Goal: Book appointment/travel/reservation

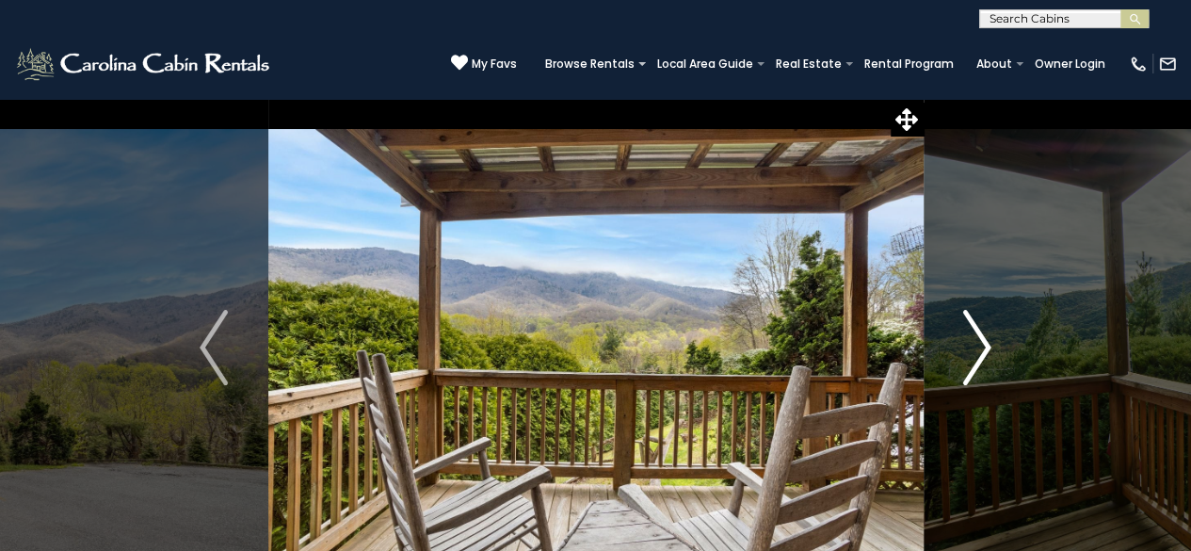
click at [966, 345] on img "Next" at bounding box center [977, 347] width 28 height 75
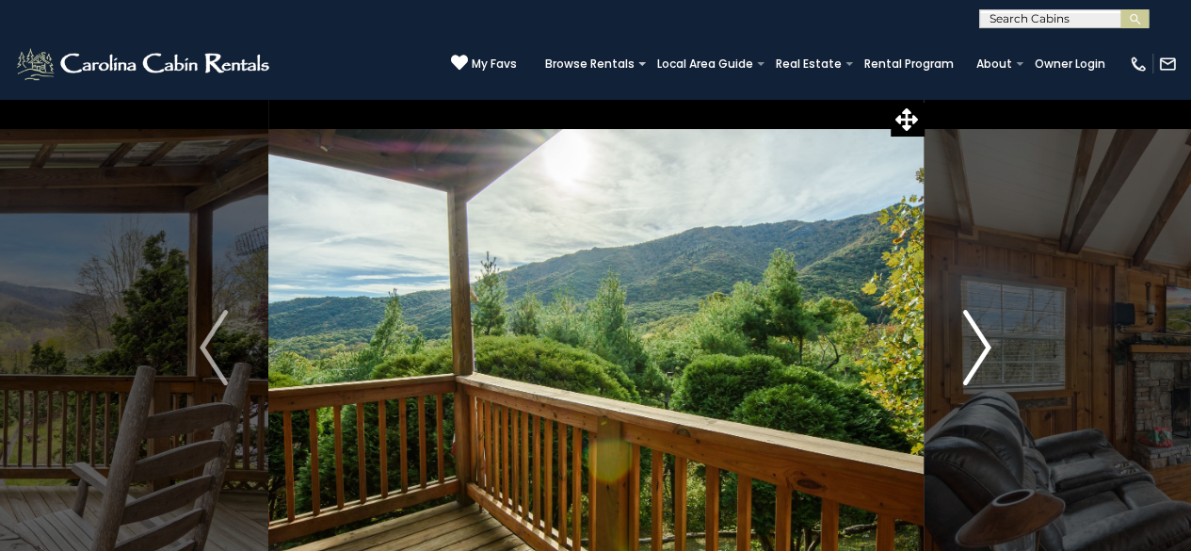
scroll to position [202, 0]
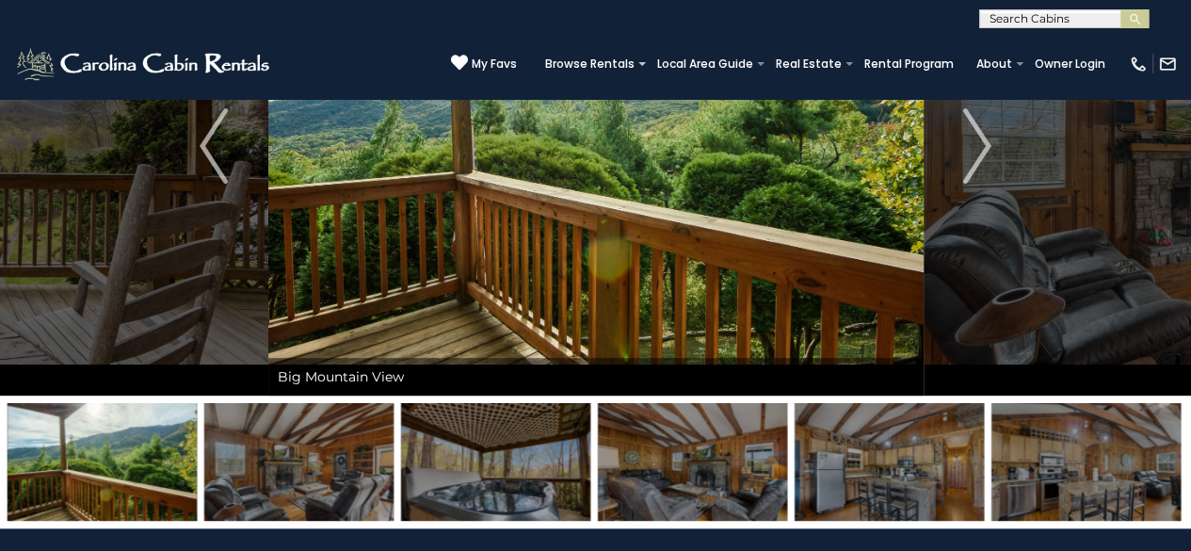
click at [465, 463] on img at bounding box center [495, 462] width 189 height 118
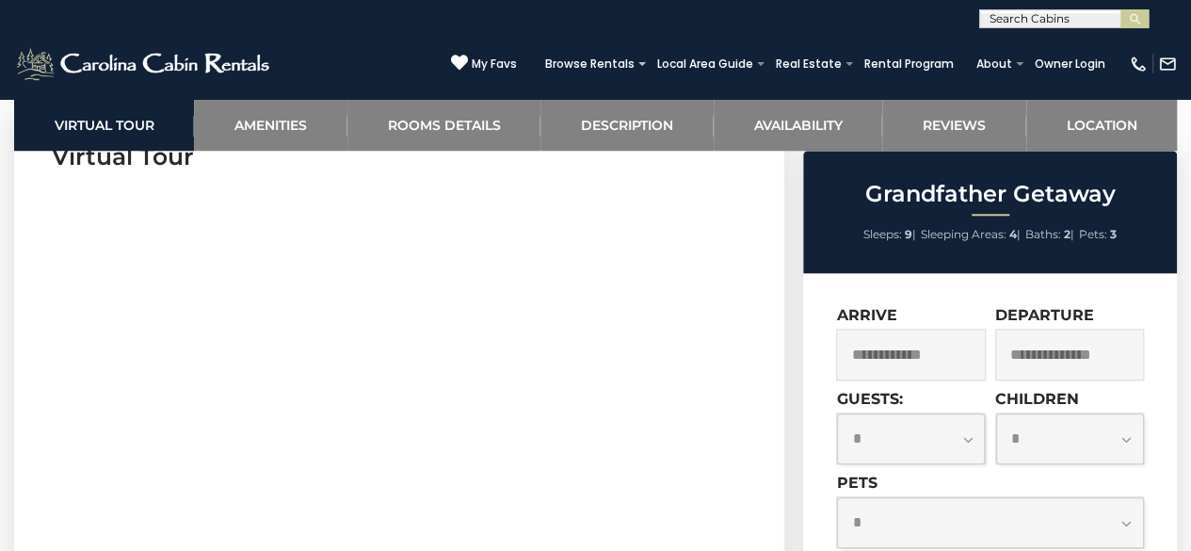
scroll to position [803, 0]
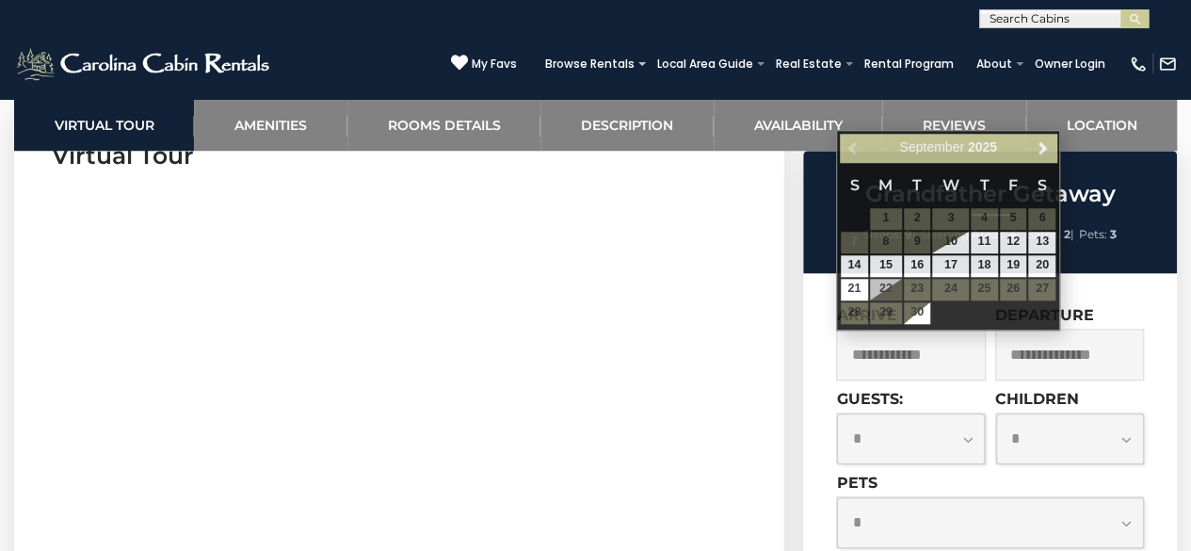
click at [929, 374] on input "text" at bounding box center [910, 355] width 149 height 52
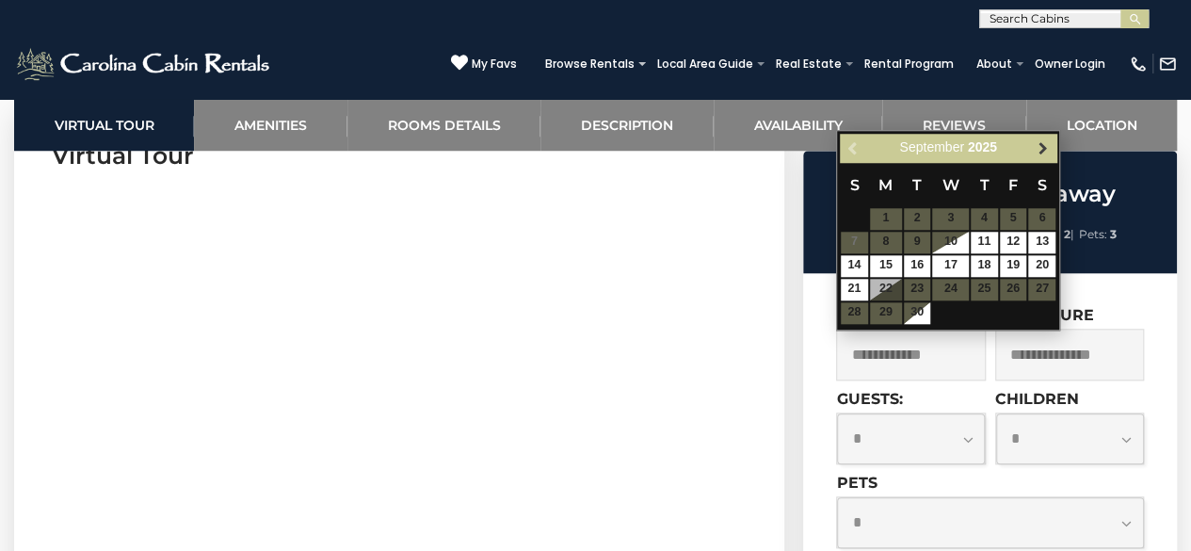
click at [1038, 146] on span "Next" at bounding box center [1043, 147] width 15 height 15
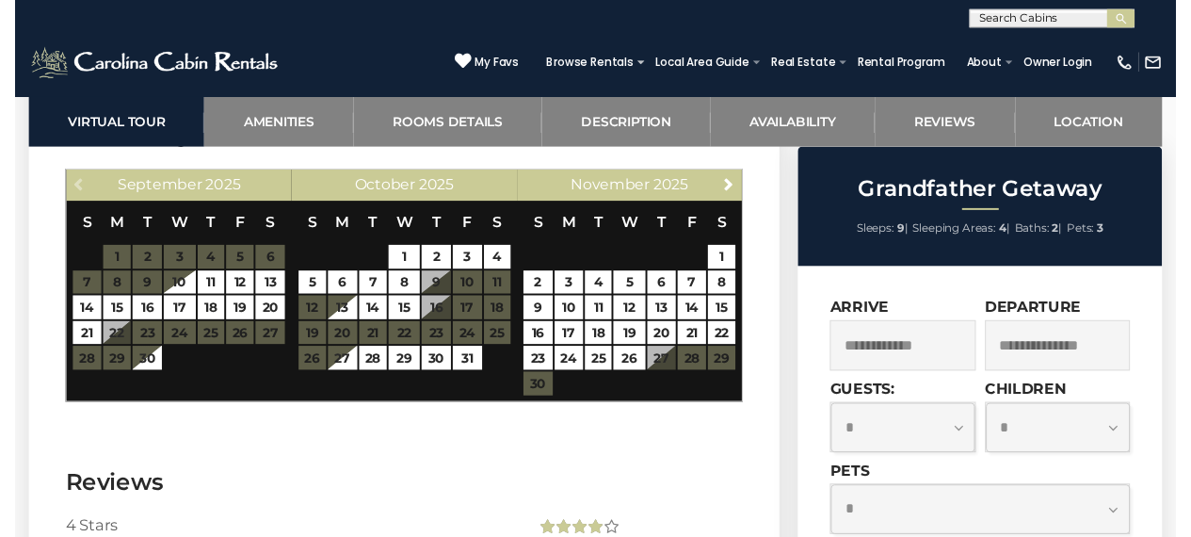
scroll to position [3165, 0]
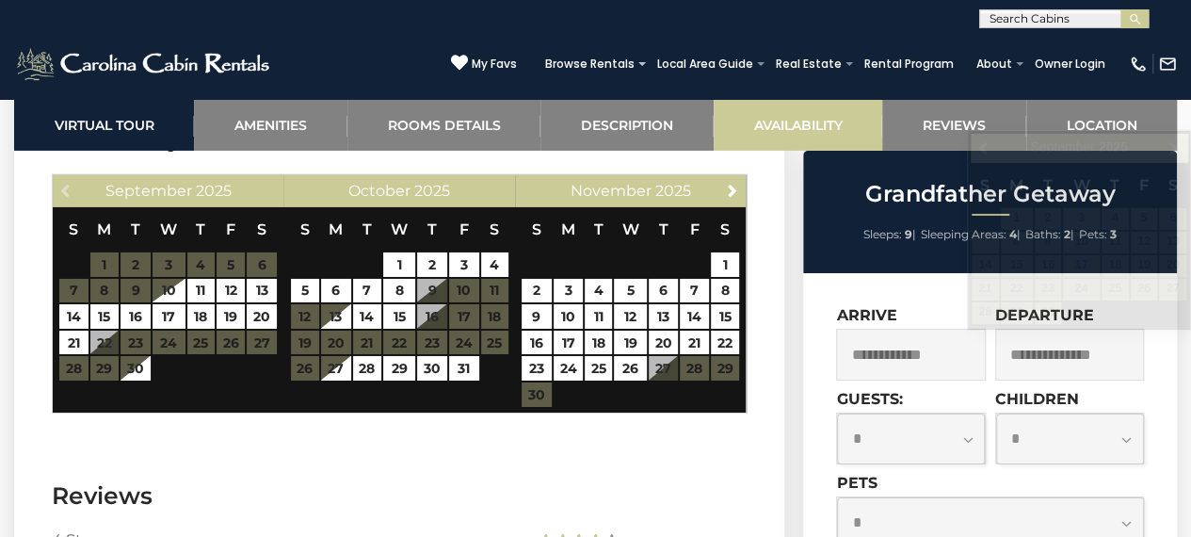
click at [817, 134] on link "Availability" at bounding box center [798, 125] width 169 height 52
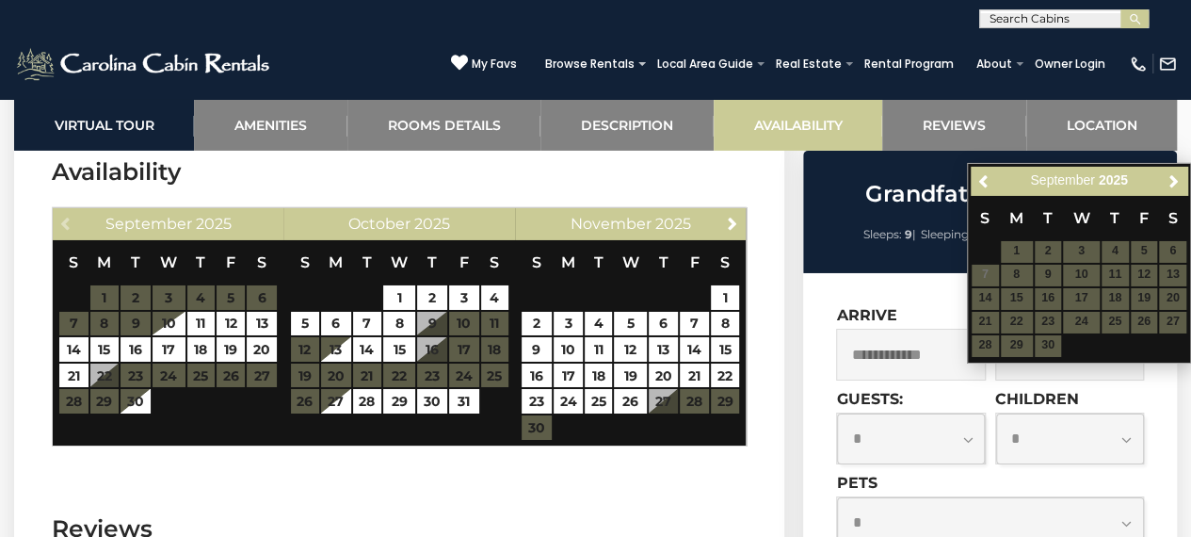
scroll to position [3116, 0]
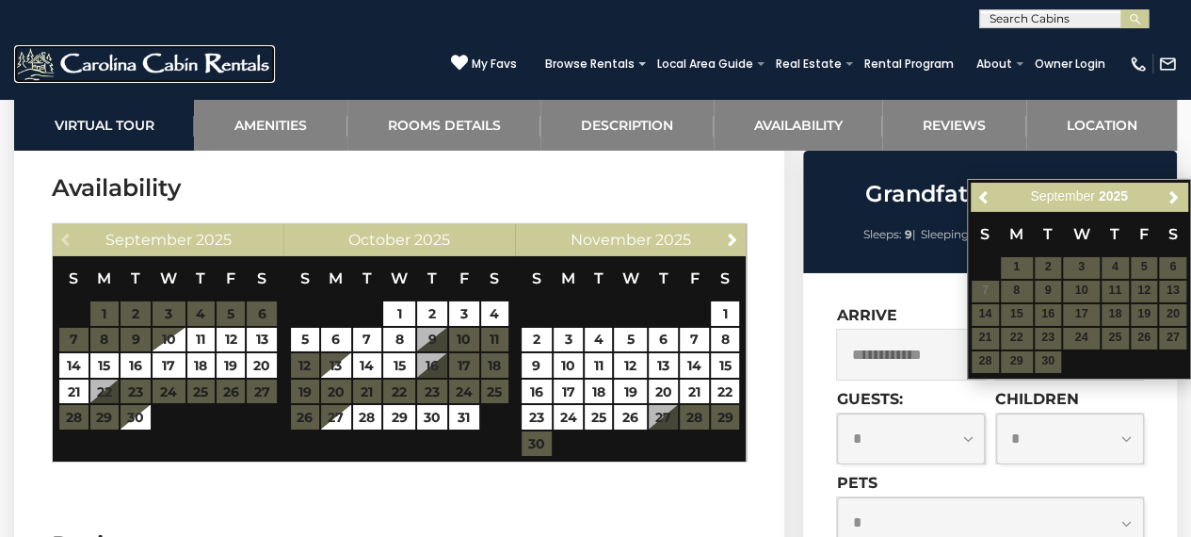
click at [215, 61] on img at bounding box center [144, 64] width 261 height 38
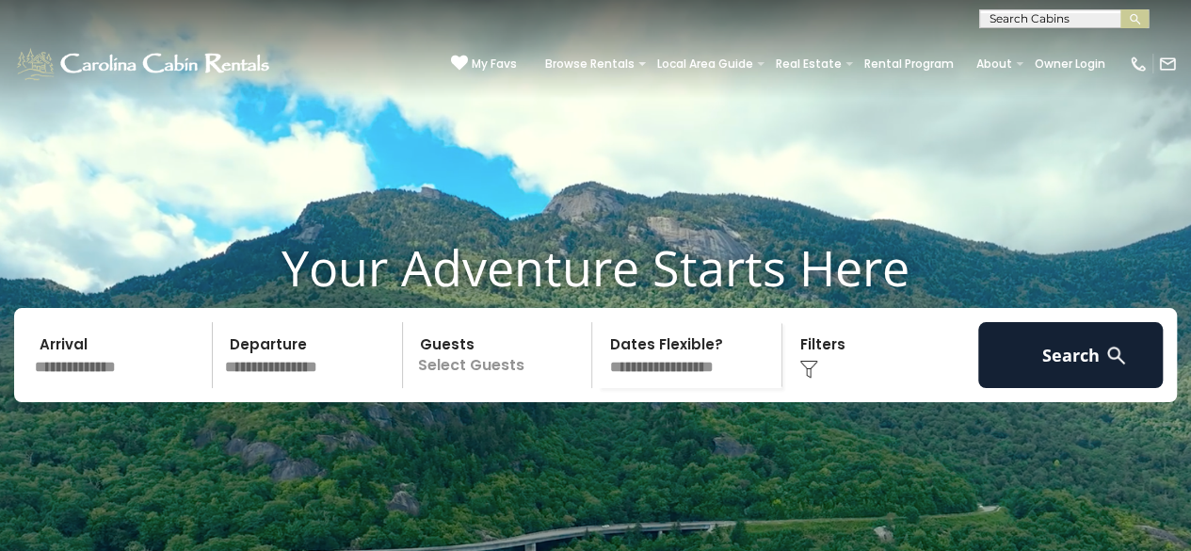
click at [152, 388] on input "text" at bounding box center [120, 355] width 185 height 66
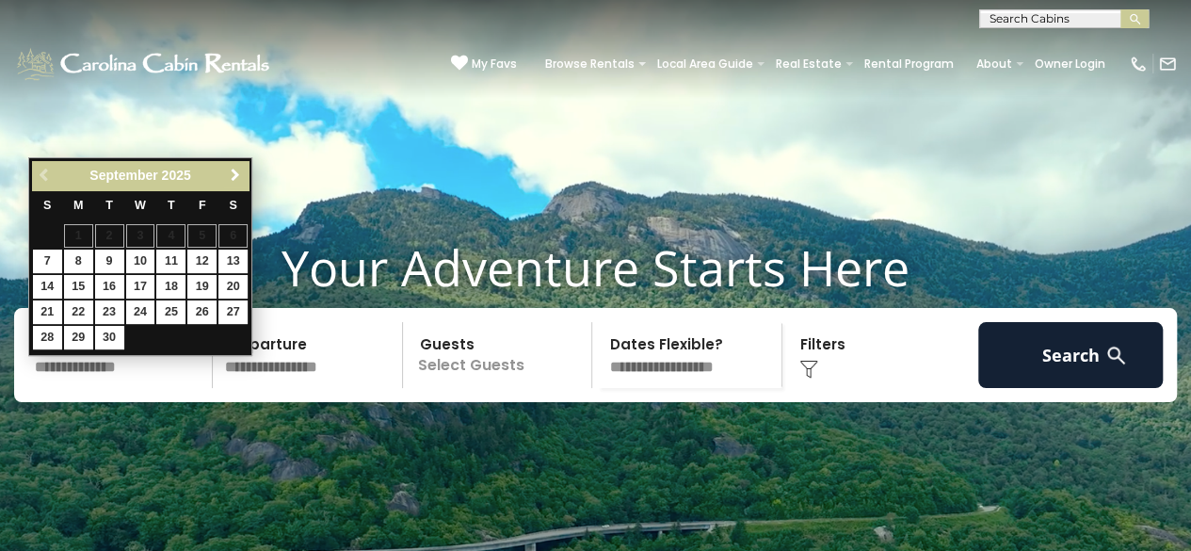
click at [236, 182] on span "Next" at bounding box center [235, 175] width 15 height 15
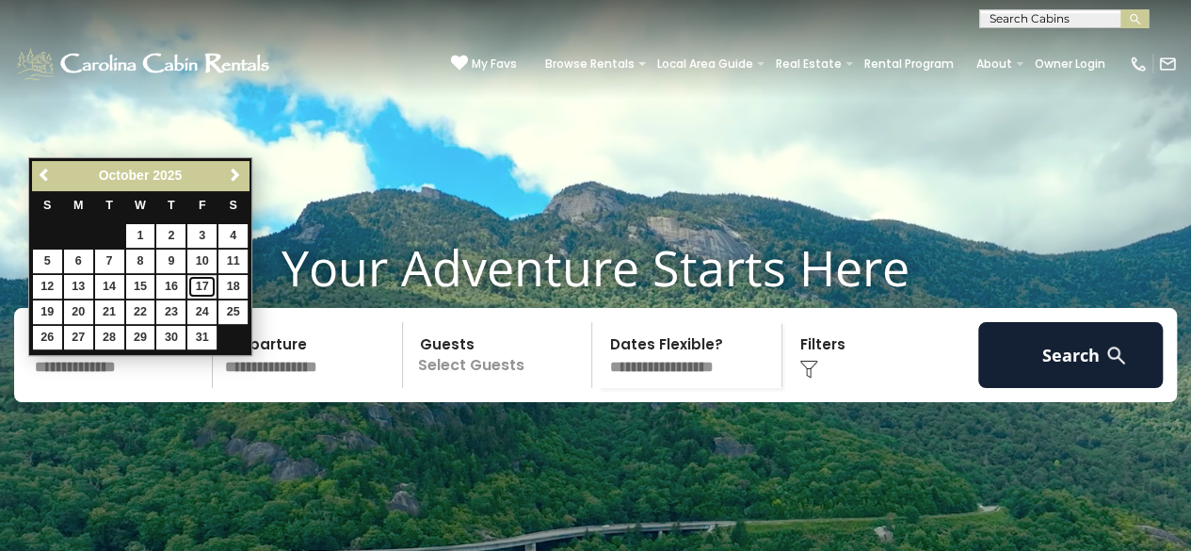
click at [196, 285] on link "17" at bounding box center [201, 287] width 29 height 24
type input "********"
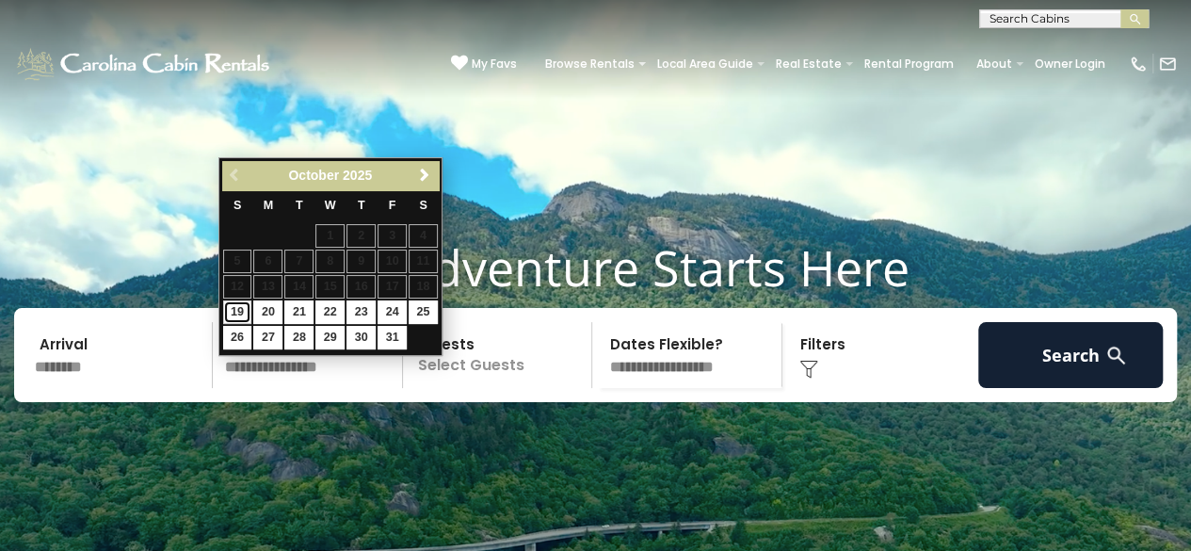
click at [232, 314] on link "19" at bounding box center [237, 312] width 29 height 24
type input "********"
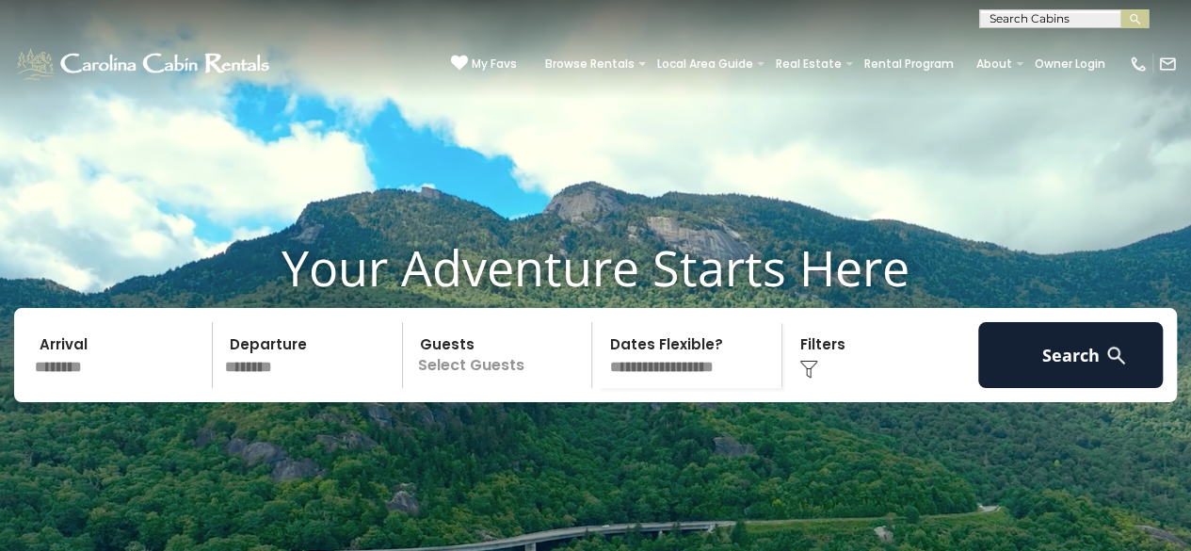
click at [494, 388] on p "Select Guests" at bounding box center [501, 355] width 184 height 66
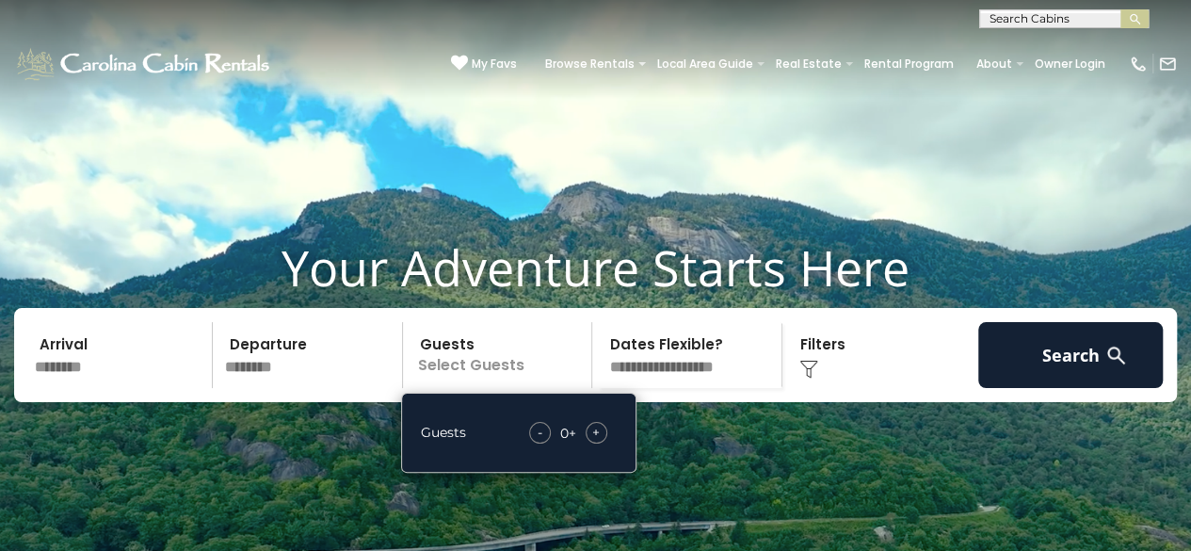
click at [603, 444] on div "+" at bounding box center [597, 433] width 22 height 22
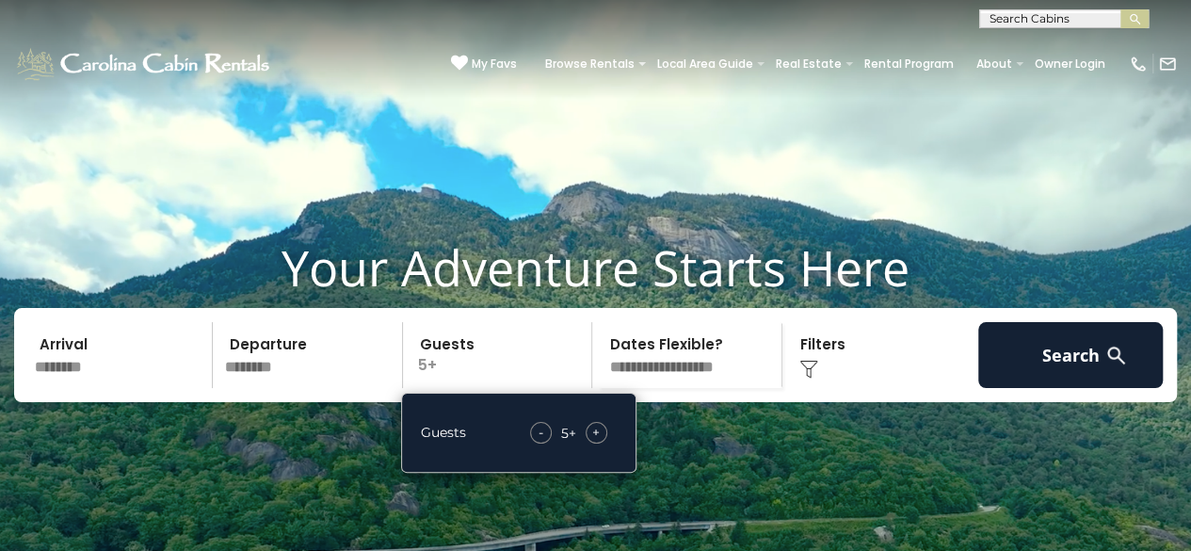
click at [603, 444] on div "+" at bounding box center [597, 433] width 22 height 22
click at [678, 388] on select "**********" at bounding box center [690, 355] width 184 height 66
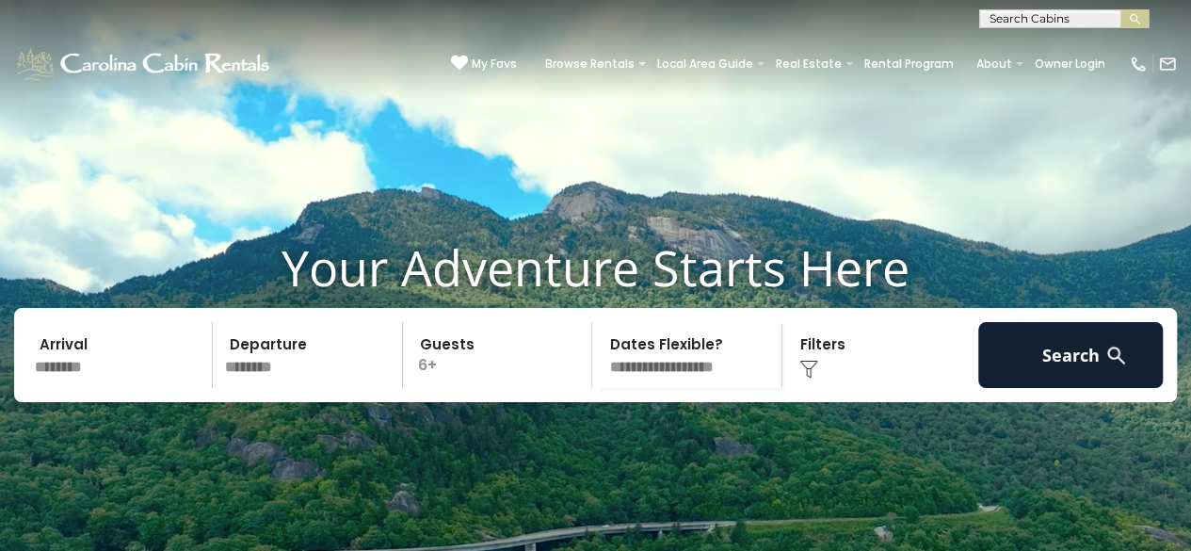
click at [845, 388] on div "Click to Choose" at bounding box center [880, 355] width 185 height 66
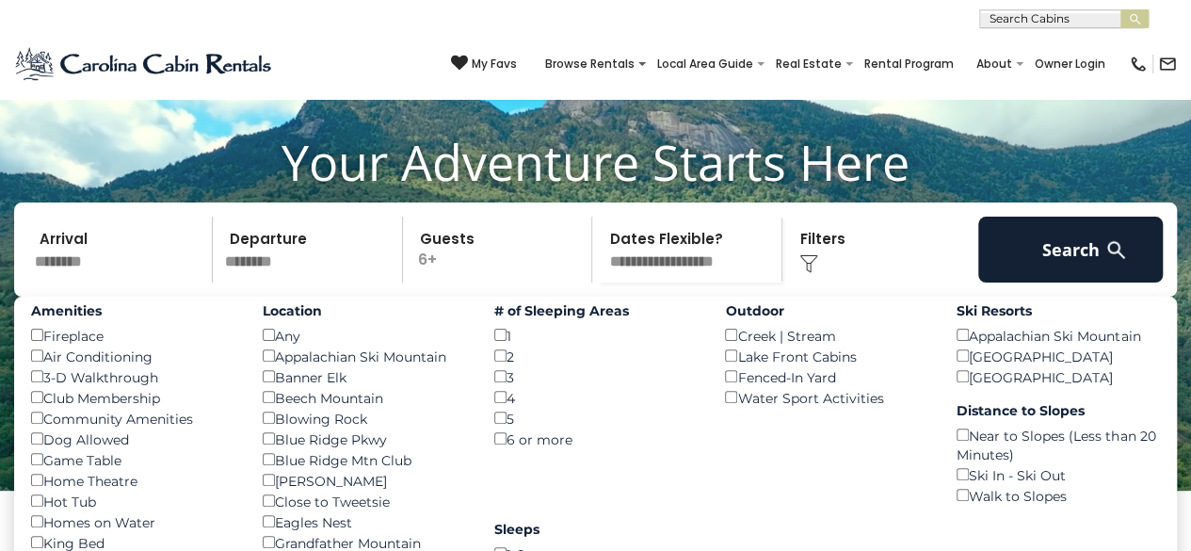
scroll to position [105, 0]
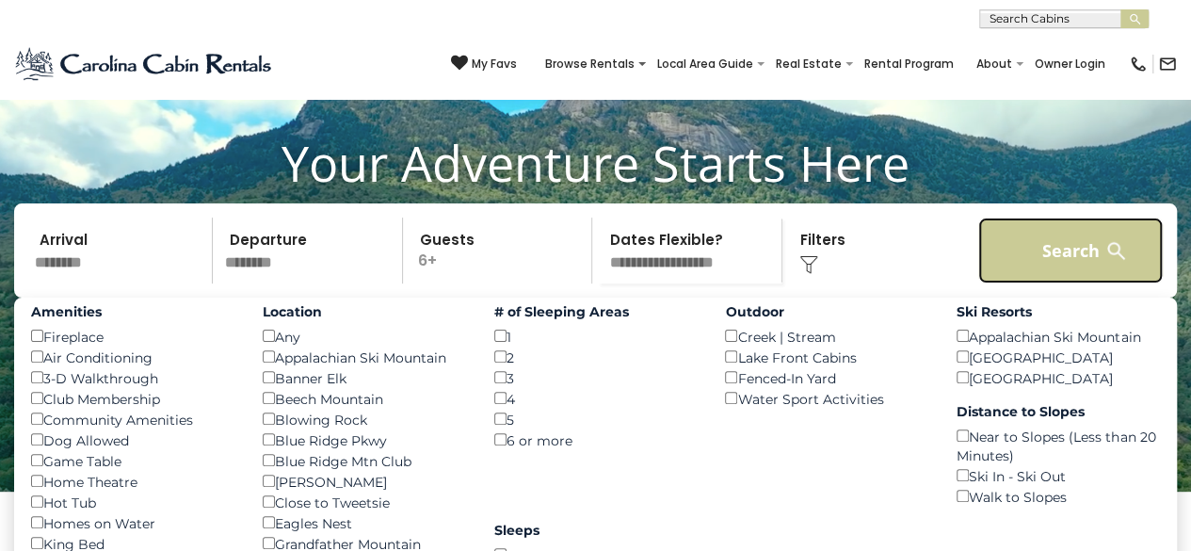
click at [1081, 283] on button "Search" at bounding box center [1070, 251] width 185 height 66
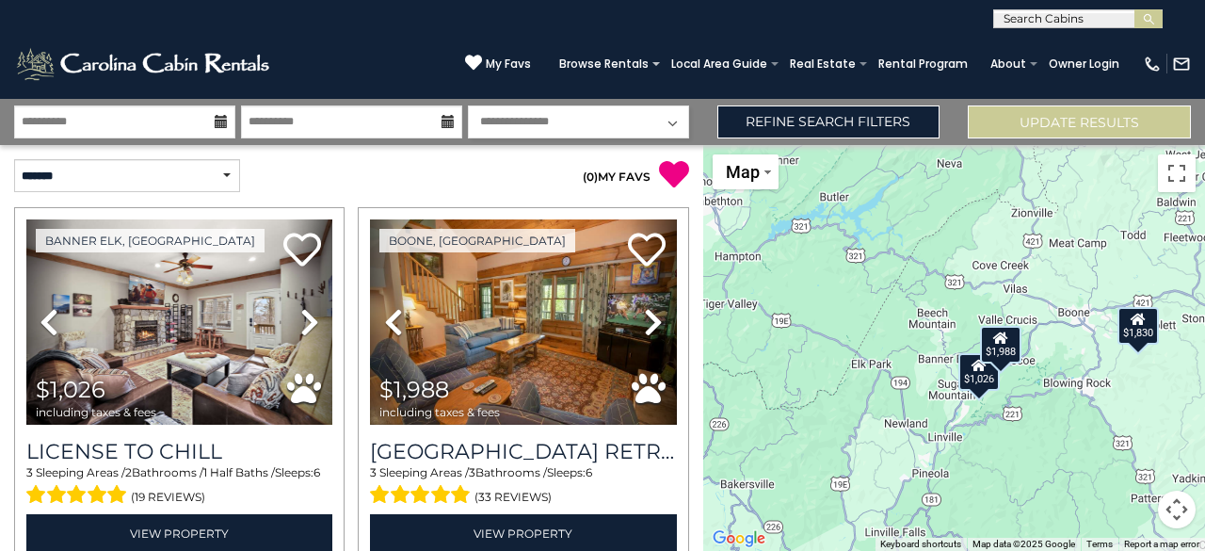
click at [1057, 357] on div "$1,026 $1,988 $1,830" at bounding box center [954, 348] width 502 height 406
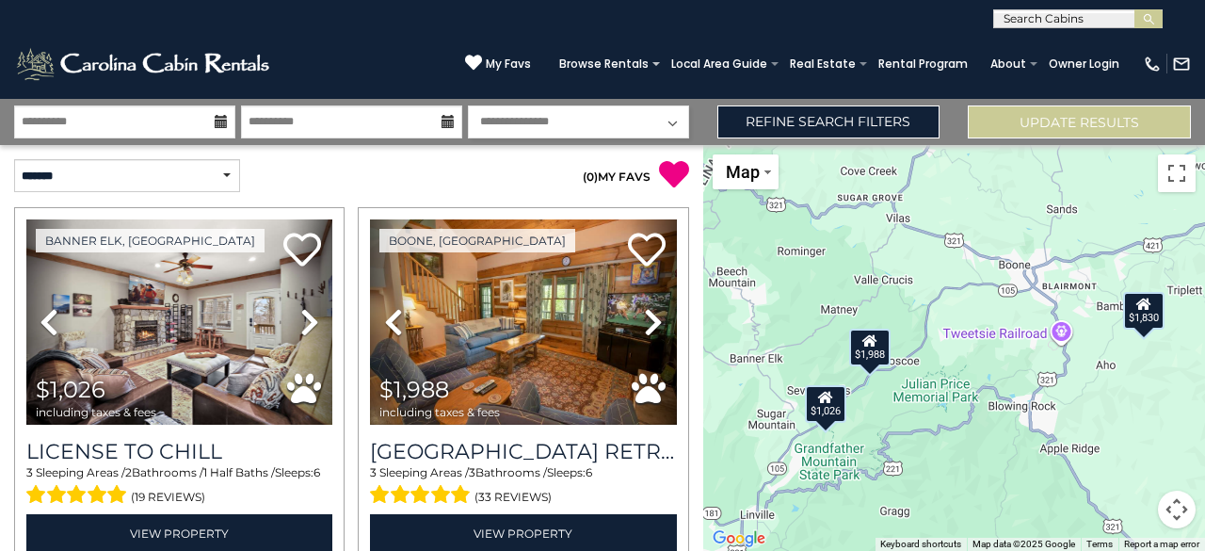
drag, startPoint x: 1083, startPoint y: 378, endPoint x: 998, endPoint y: 377, distance: 84.8
click at [998, 377] on div "$1,026 $1,988 $1,830" at bounding box center [954, 348] width 502 height 406
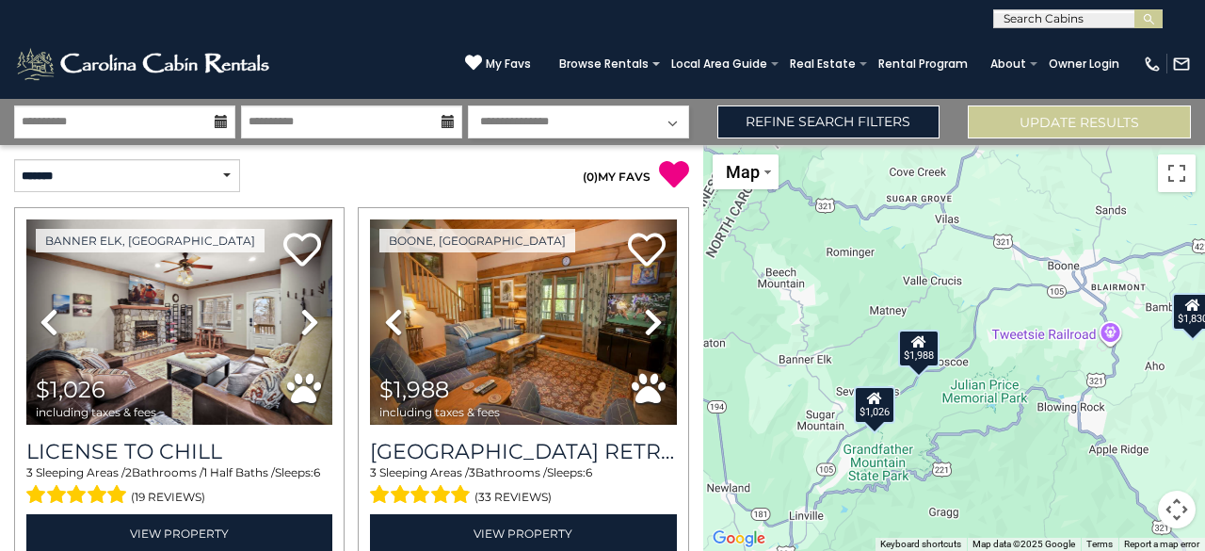
drag, startPoint x: 998, startPoint y: 377, endPoint x: 1051, endPoint y: 381, distance: 52.9
click at [1051, 381] on div "$1,026 $1,988 $1,830" at bounding box center [954, 348] width 502 height 406
click at [224, 123] on icon at bounding box center [221, 121] width 13 height 13
click at [166, 121] on input "**********" at bounding box center [124, 121] width 221 height 33
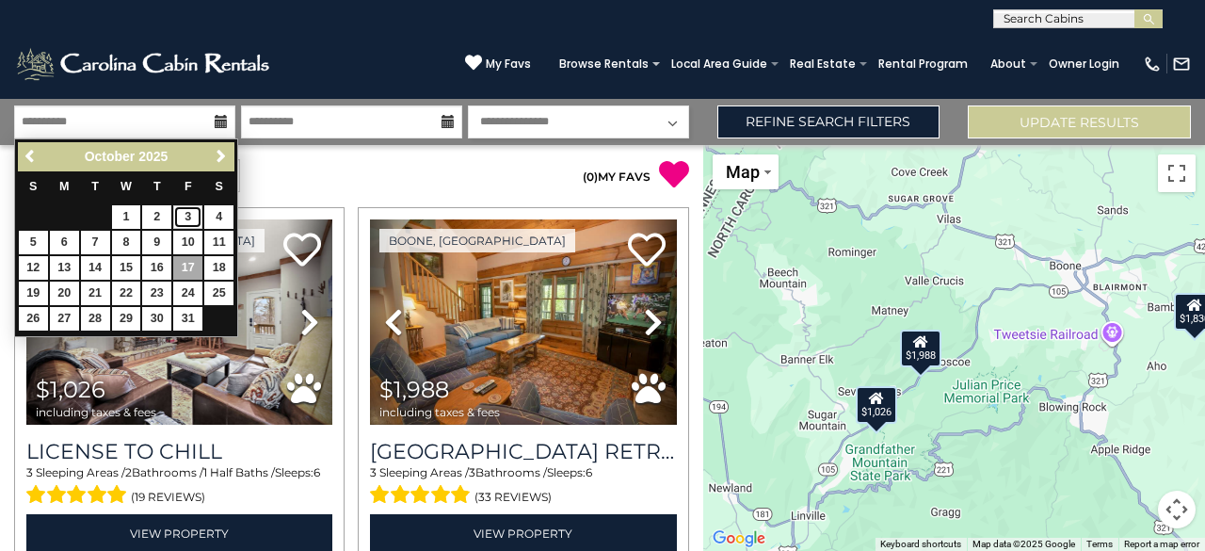
click at [186, 218] on link "3" at bounding box center [187, 217] width 29 height 24
type input "*******"
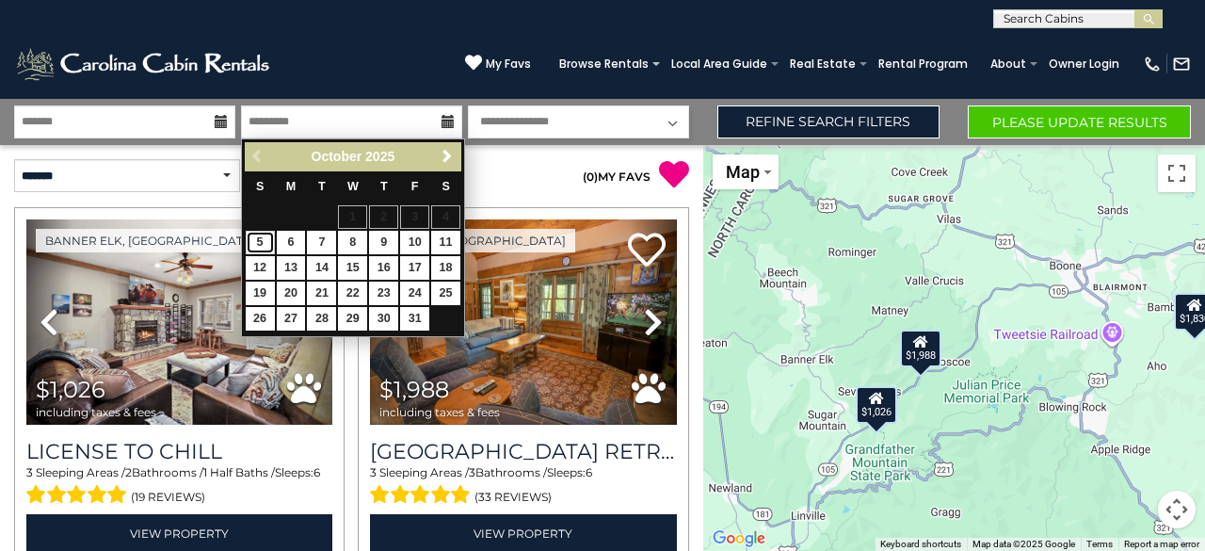
click at [260, 241] on link "5" at bounding box center [260, 243] width 29 height 24
type input "*******"
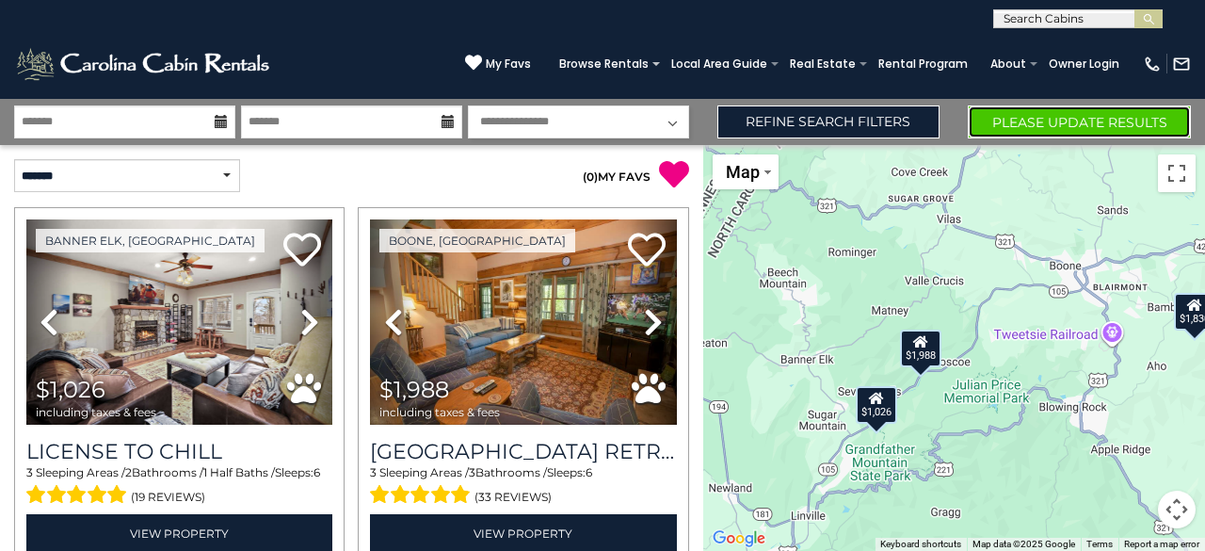
click at [1028, 125] on button "Please Update Results" at bounding box center [1079, 121] width 223 height 33
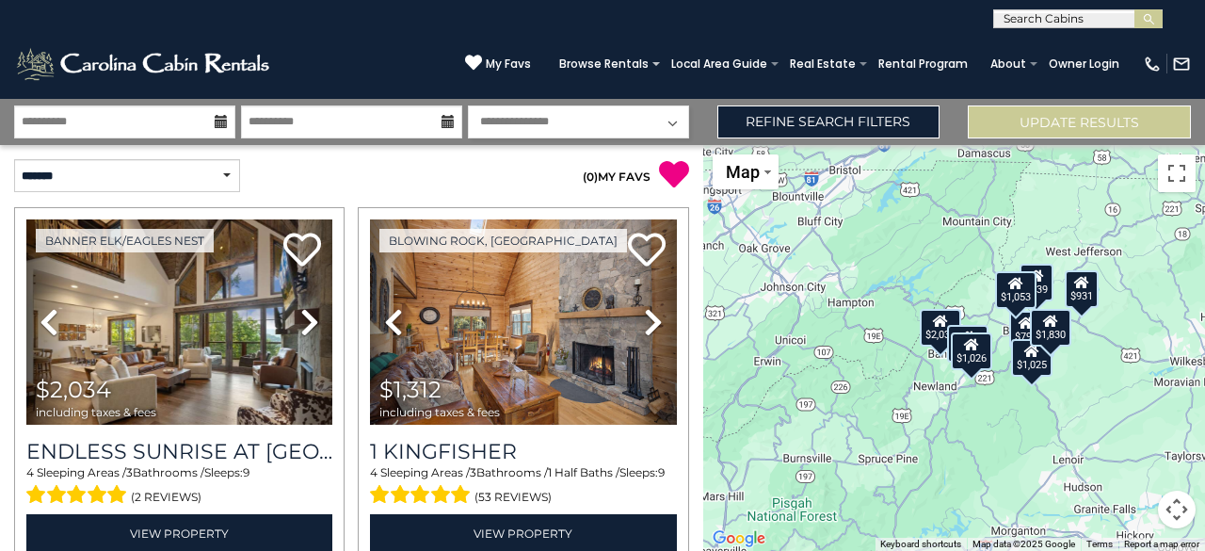
click at [977, 295] on div "$2,034 $1,312 $1,510 $839 $1,026 $799 $1,053 $1,025 $931 $1,830" at bounding box center [954, 348] width 502 height 406
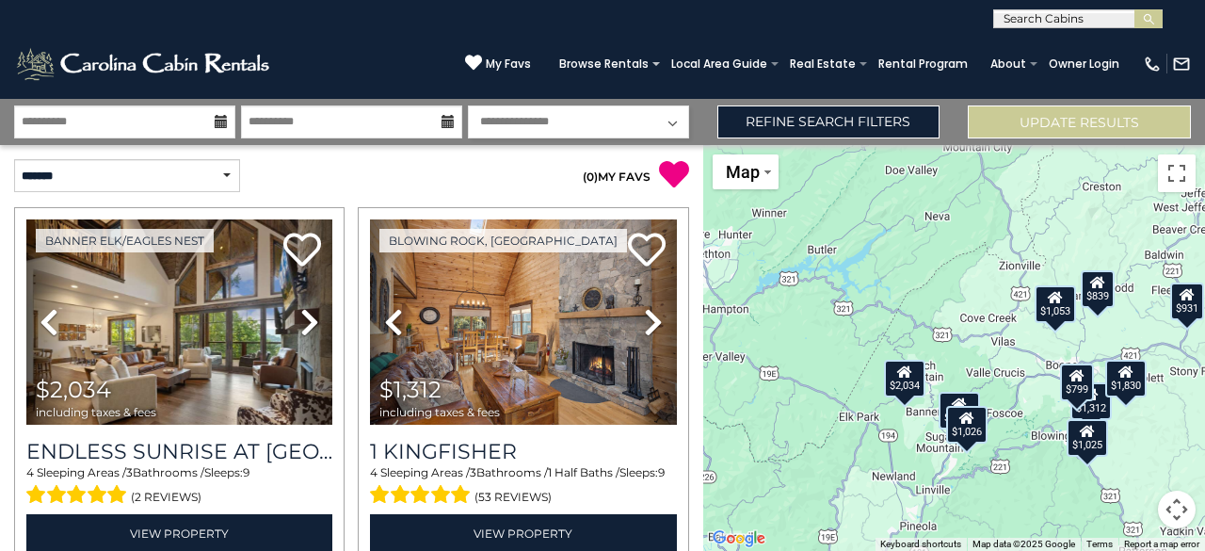
click at [1004, 360] on div "$2,034 $1,312 $1,510 $839 $1,026 $799 $1,053 $1,025 $931 $1,830" at bounding box center [954, 348] width 502 height 406
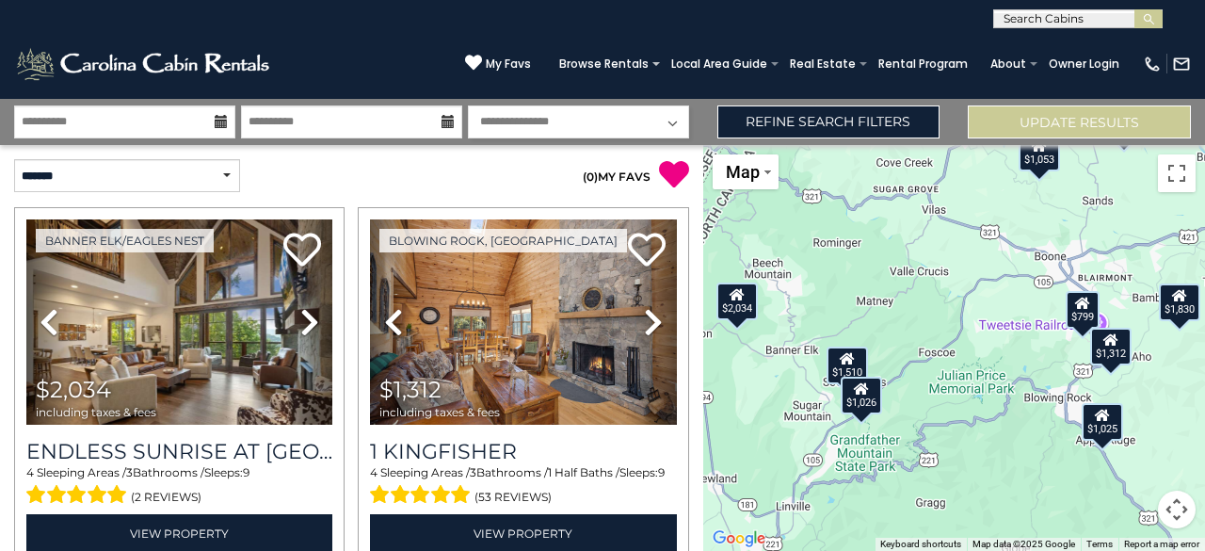
drag, startPoint x: 1022, startPoint y: 439, endPoint x: 951, endPoint y: 321, distance: 137.3
click at [951, 321] on div "$2,034 $1,312 $1,510 $839 $1,026 $799 $1,053 $1,025 $931 $1,830" at bounding box center [954, 348] width 502 height 406
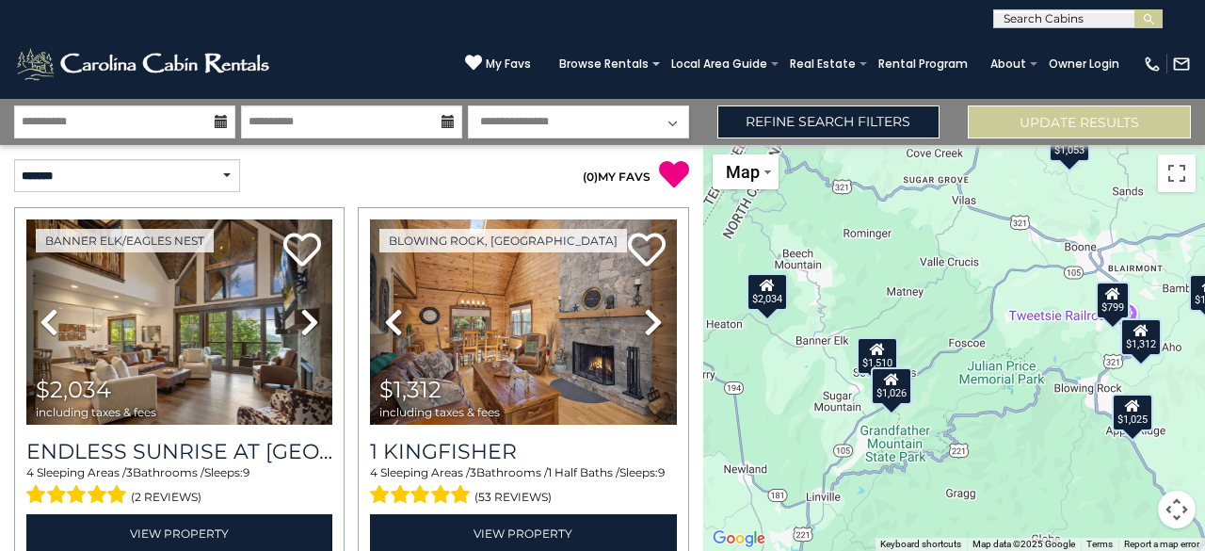
drag, startPoint x: 980, startPoint y: 332, endPoint x: 1006, endPoint y: 327, distance: 26.0
click at [1006, 327] on div "$2,034 $1,312 $1,510 $839 $1,026 $799 $1,053 $1,025 $931 $1,830" at bounding box center [954, 348] width 502 height 406
click at [923, 346] on div "$2,034 $1,312 $1,510 $839 $1,026 $799 $1,053 $1,025 $931 $1,830" at bounding box center [954, 348] width 502 height 406
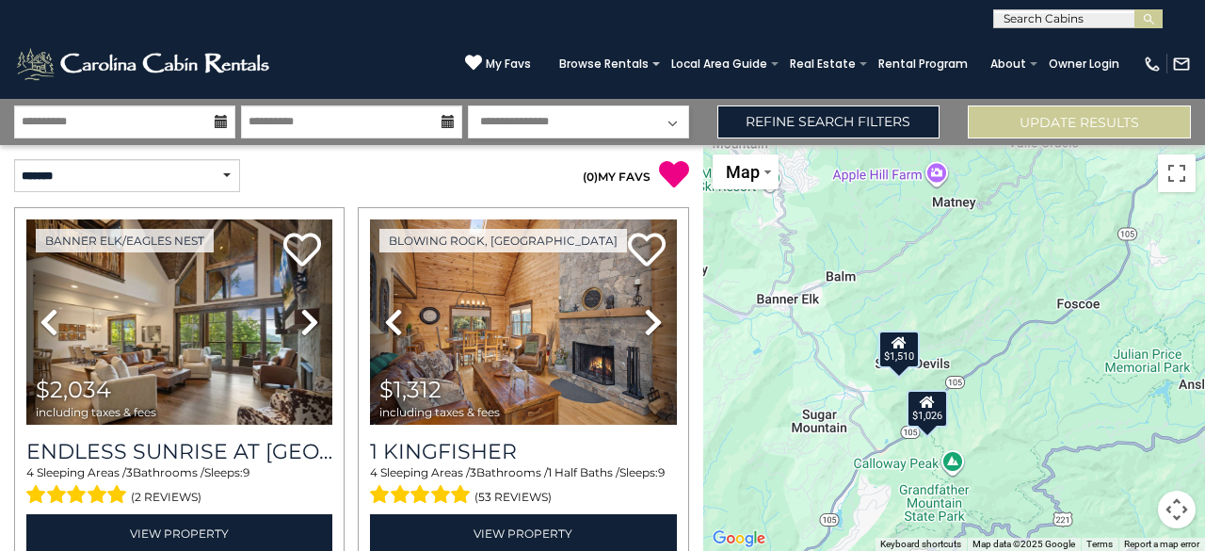
drag, startPoint x: 923, startPoint y: 346, endPoint x: 1013, endPoint y: 306, distance: 98.7
click at [1013, 306] on div "$2,034 $1,312 $1,510 $839 $1,026 $799 $1,053 $1,025 $931 $1,830" at bounding box center [954, 348] width 502 height 406
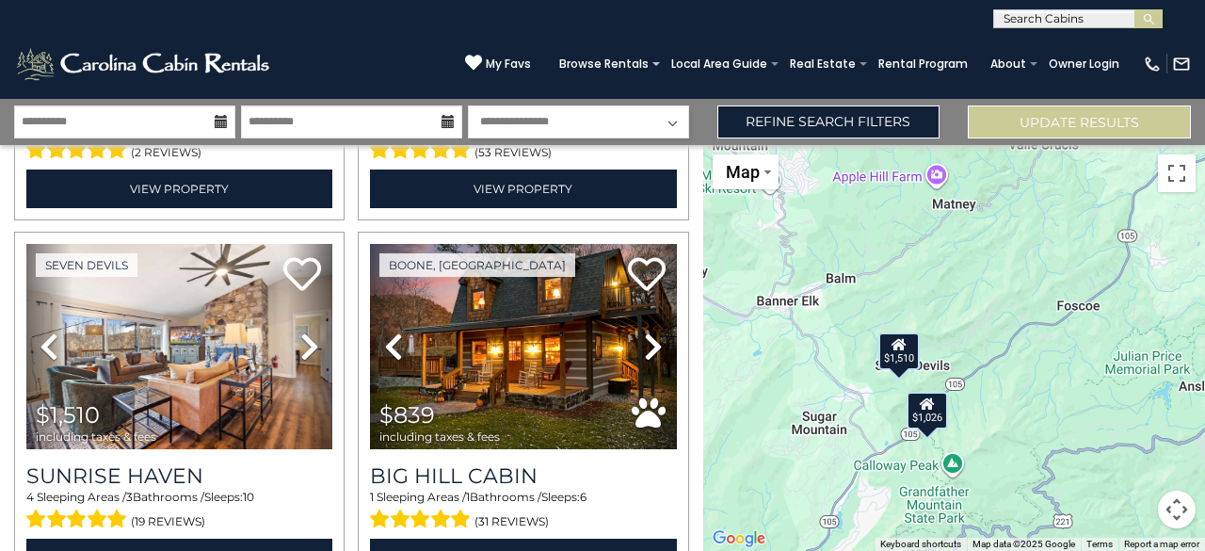
scroll to position [392, 0]
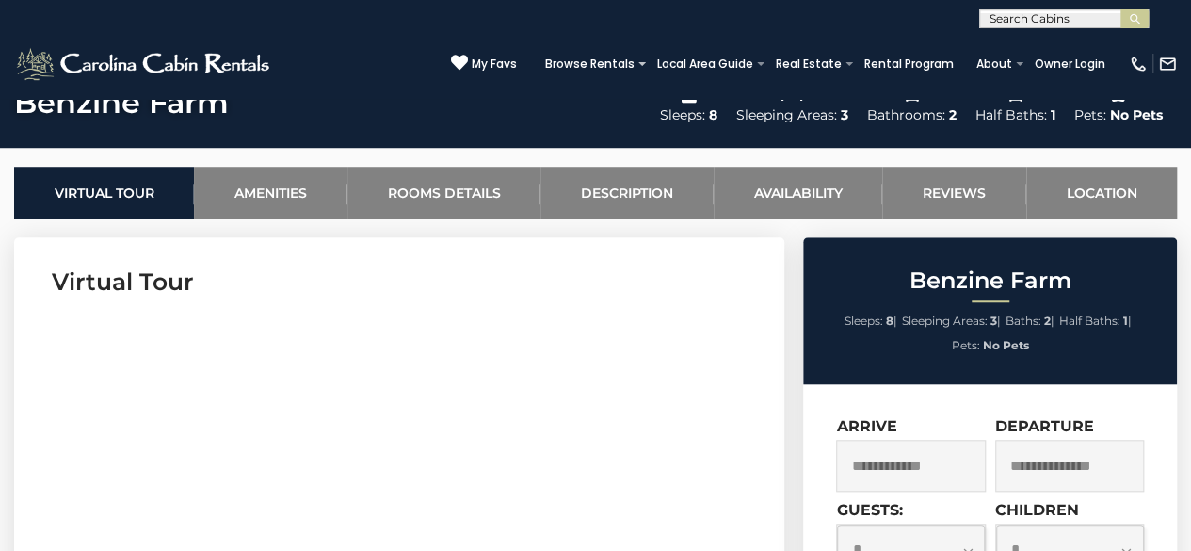
scroll to position [843, 0]
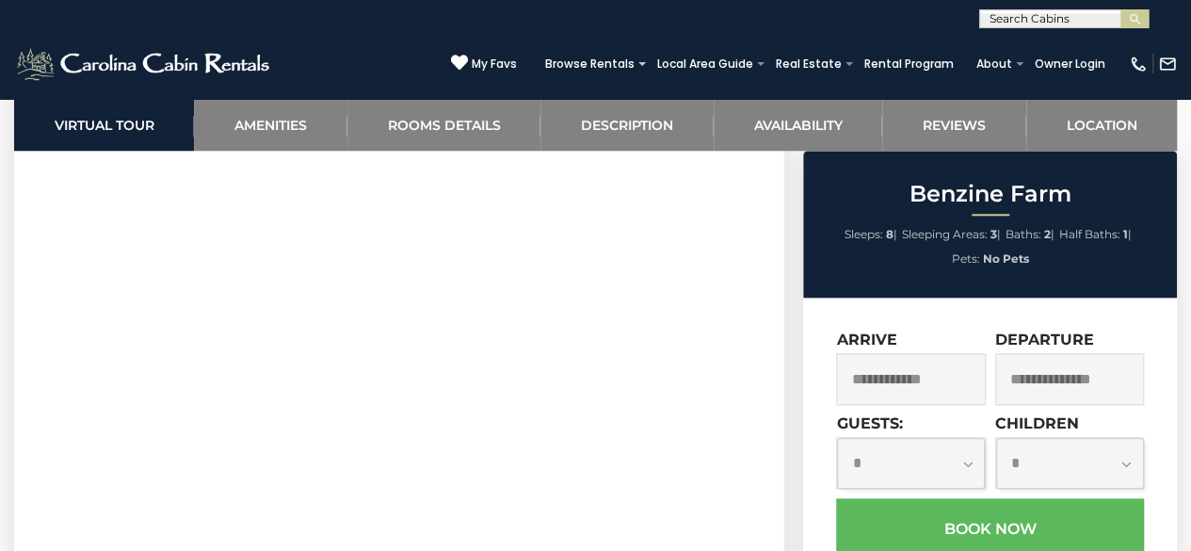
click at [925, 380] on input "text" at bounding box center [910, 379] width 149 height 52
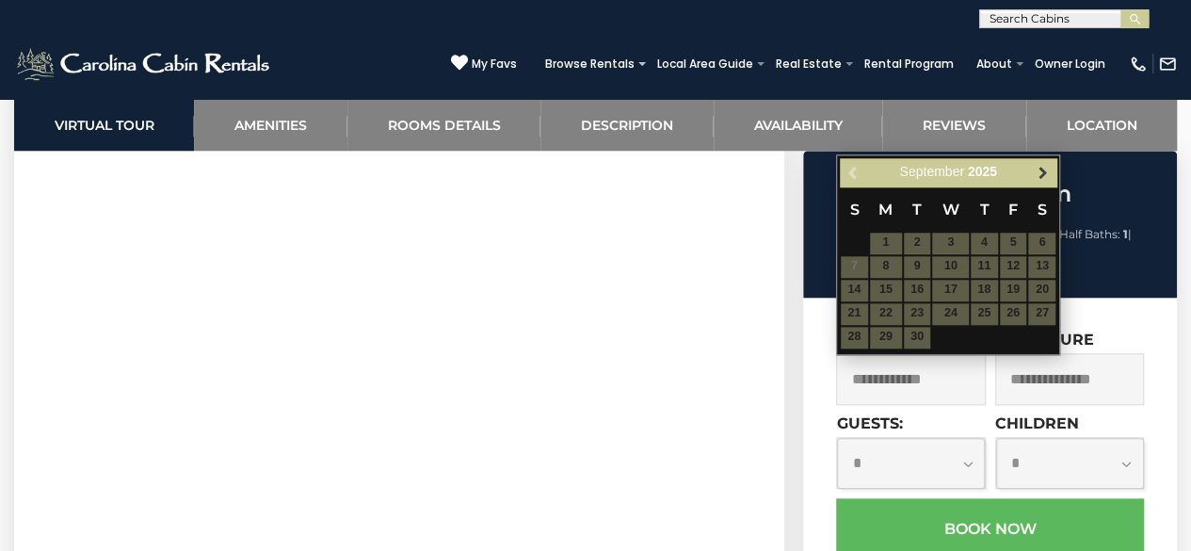
click at [1039, 172] on span "Next" at bounding box center [1043, 172] width 15 height 15
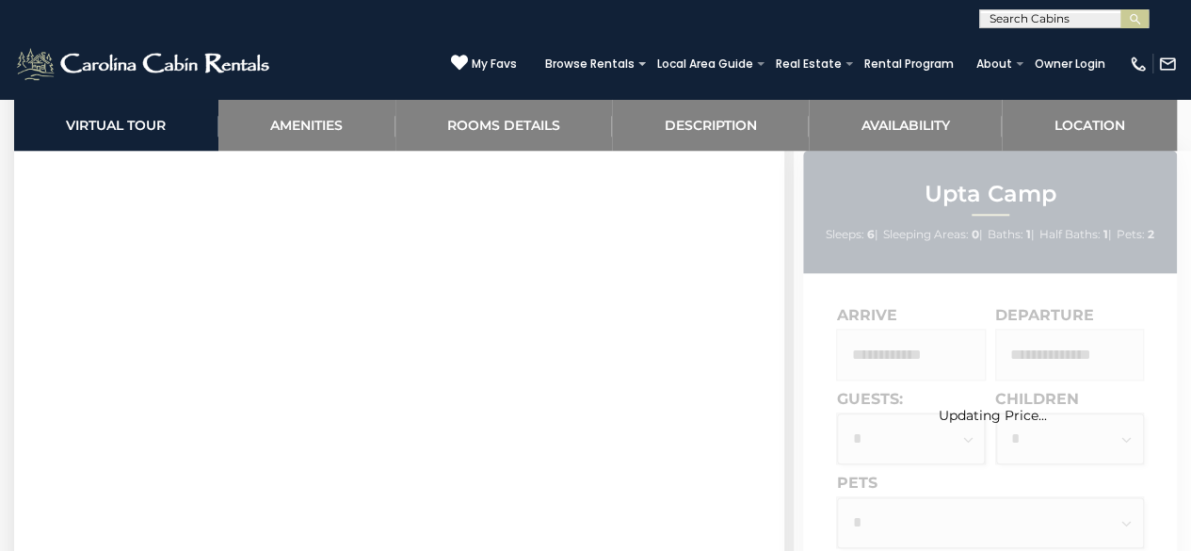
scroll to position [655, 0]
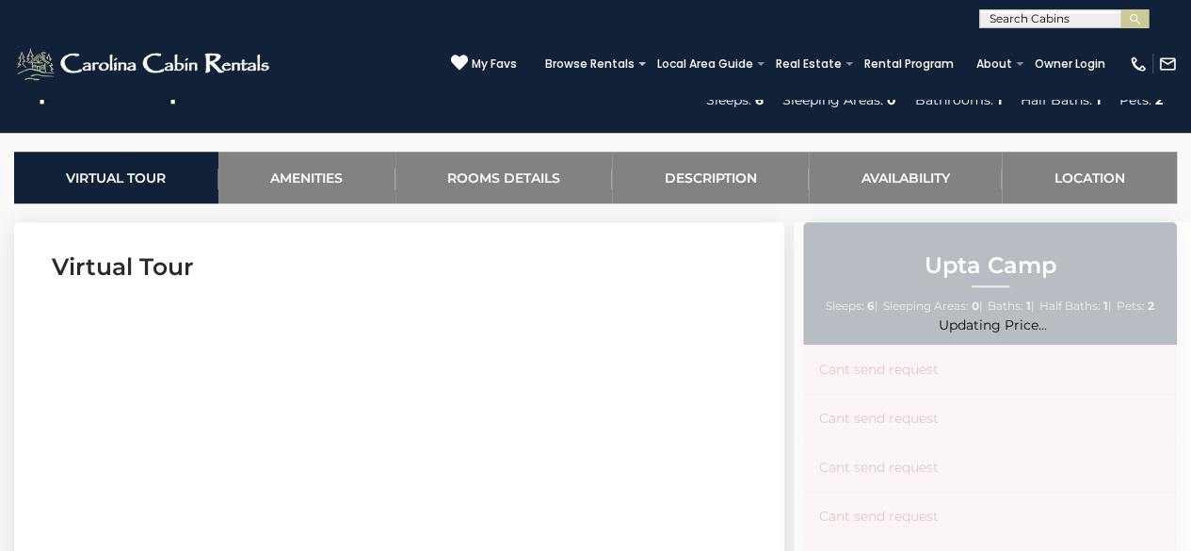
scroll to position [710, 0]
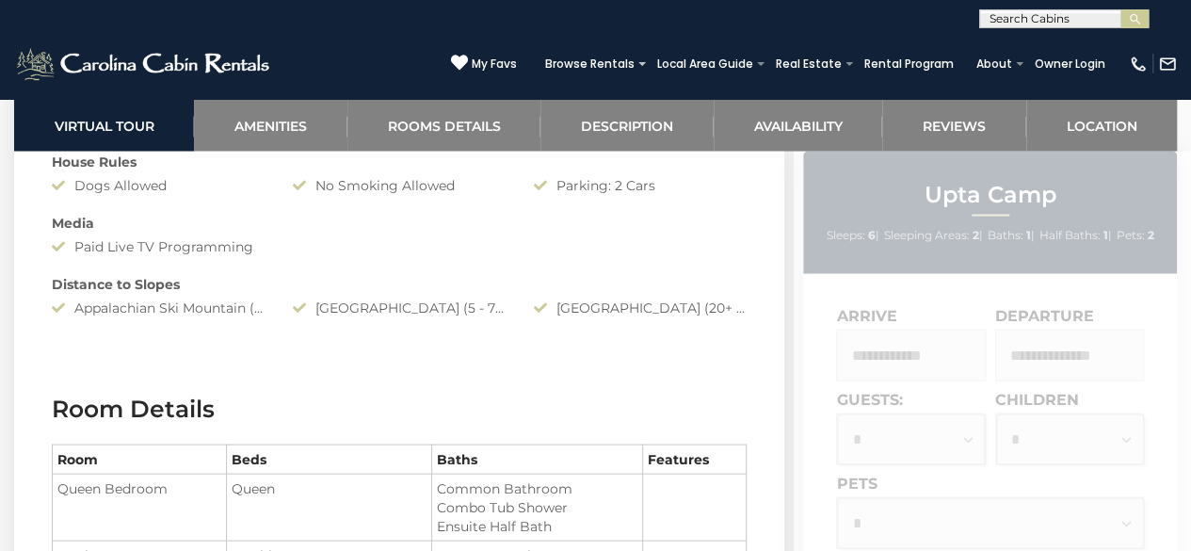
scroll to position [2077, 0]
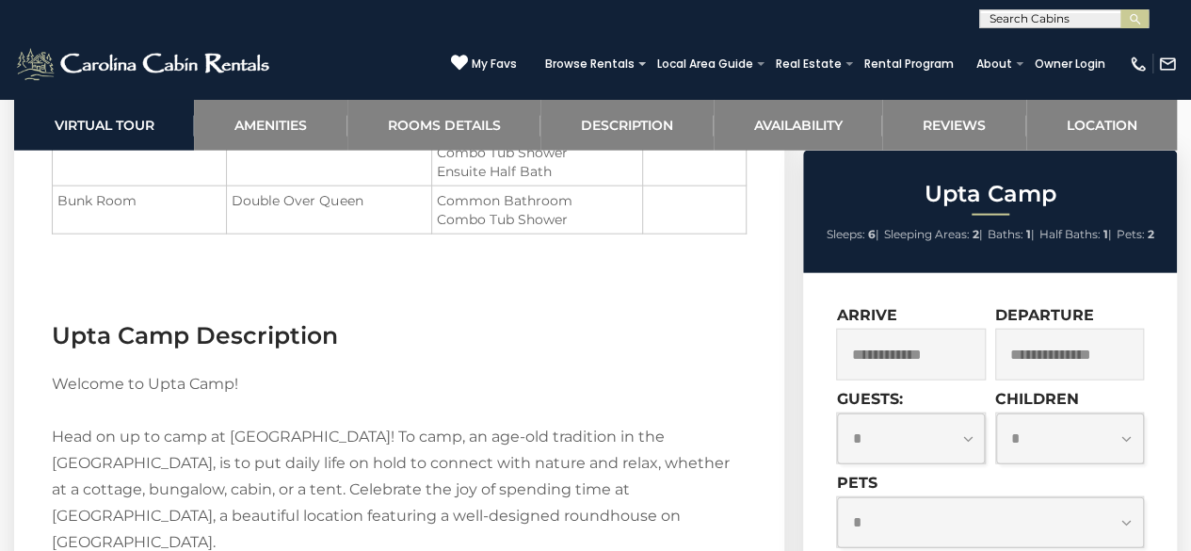
click at [902, 351] on input "text" at bounding box center [910, 355] width 149 height 52
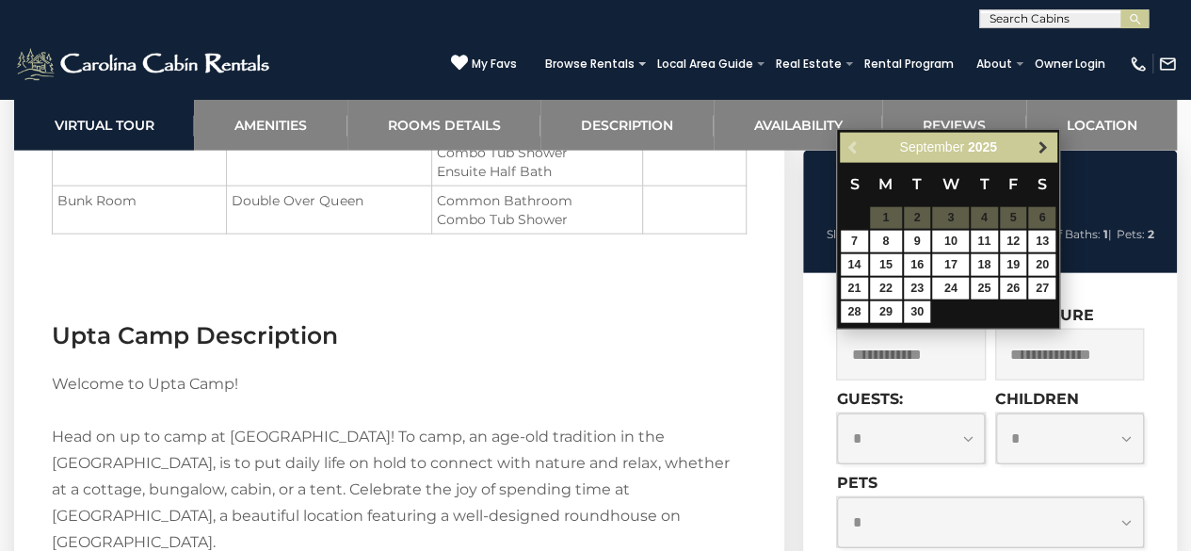
click at [1040, 150] on span "Next" at bounding box center [1043, 147] width 15 height 15
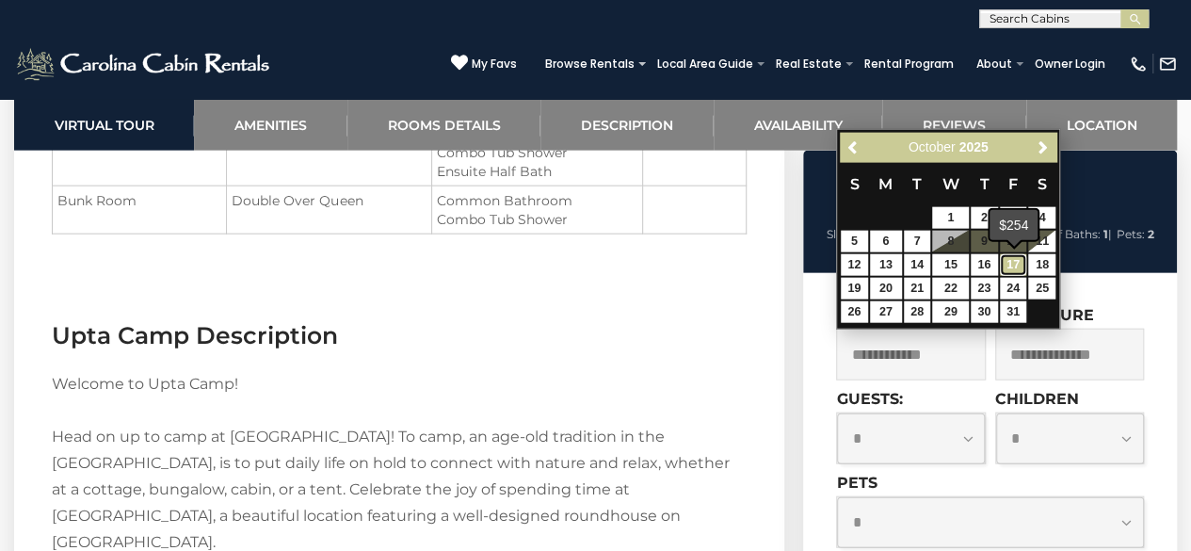
click at [1013, 262] on link "17" at bounding box center [1013, 265] width 27 height 22
type input "**********"
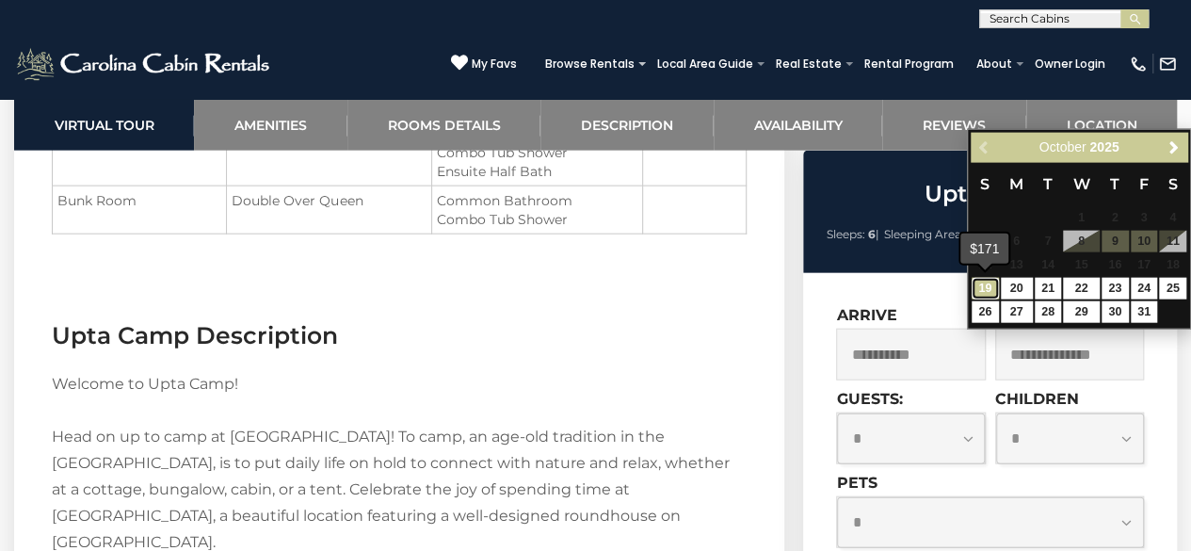
click at [987, 294] on link "19" at bounding box center [985, 289] width 27 height 22
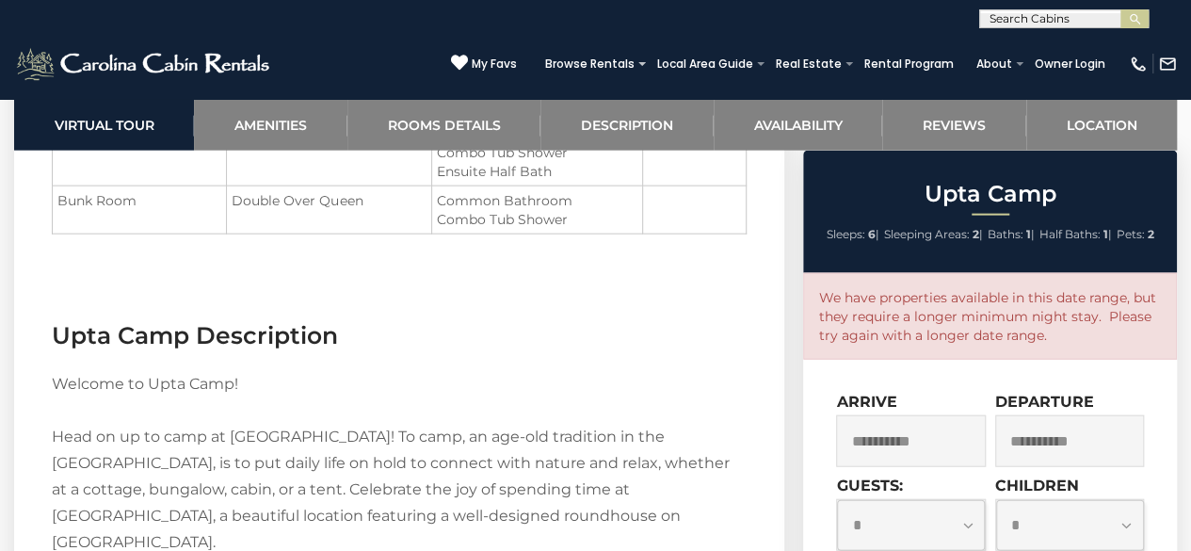
scroll to position [2097, 0]
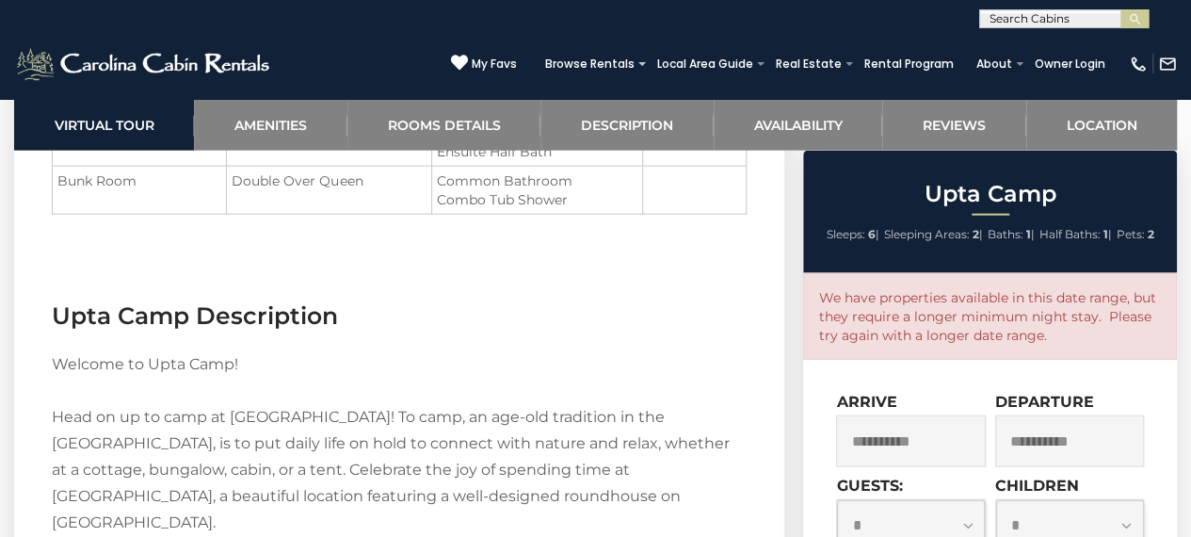
click at [1080, 440] on input "**********" at bounding box center [1069, 441] width 149 height 52
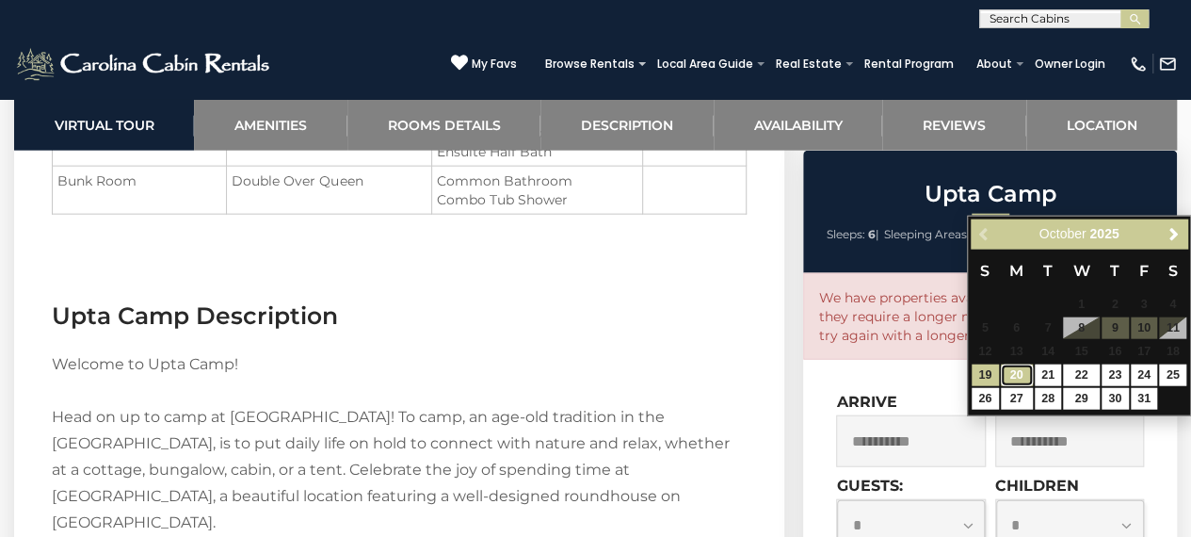
click at [1019, 370] on link "20" at bounding box center [1017, 375] width 32 height 22
type input "**********"
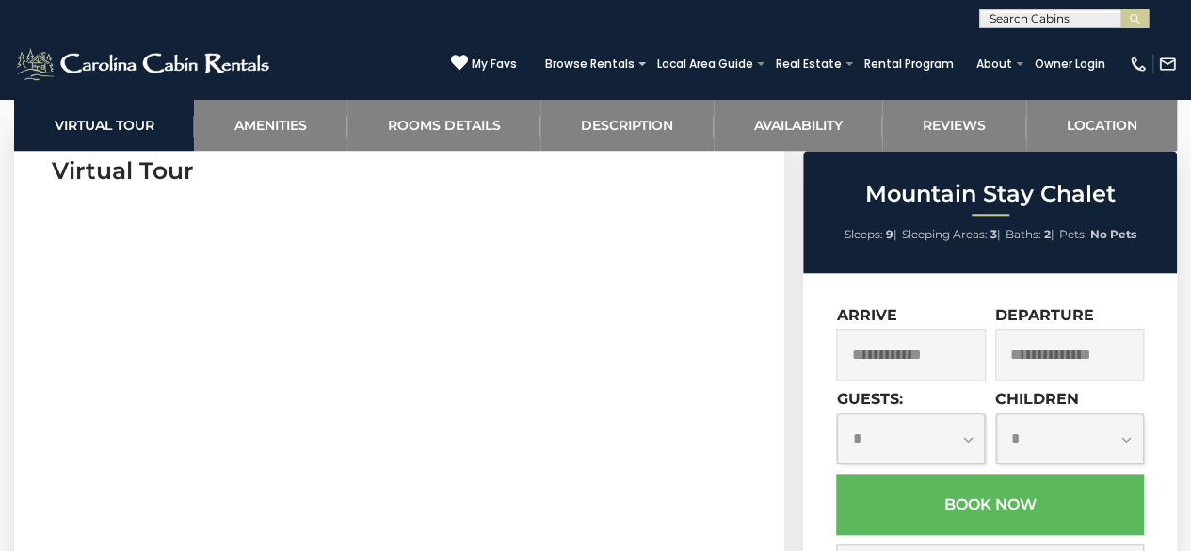
scroll to position [789, 0]
click at [928, 355] on input "text" at bounding box center [910, 355] width 149 height 52
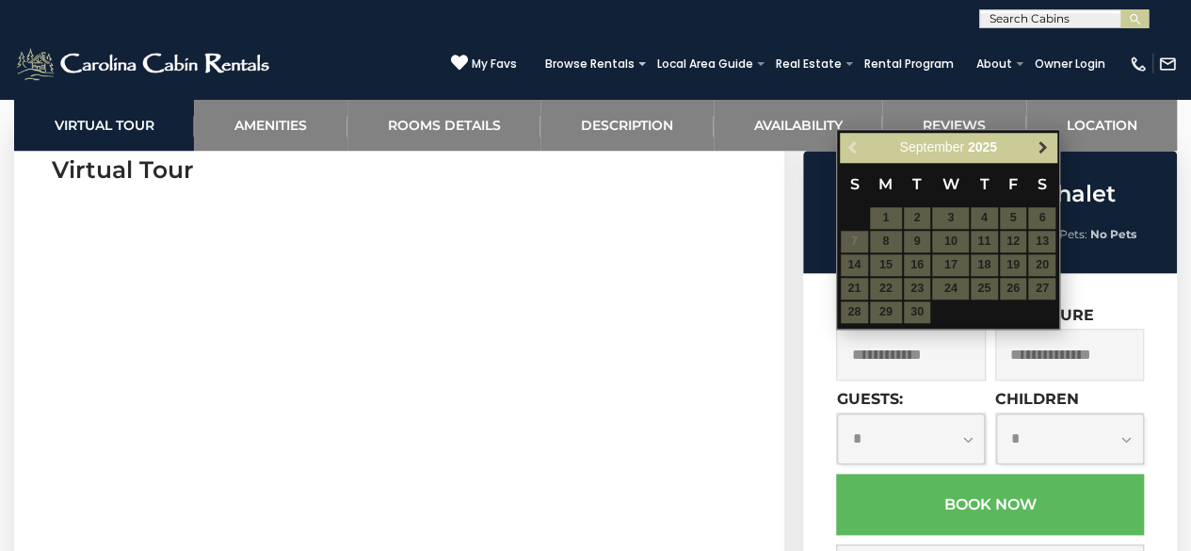
click at [1045, 140] on span "Next" at bounding box center [1043, 147] width 15 height 15
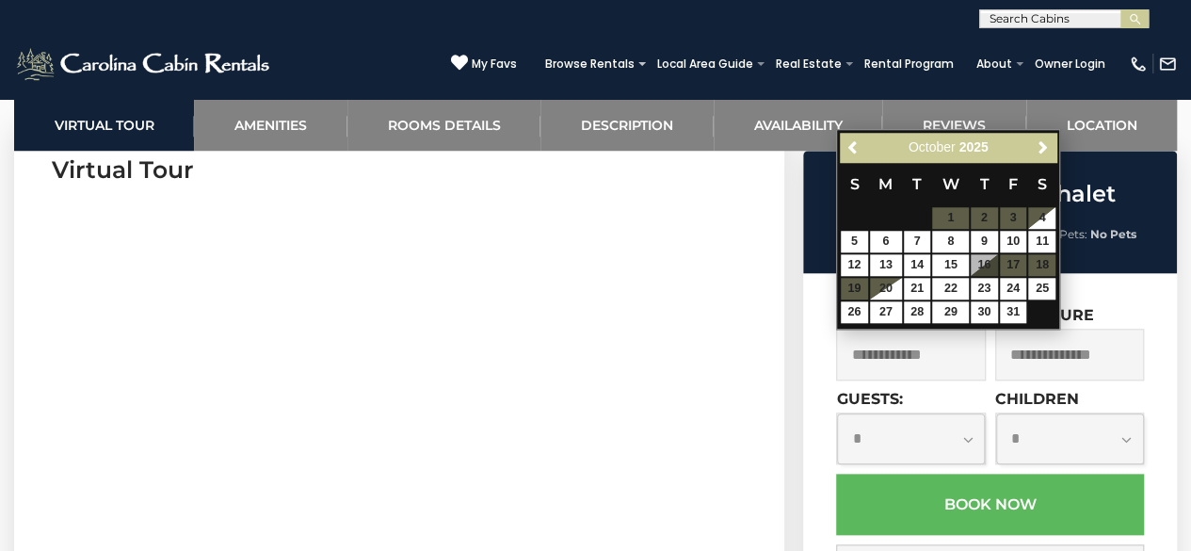
click at [1014, 270] on table "S M T W T F S 1 2 3 4 5 6 7 8 9 10 11 12 13 14 15 16 17 18 19 20 21 22 23 24 25…" at bounding box center [948, 243] width 217 height 162
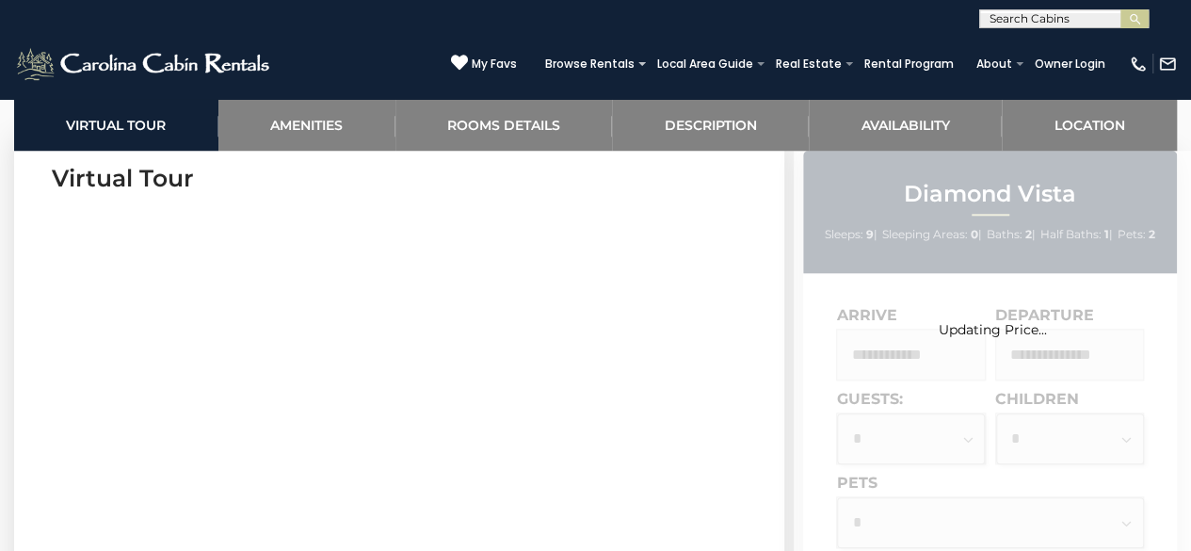
scroll to position [789, 0]
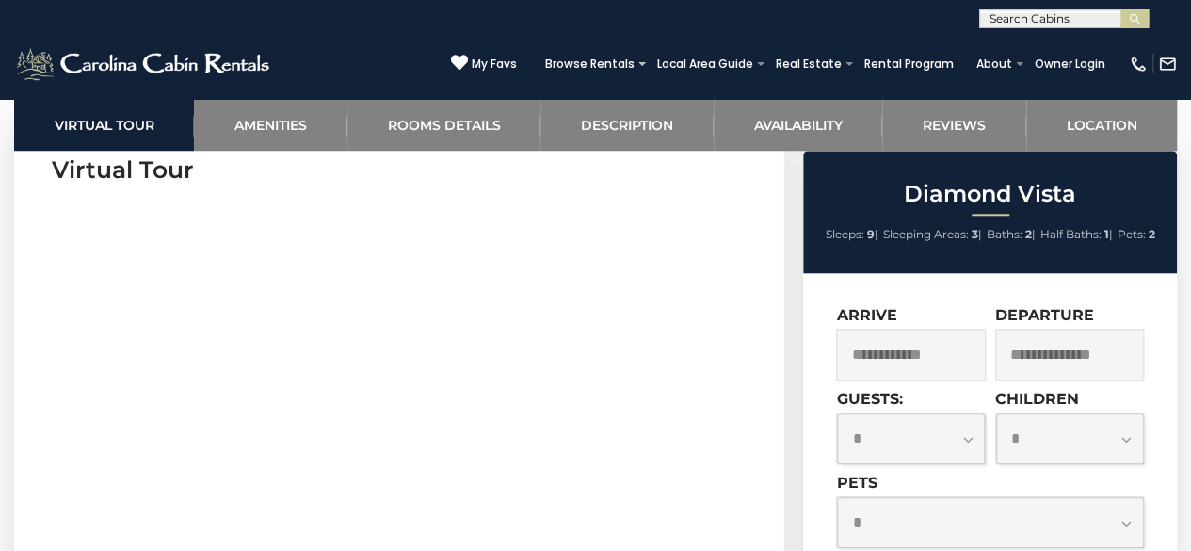
click at [917, 341] on input "text" at bounding box center [910, 355] width 149 height 52
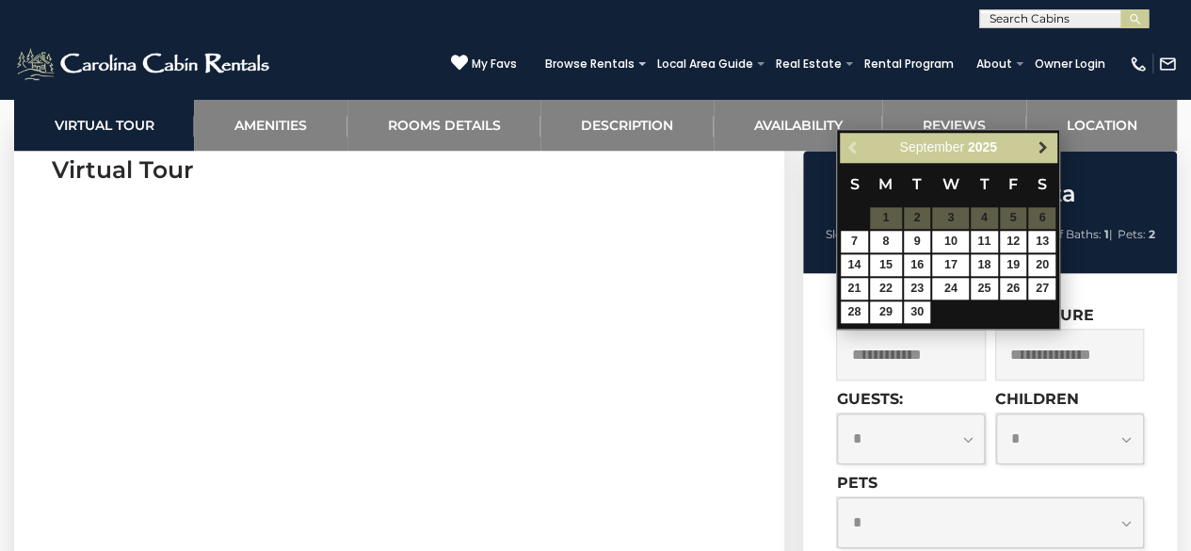
click at [1041, 148] on span "Next" at bounding box center [1043, 147] width 15 height 15
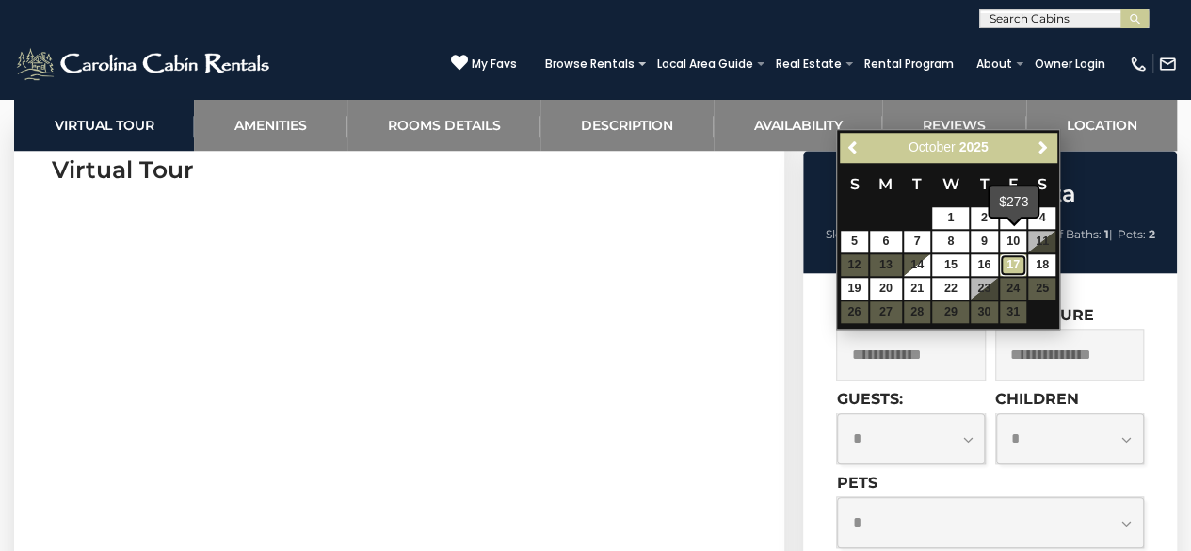
click at [1013, 257] on link "17" at bounding box center [1013, 265] width 27 height 22
type input "**********"
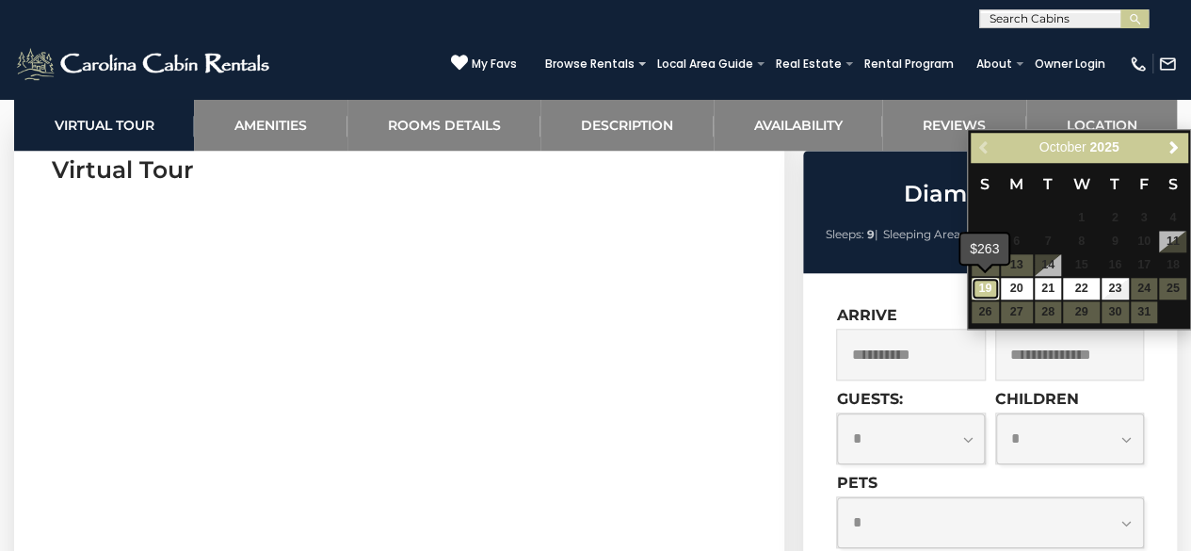
click at [989, 289] on link "19" at bounding box center [985, 289] width 27 height 22
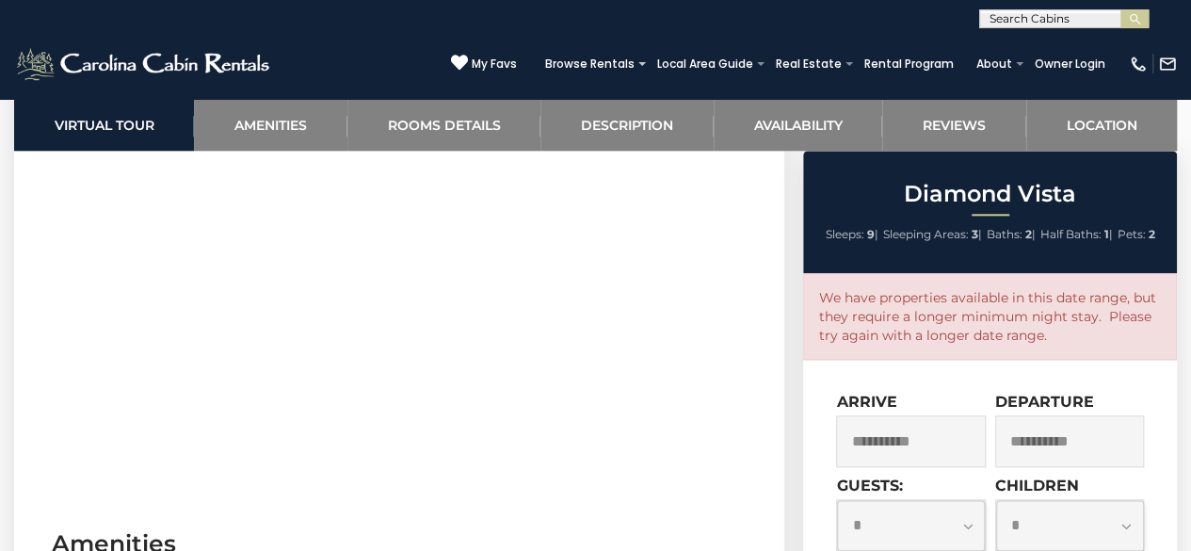
scroll to position [991, 0]
click at [1062, 445] on input "**********" at bounding box center [1069, 441] width 149 height 52
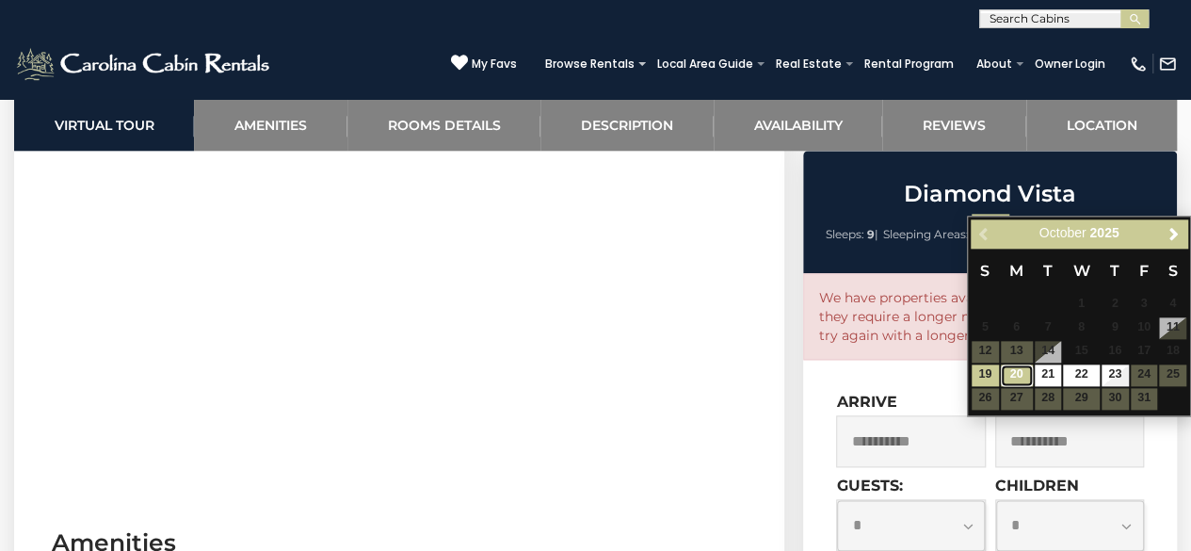
click at [1020, 366] on link "20" at bounding box center [1017, 375] width 32 height 22
type input "**********"
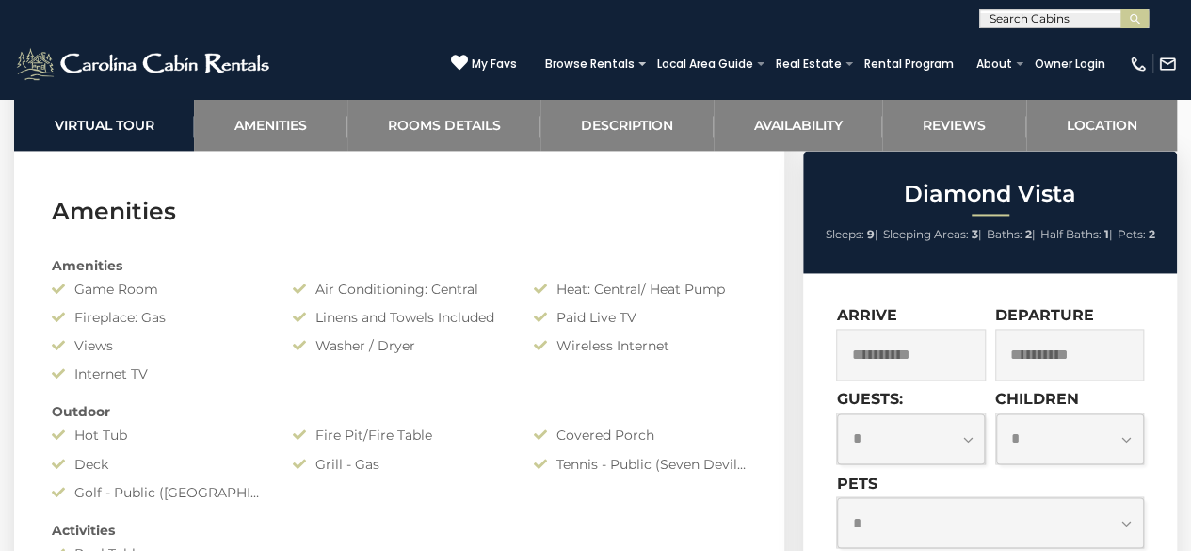
scroll to position [1321, 0]
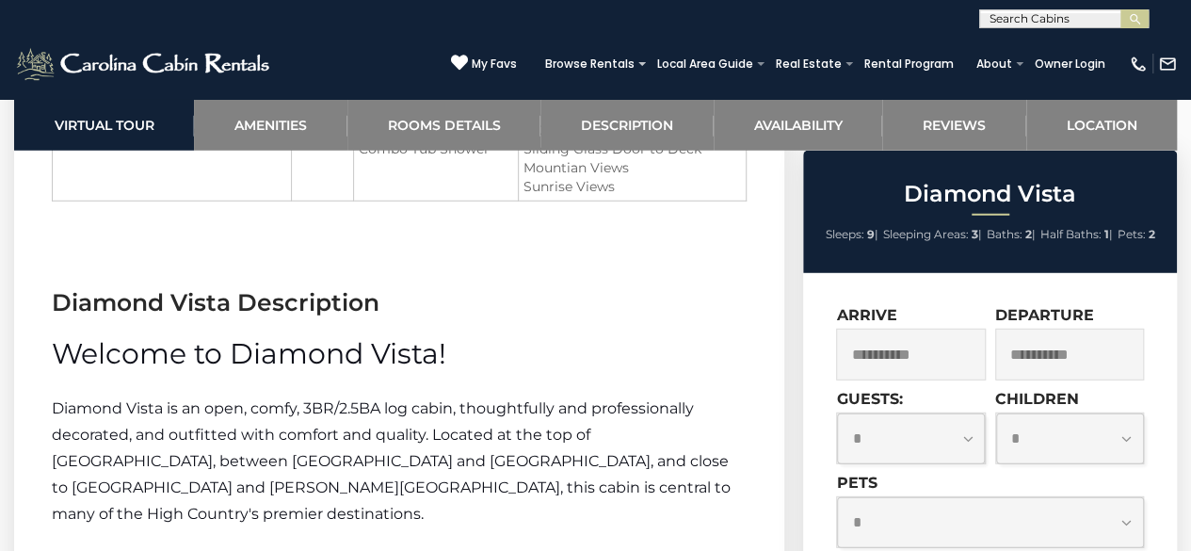
scroll to position [2539, 0]
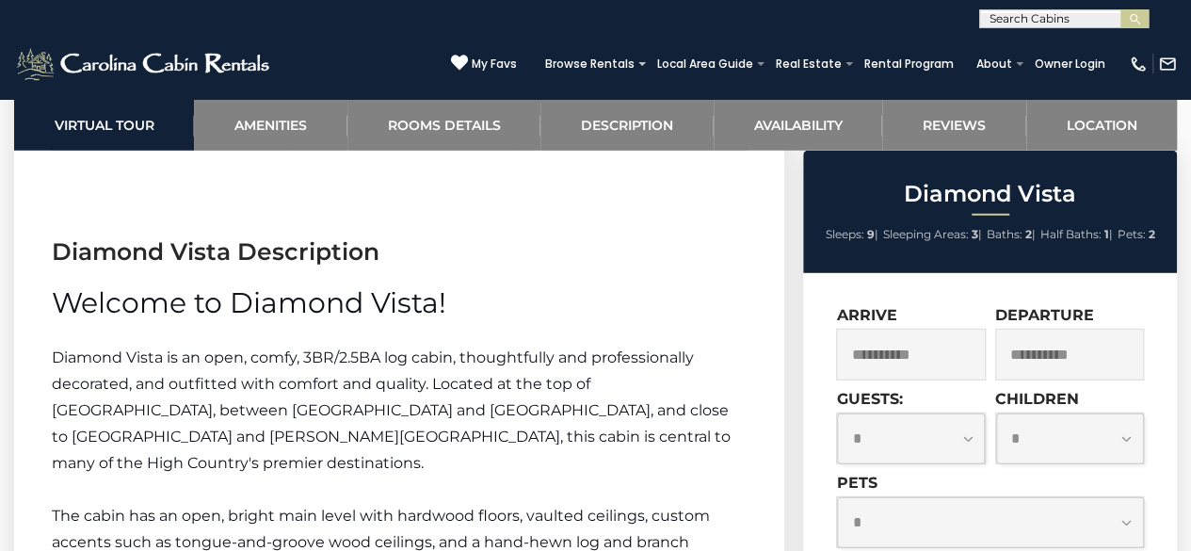
click at [989, 270] on div "Diamond Vista Sleeps: 9 | Sleeping Areas: 3 | Baths: 2 | Half Baths: 1 | Pets: 2" at bounding box center [990, 212] width 374 height 122
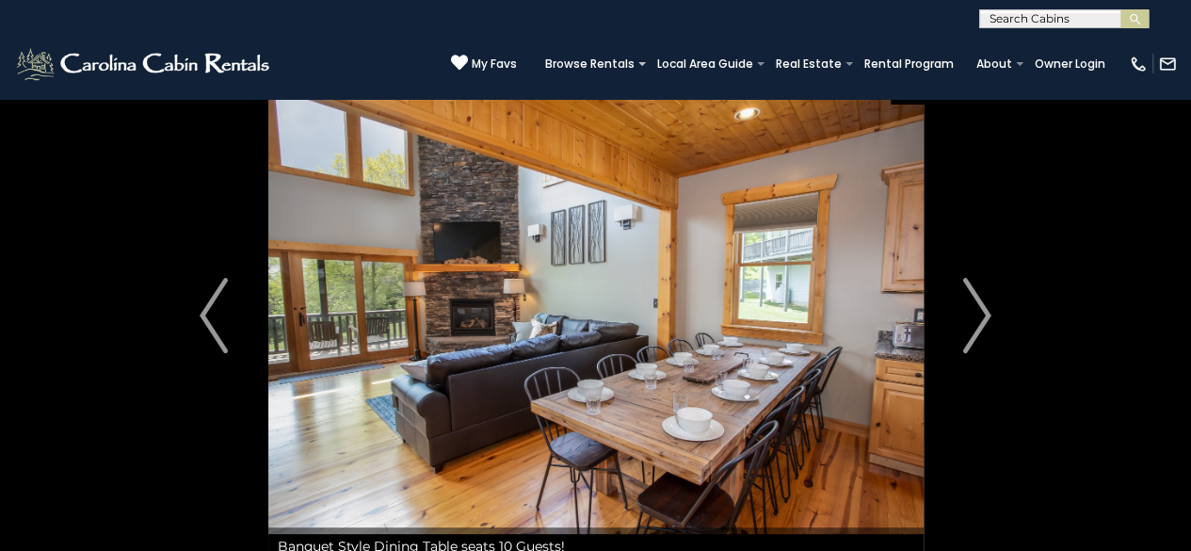
scroll to position [0, 0]
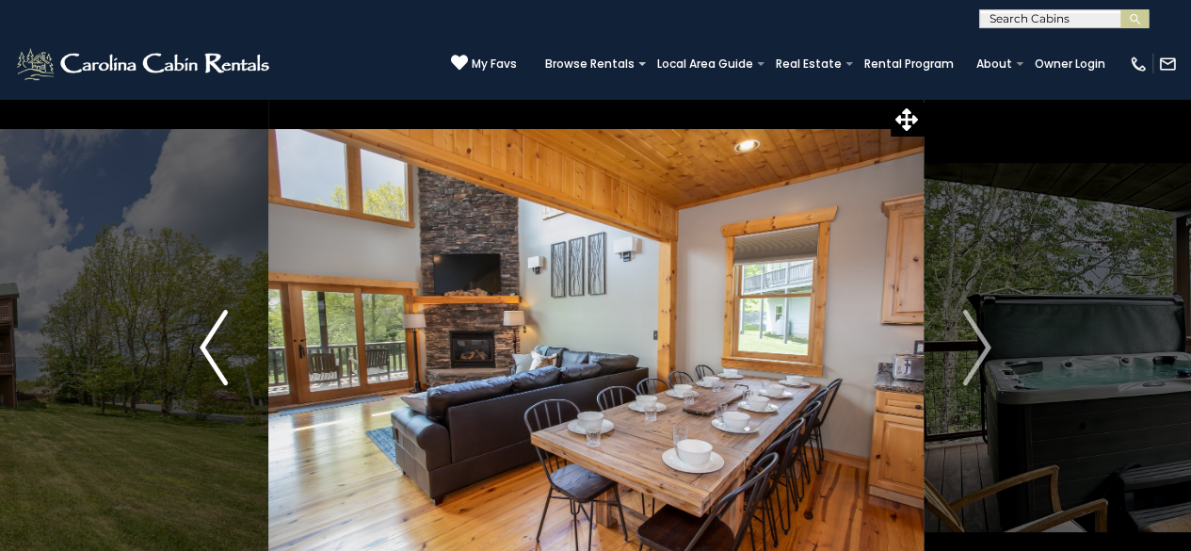
click at [202, 362] on img "Previous" at bounding box center [214, 347] width 28 height 75
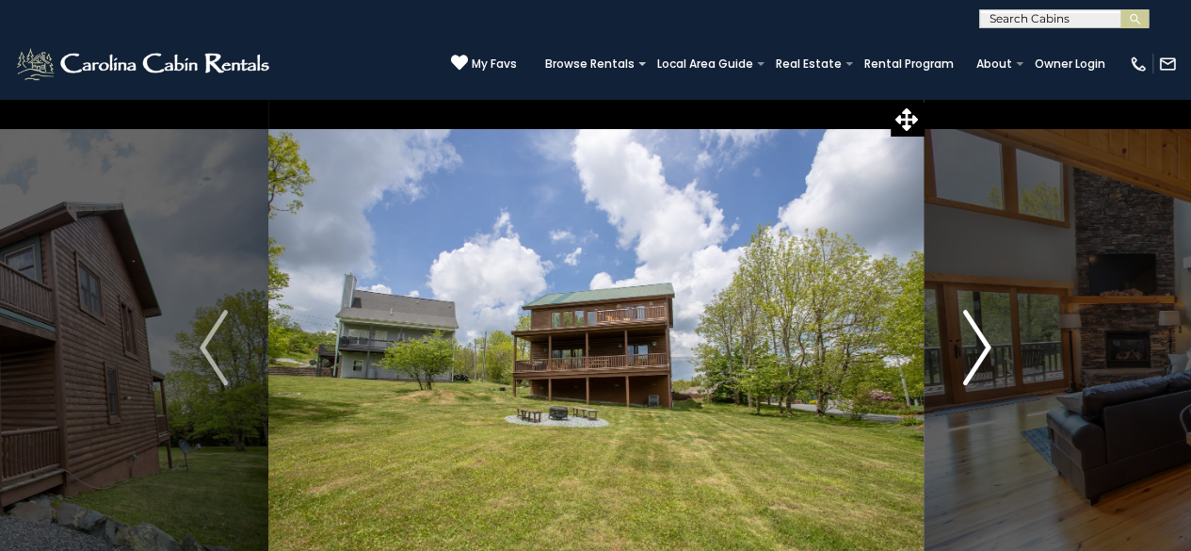
click at [976, 361] on img "Next" at bounding box center [977, 347] width 28 height 75
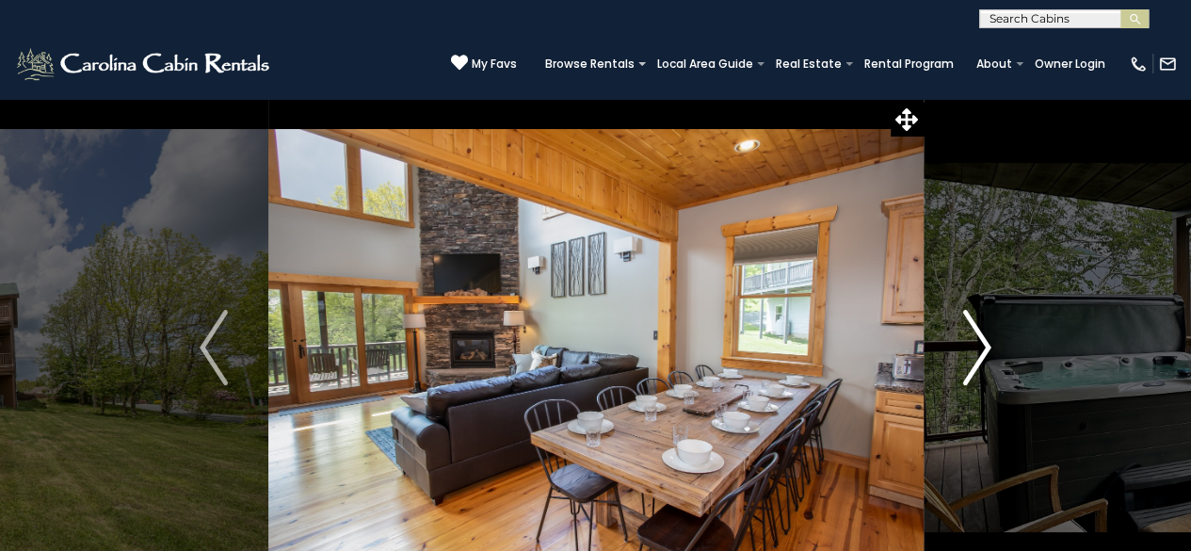
click at [976, 361] on img "Next" at bounding box center [977, 347] width 28 height 75
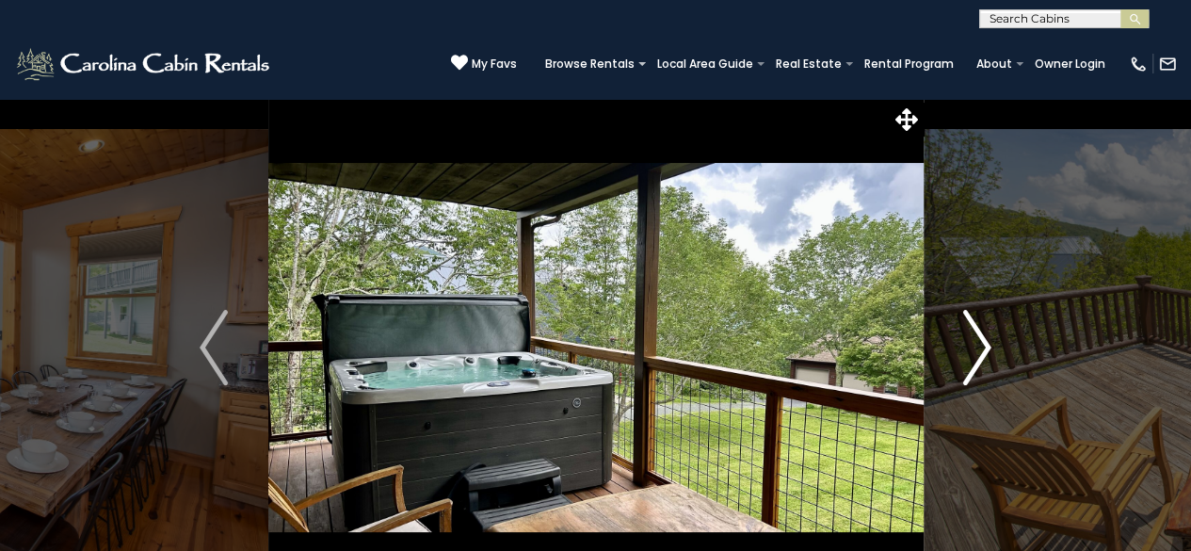
click at [976, 361] on img "Next" at bounding box center [977, 347] width 28 height 75
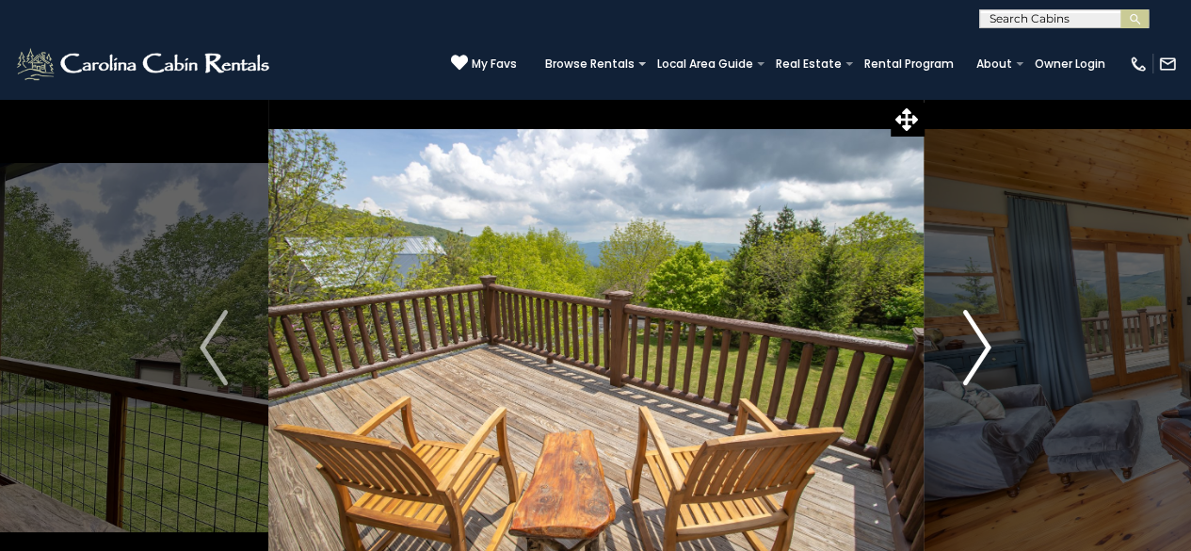
click at [976, 361] on img "Next" at bounding box center [977, 347] width 28 height 75
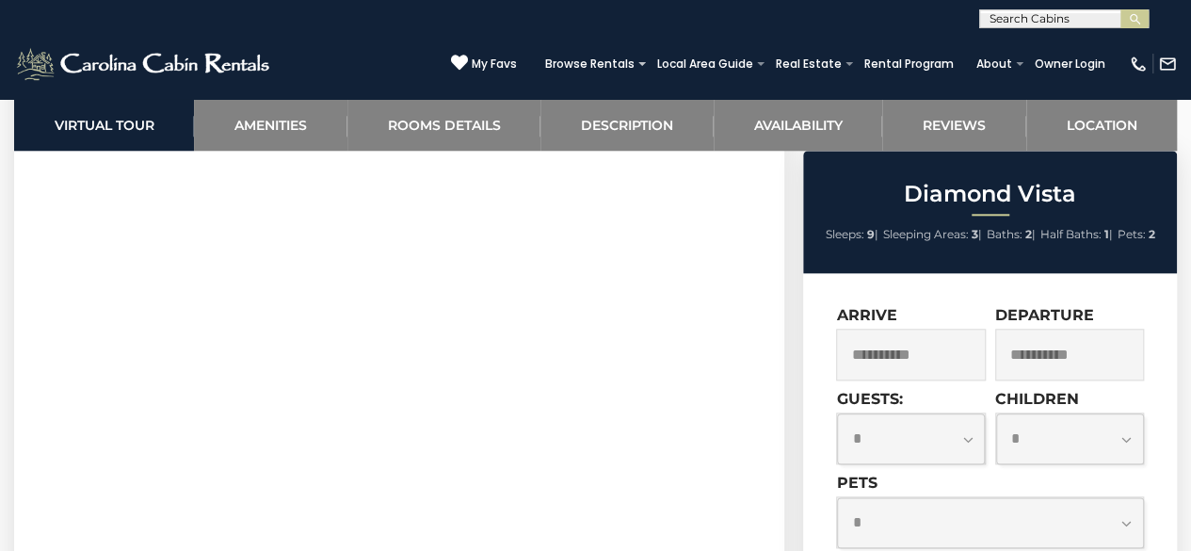
scroll to position [903, 0]
click at [926, 362] on input "**********" at bounding box center [910, 355] width 149 height 52
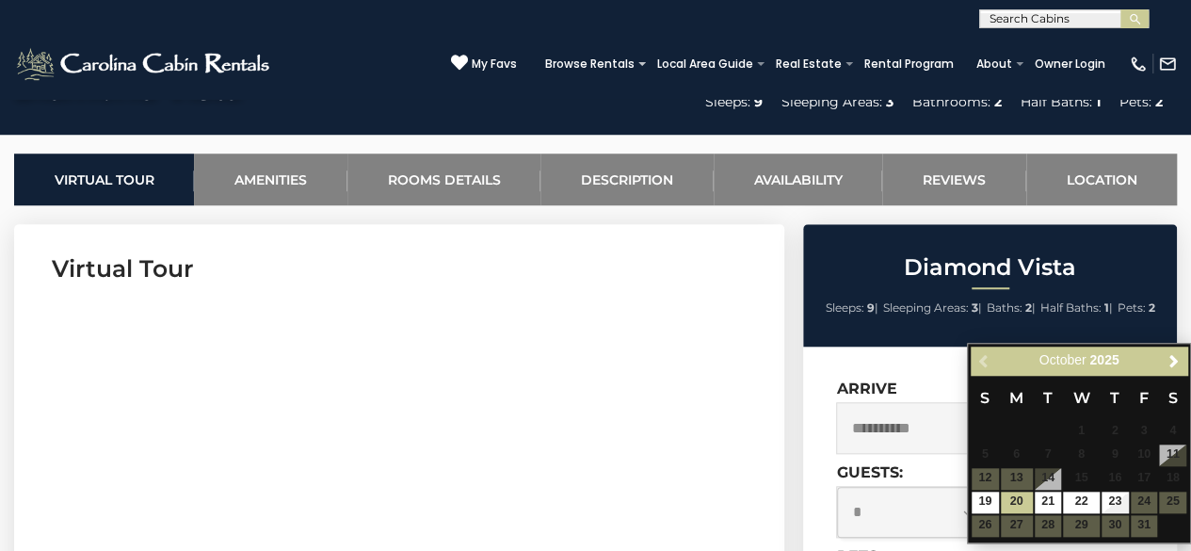
scroll to position [691, 0]
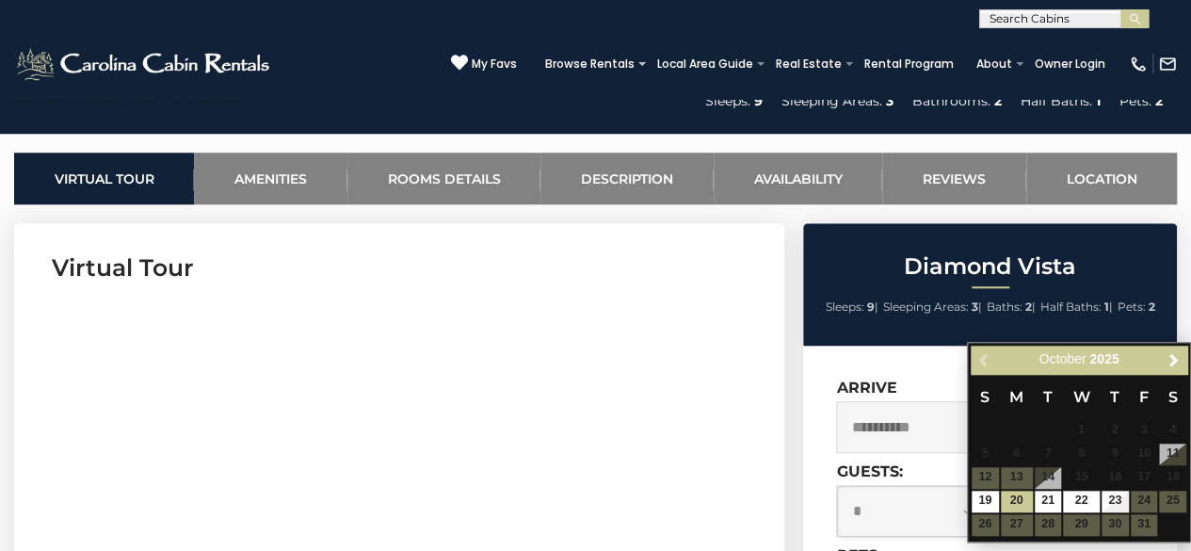
click at [1138, 507] on table "S M T W T F S 1 2 3 4 5 6 7 8 9 10 11 12 13 14 15 16 17 18 19 20 21 22 23 24 25…" at bounding box center [1079, 455] width 217 height 162
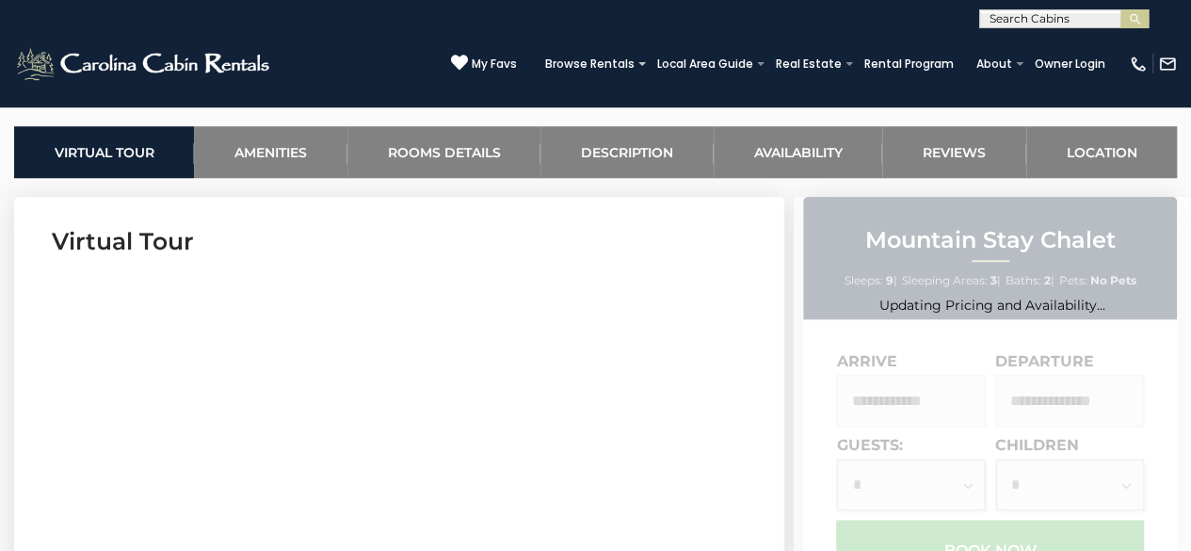
scroll to position [723, 0]
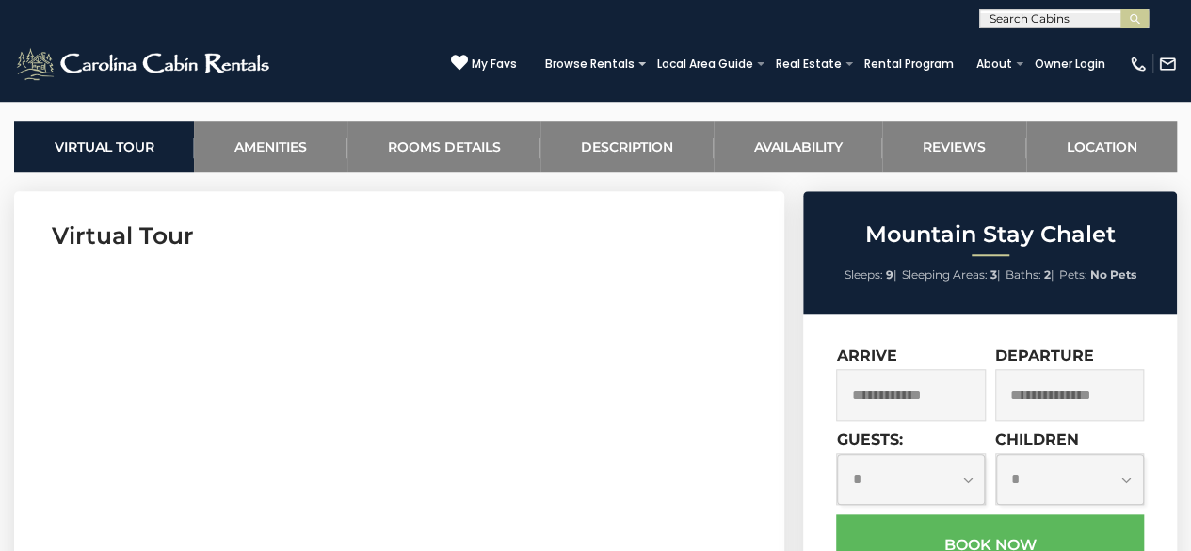
click at [903, 396] on input "text" at bounding box center [910, 395] width 149 height 52
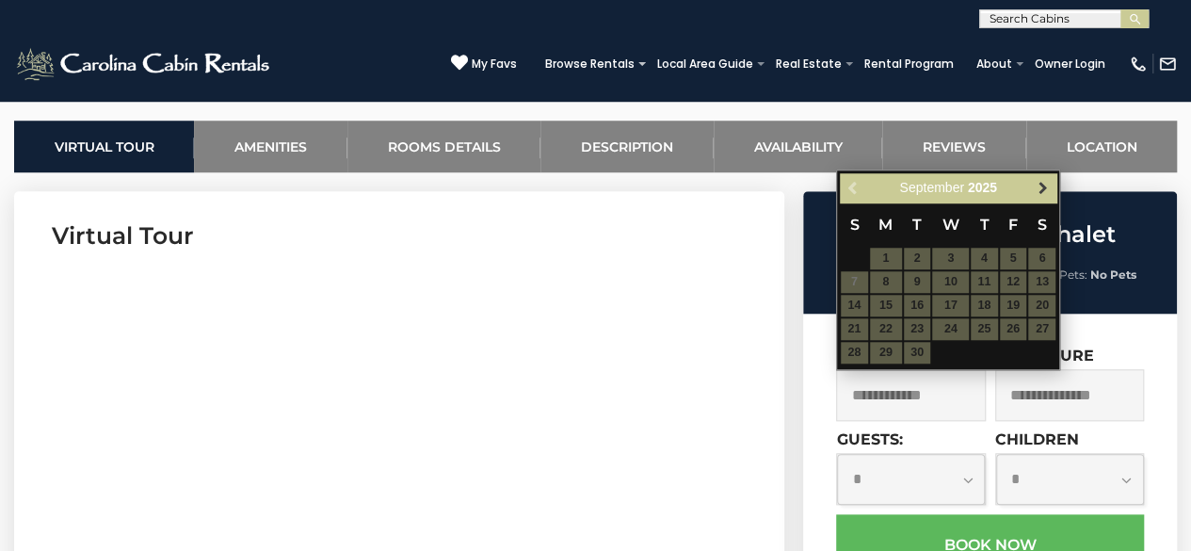
click at [1040, 193] on span "Next" at bounding box center [1043, 187] width 15 height 15
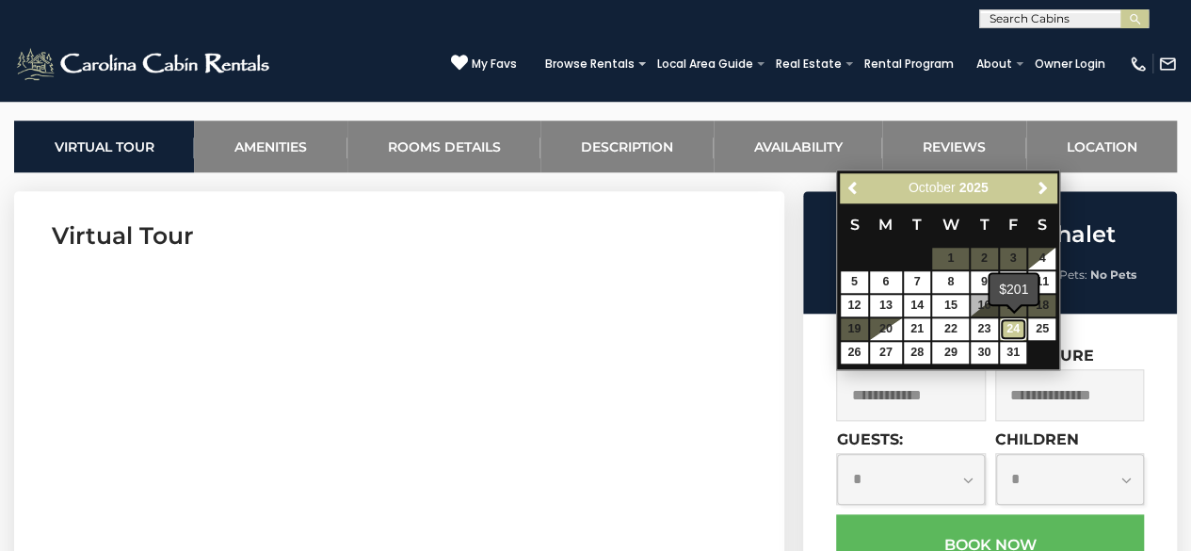
click at [1013, 328] on link "24" at bounding box center [1013, 329] width 27 height 22
type input "**********"
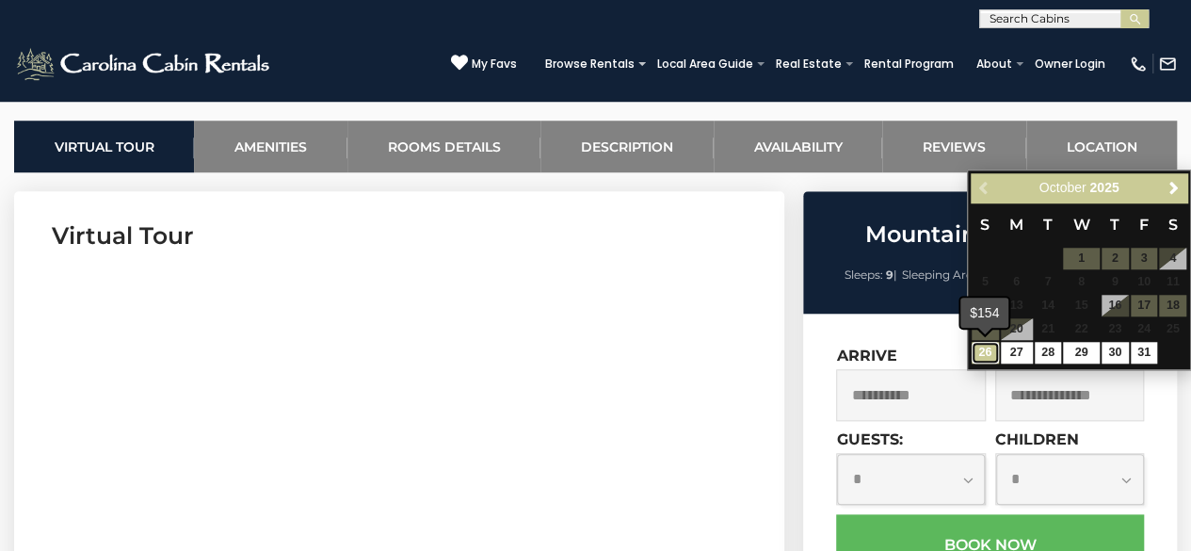
click at [989, 355] on link "26" at bounding box center [985, 353] width 27 height 22
type input "**********"
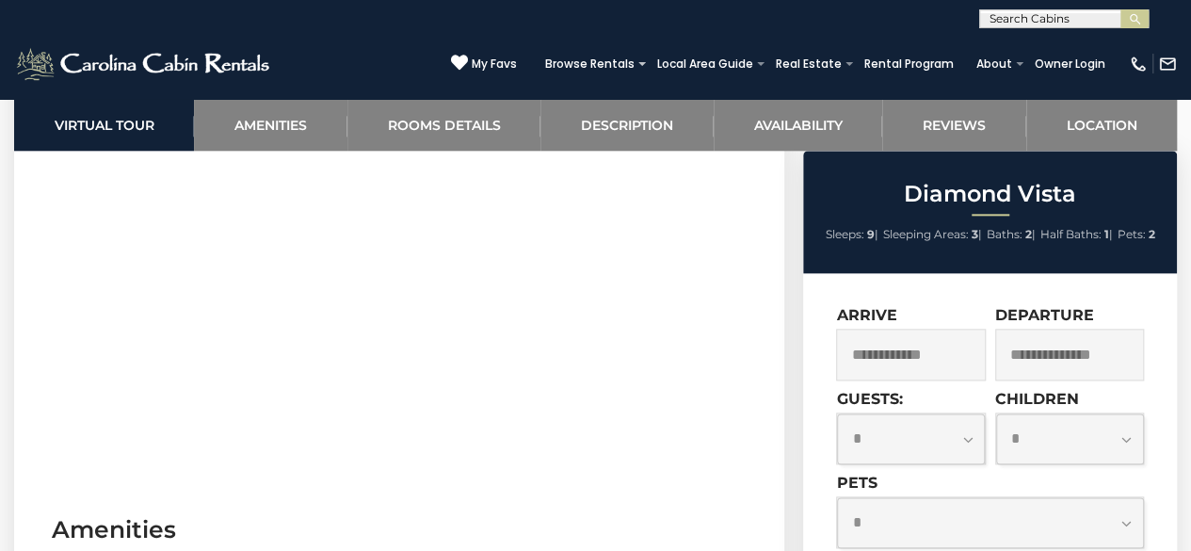
click at [951, 347] on input "text" at bounding box center [910, 355] width 149 height 52
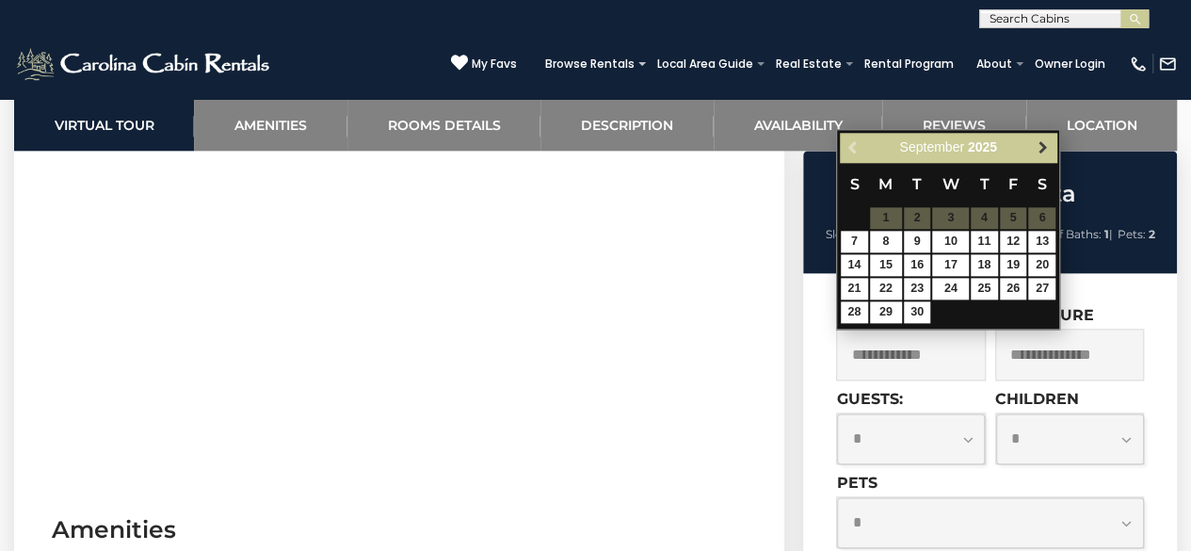
click at [1043, 150] on span "Next" at bounding box center [1043, 147] width 15 height 15
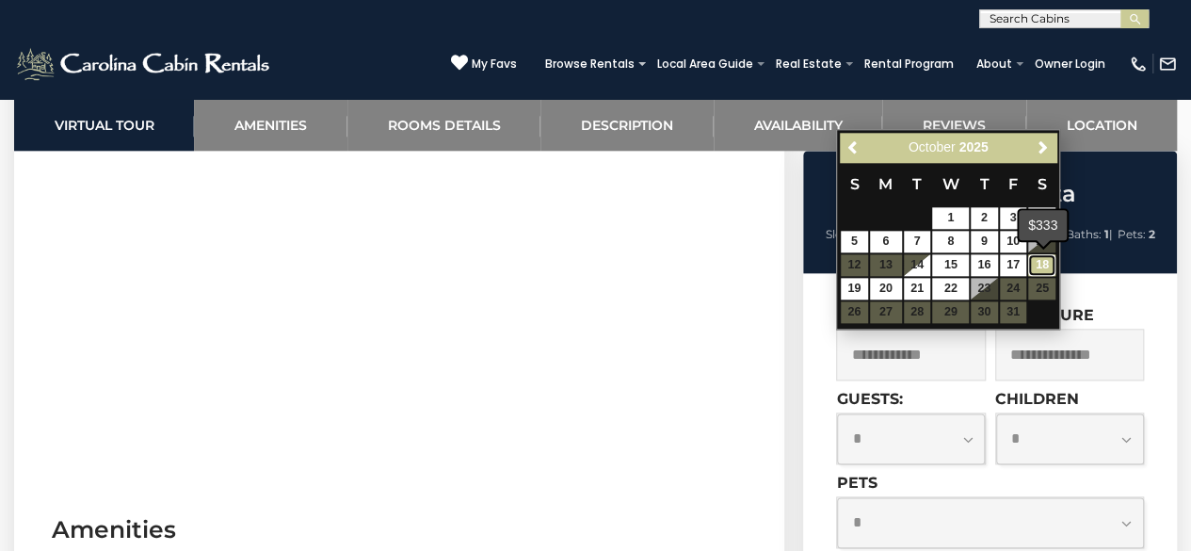
click at [1041, 260] on link "18" at bounding box center [1041, 265] width 27 height 22
type input "**********"
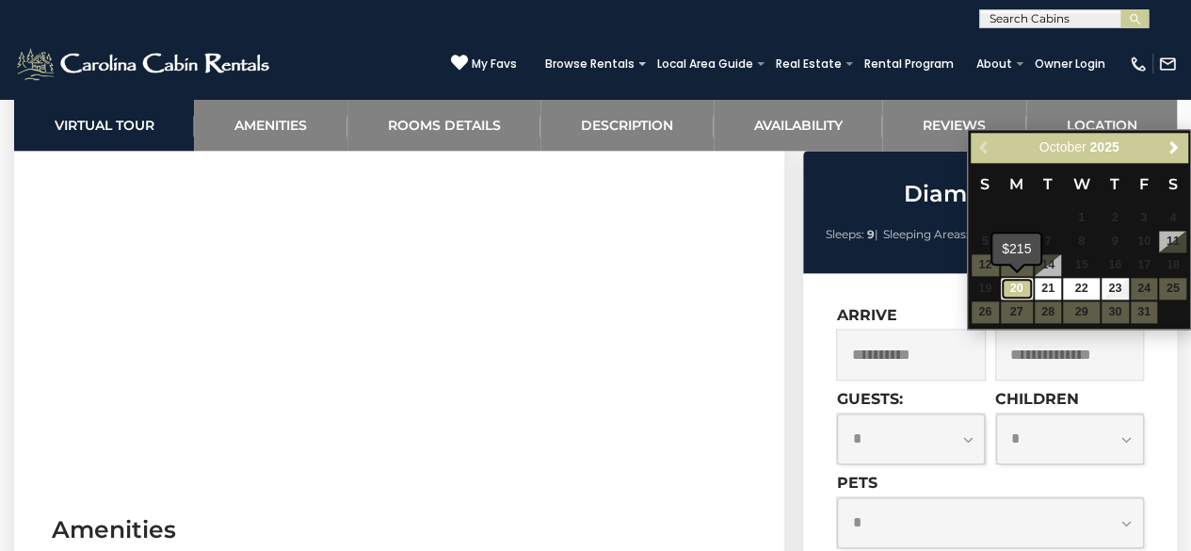
click at [1016, 293] on link "20" at bounding box center [1017, 289] width 32 height 22
type input "**********"
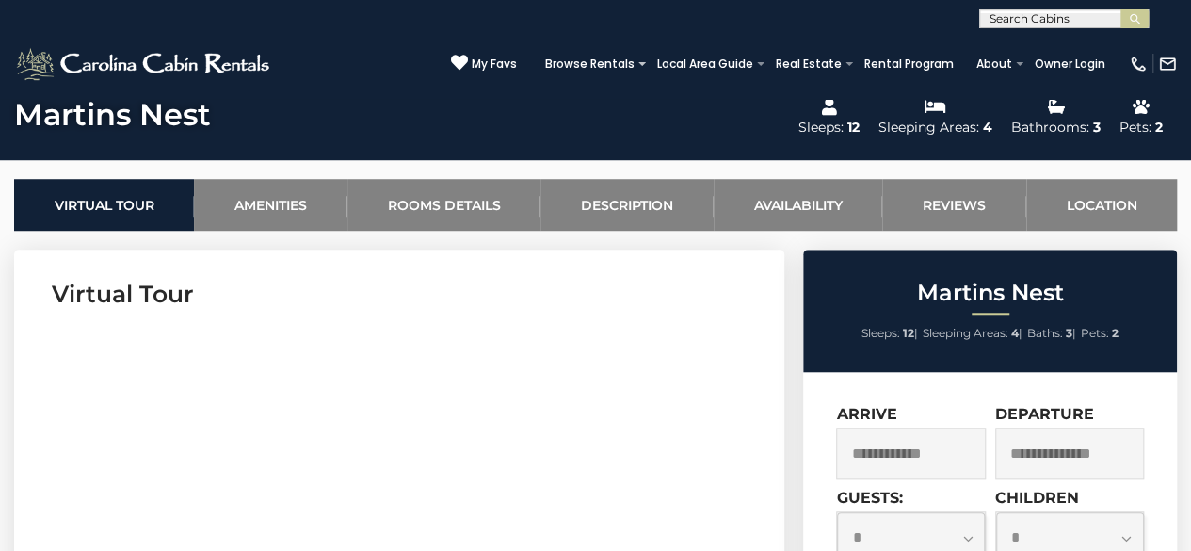
scroll to position [767, 0]
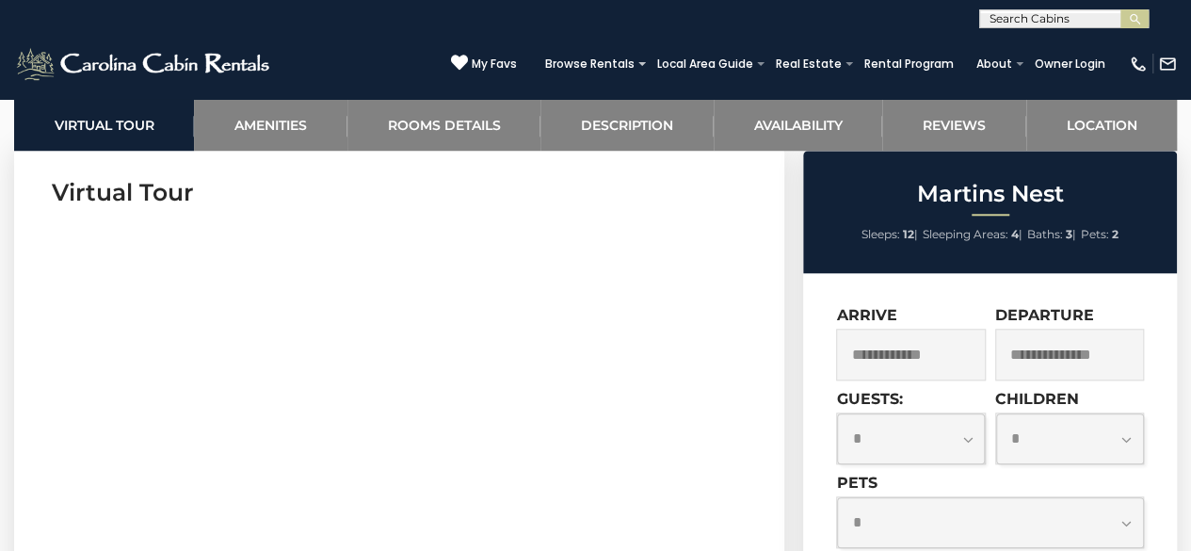
click at [942, 361] on input "text" at bounding box center [910, 355] width 149 height 52
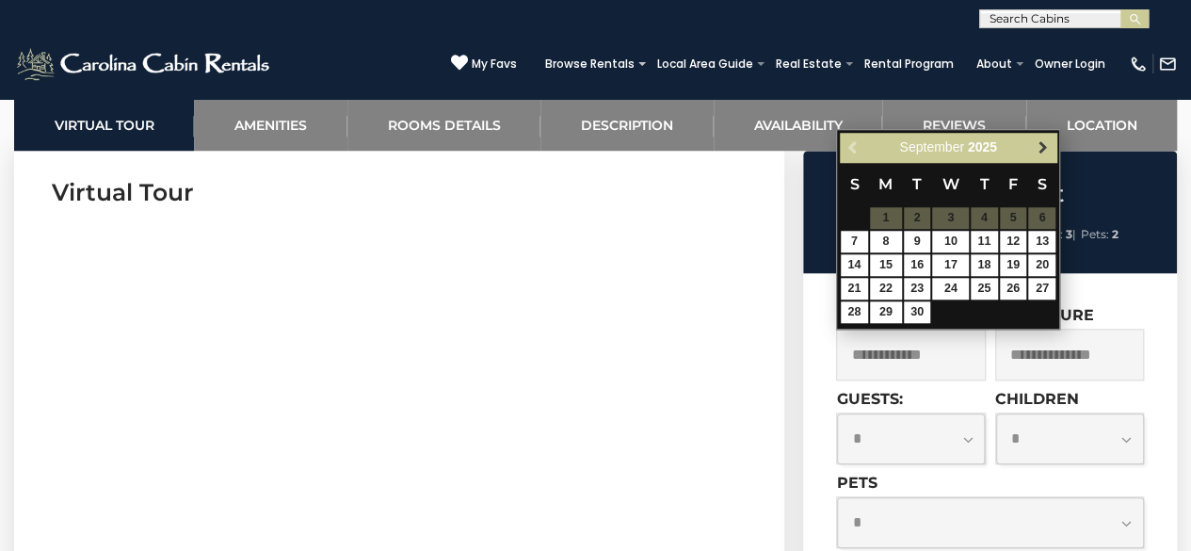
click at [1045, 142] on span "Next" at bounding box center [1043, 147] width 15 height 15
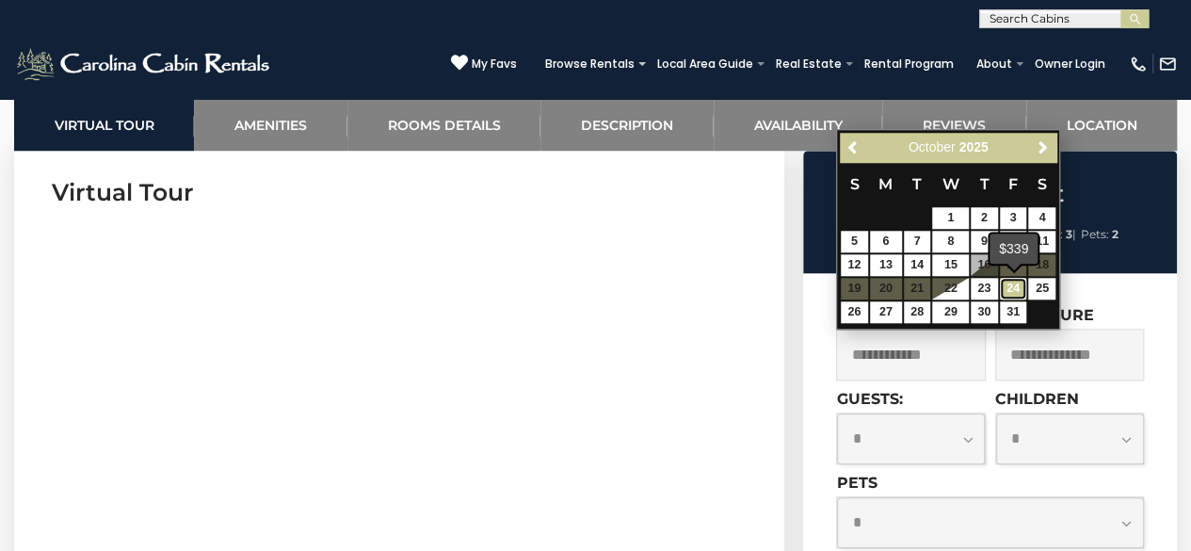
click at [1013, 289] on link "24" at bounding box center [1013, 289] width 27 height 22
type input "**********"
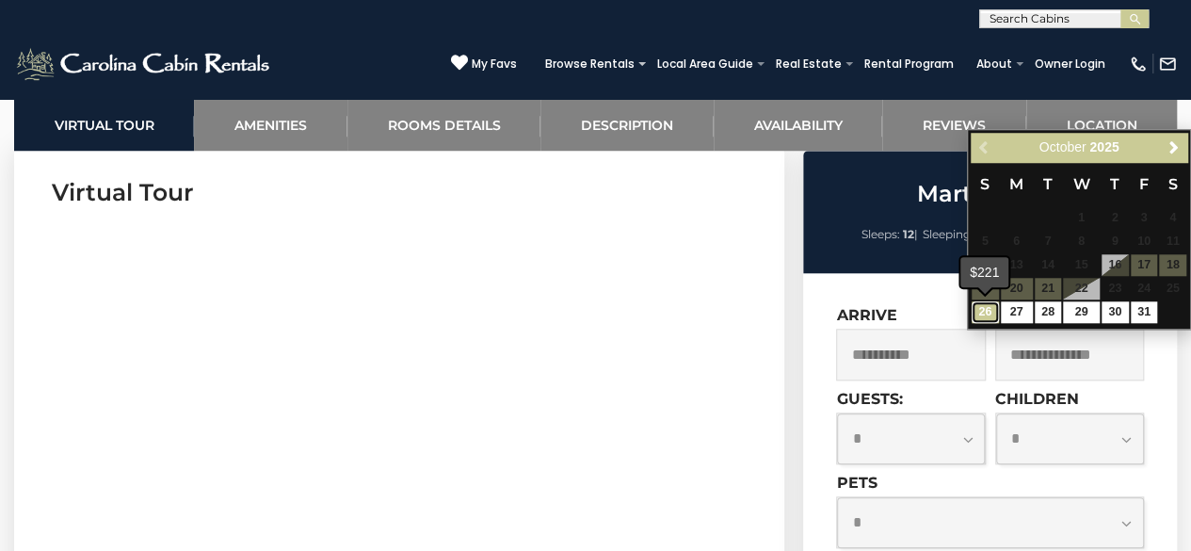
click at [987, 322] on link "26" at bounding box center [985, 312] width 27 height 22
type input "**********"
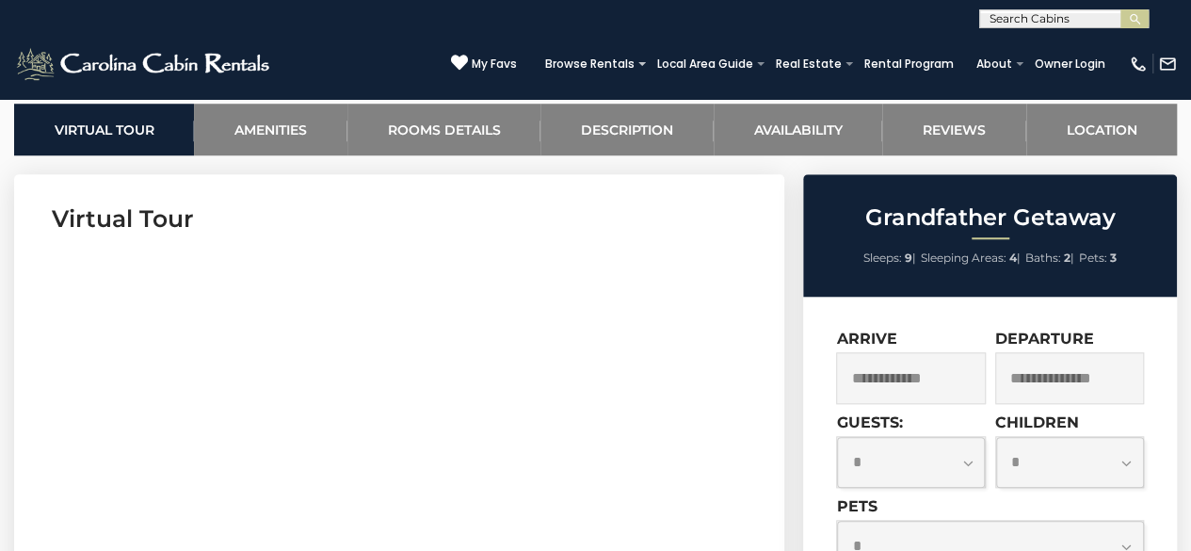
scroll to position [741, 0]
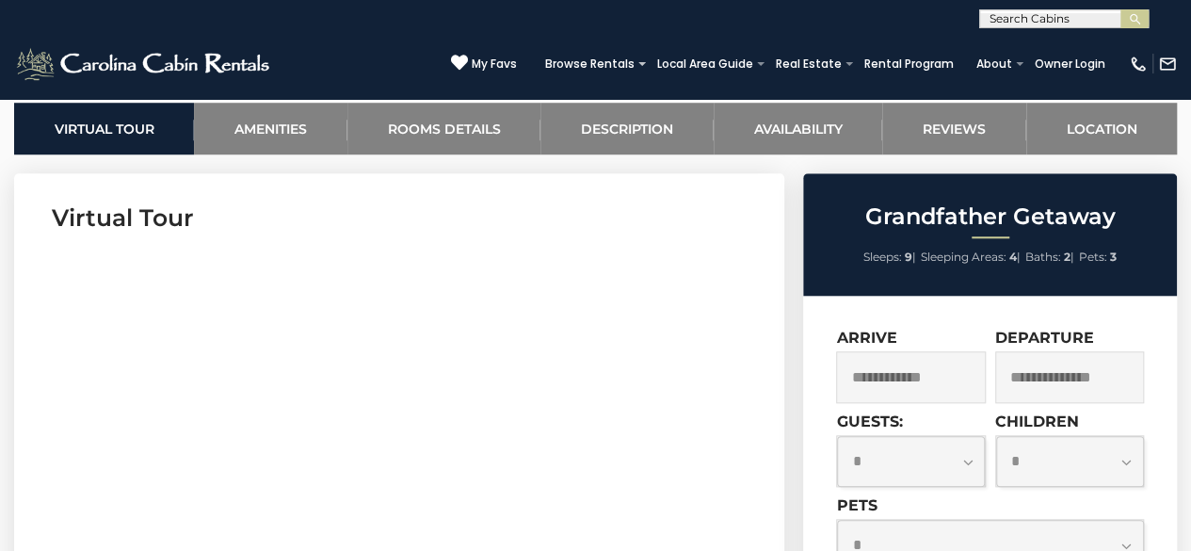
click at [959, 373] on input "text" at bounding box center [910, 377] width 149 height 52
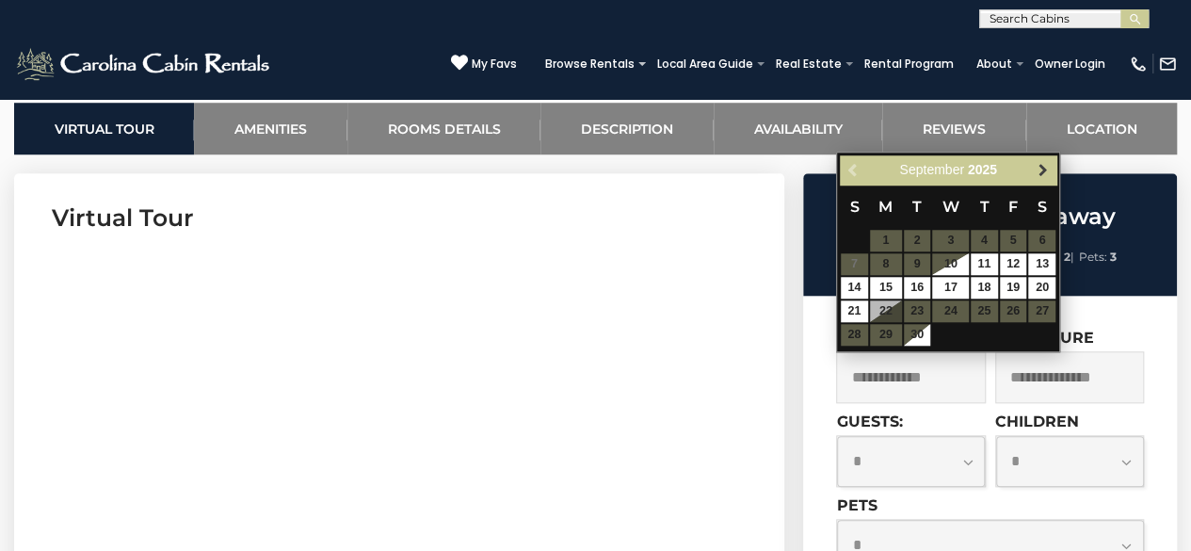
click at [1046, 166] on span "Next" at bounding box center [1043, 169] width 15 height 15
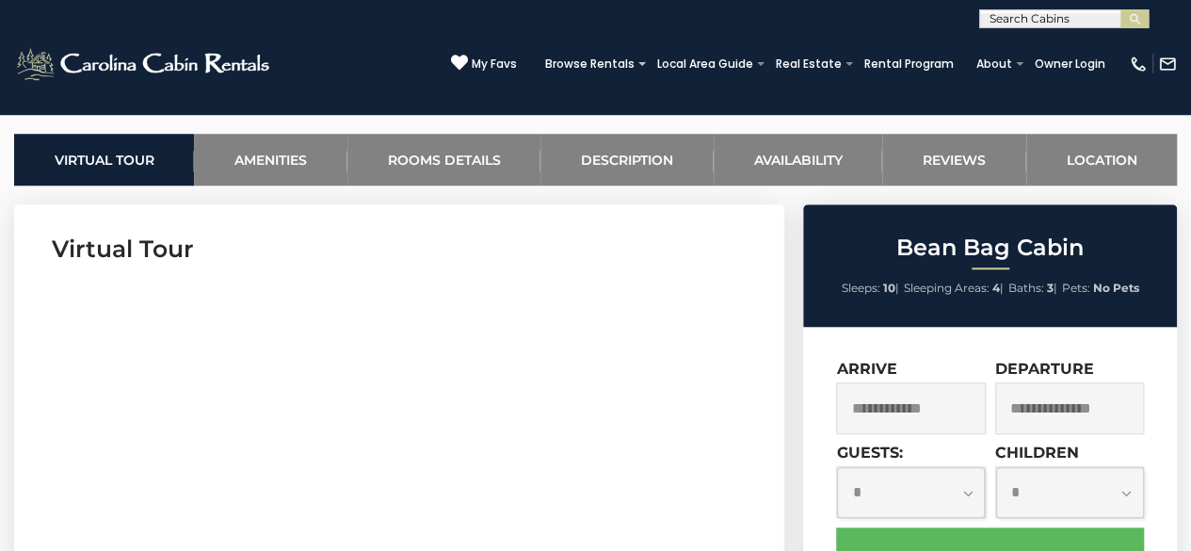
scroll to position [717, 0]
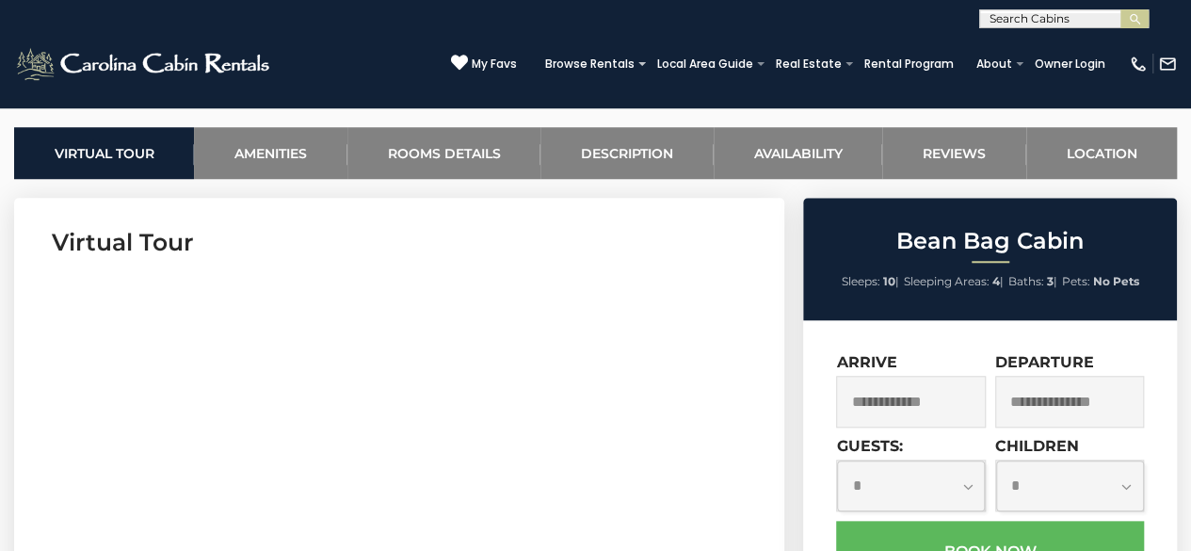
click at [934, 405] on input "text" at bounding box center [910, 402] width 149 height 52
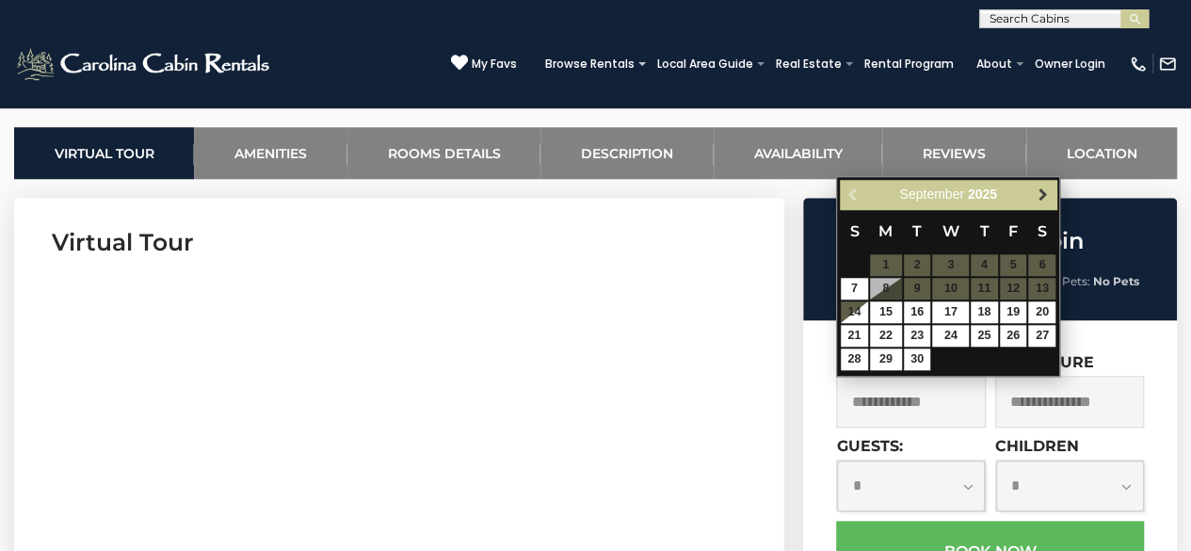
click at [1041, 205] on link "Next" at bounding box center [1043, 195] width 24 height 24
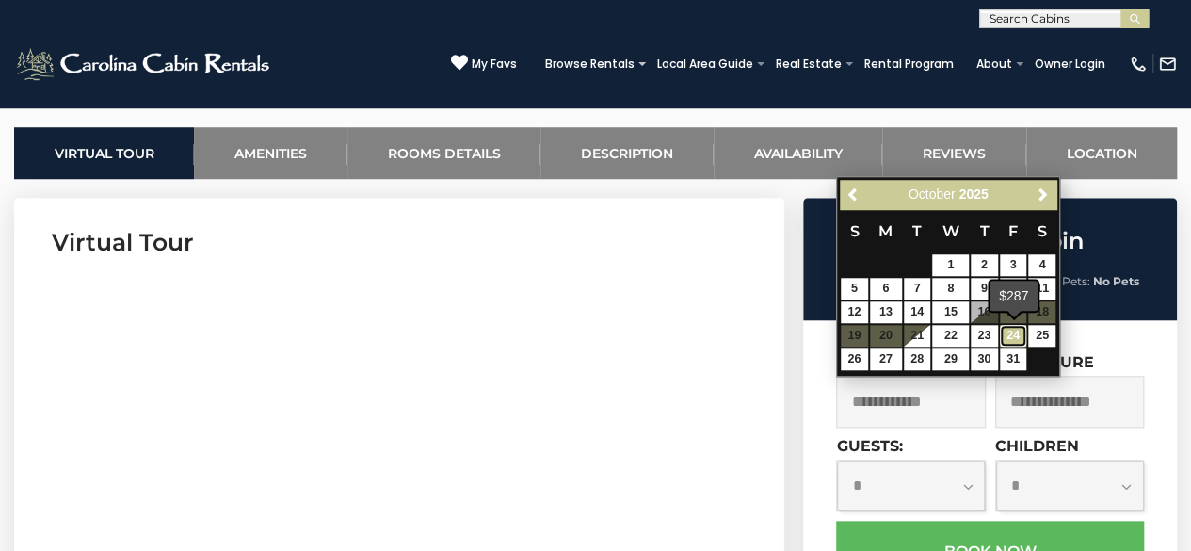
click at [1017, 333] on link "24" at bounding box center [1013, 336] width 27 height 22
type input "**********"
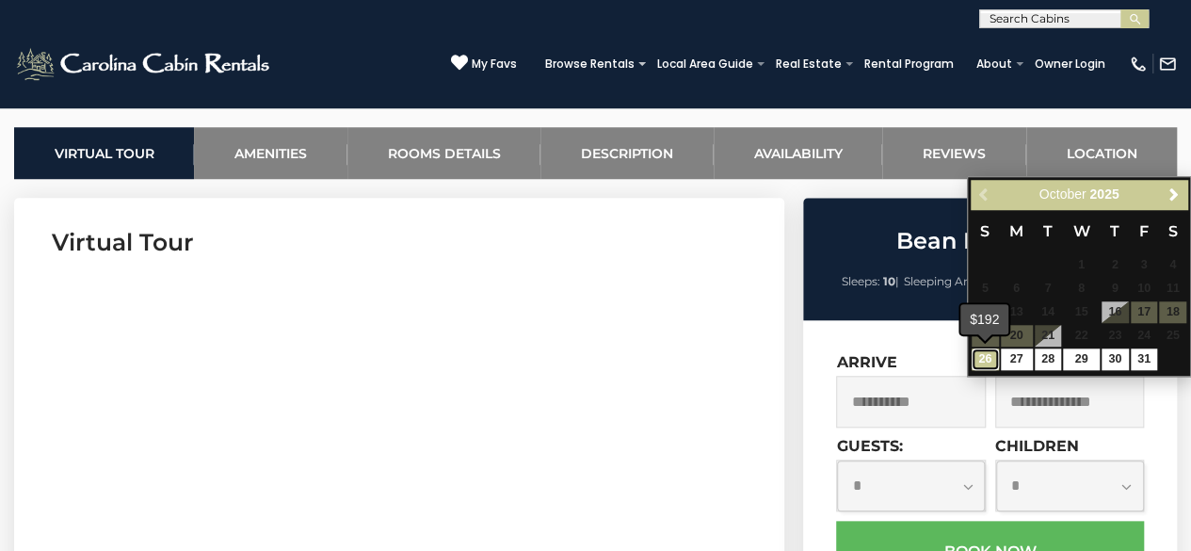
click at [986, 361] on link "26" at bounding box center [985, 359] width 27 height 22
type input "**********"
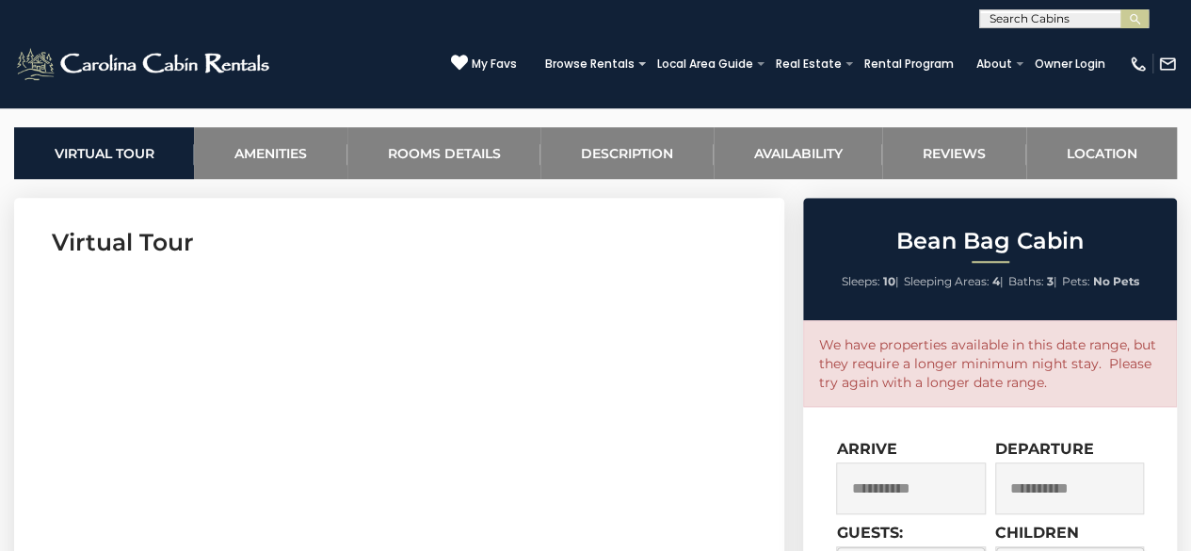
scroll to position [723, 0]
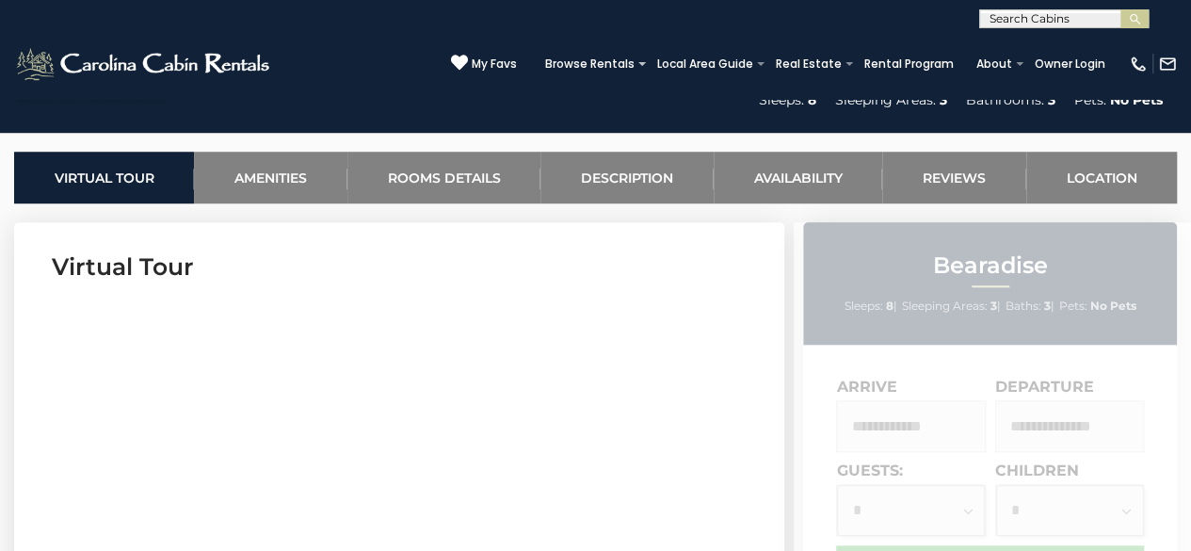
scroll to position [693, 0]
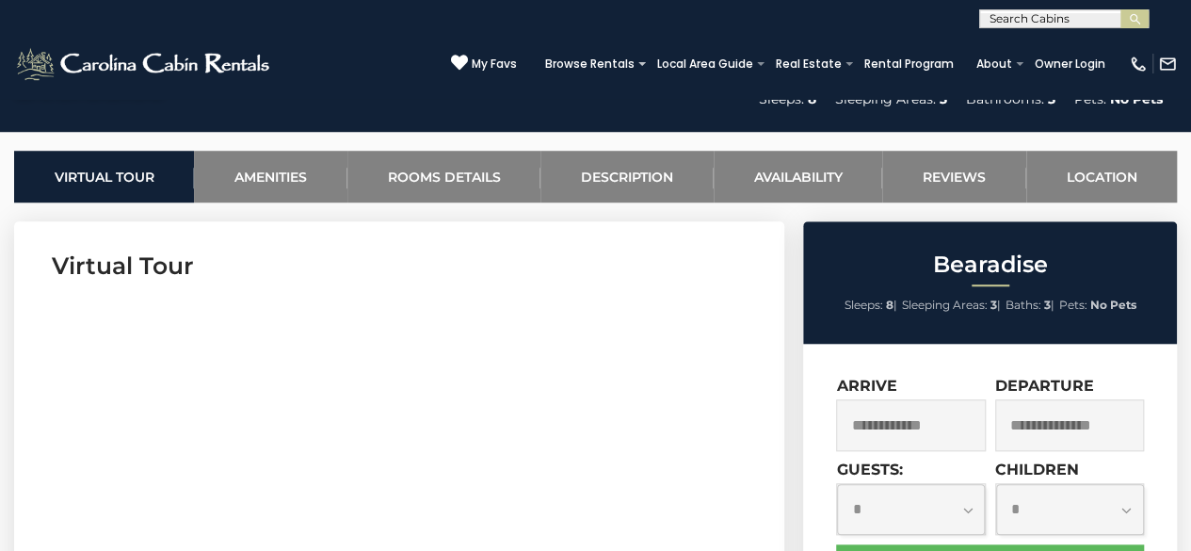
click at [915, 423] on input "text" at bounding box center [910, 425] width 149 height 52
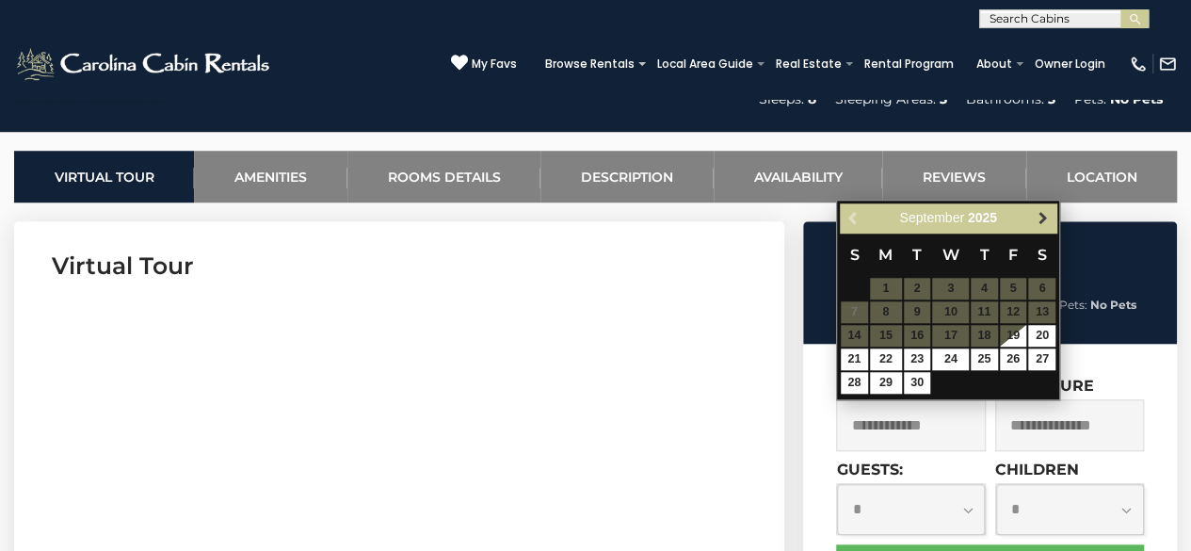
click at [1036, 221] on span "Next" at bounding box center [1043, 217] width 15 height 15
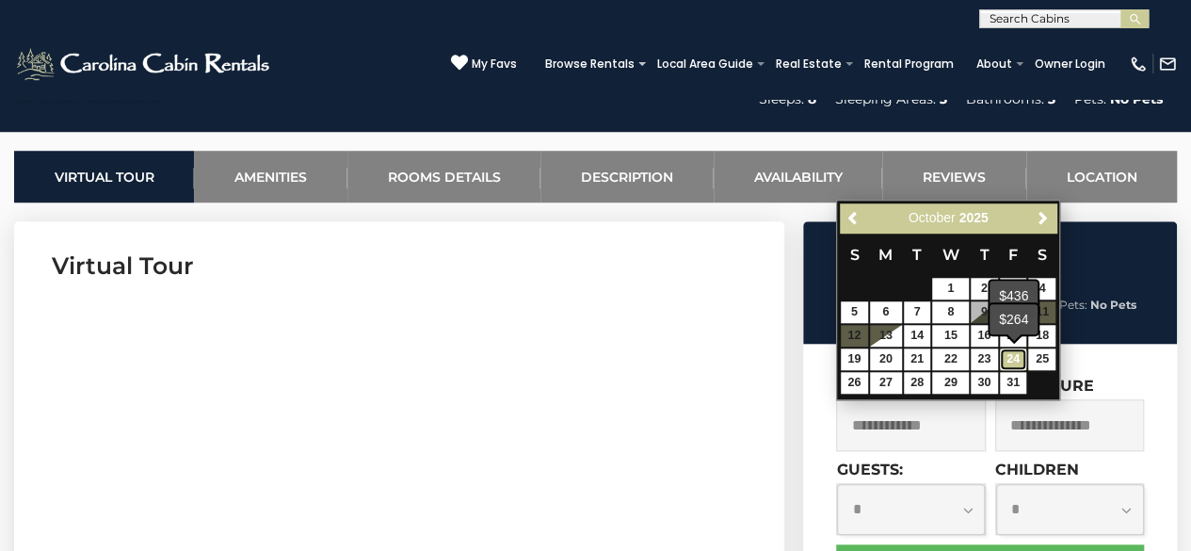
click at [1009, 357] on link "24" at bounding box center [1013, 359] width 27 height 22
type input "**********"
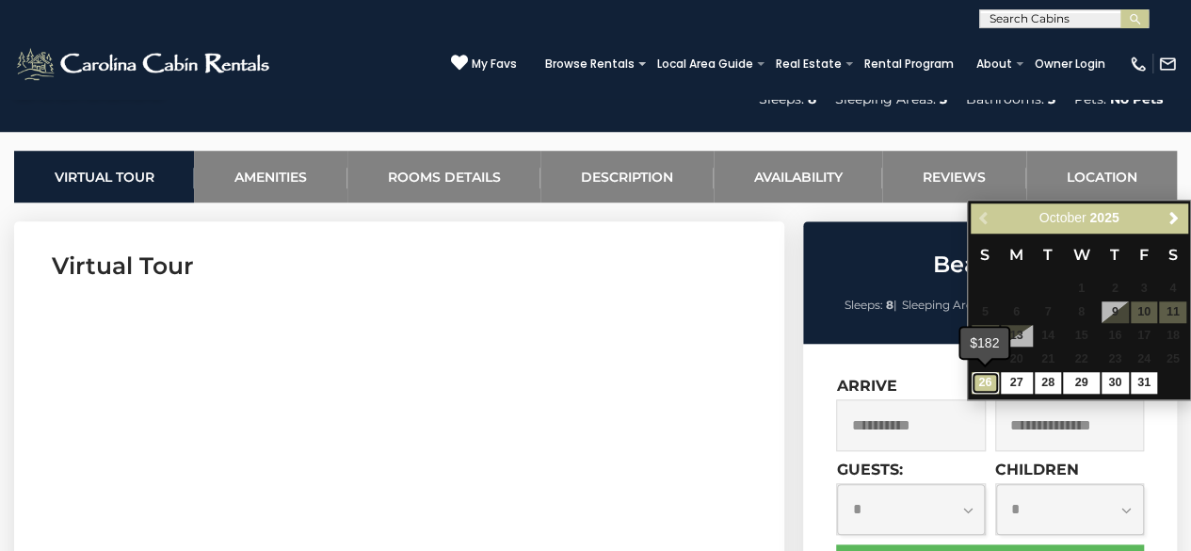
click at [986, 389] on link "26" at bounding box center [985, 383] width 27 height 22
type input "**********"
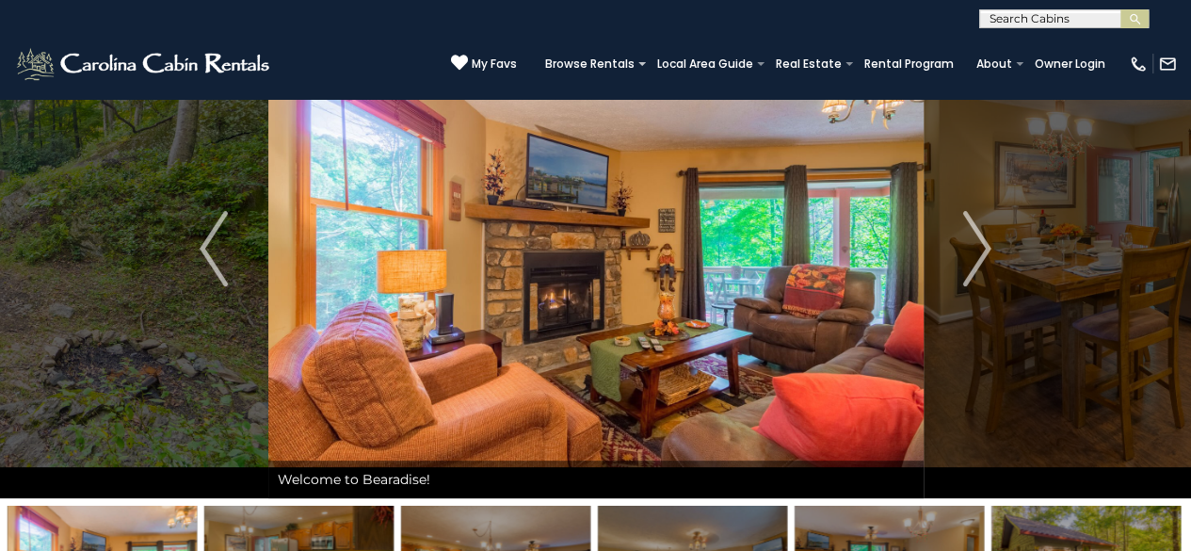
scroll to position [87, 0]
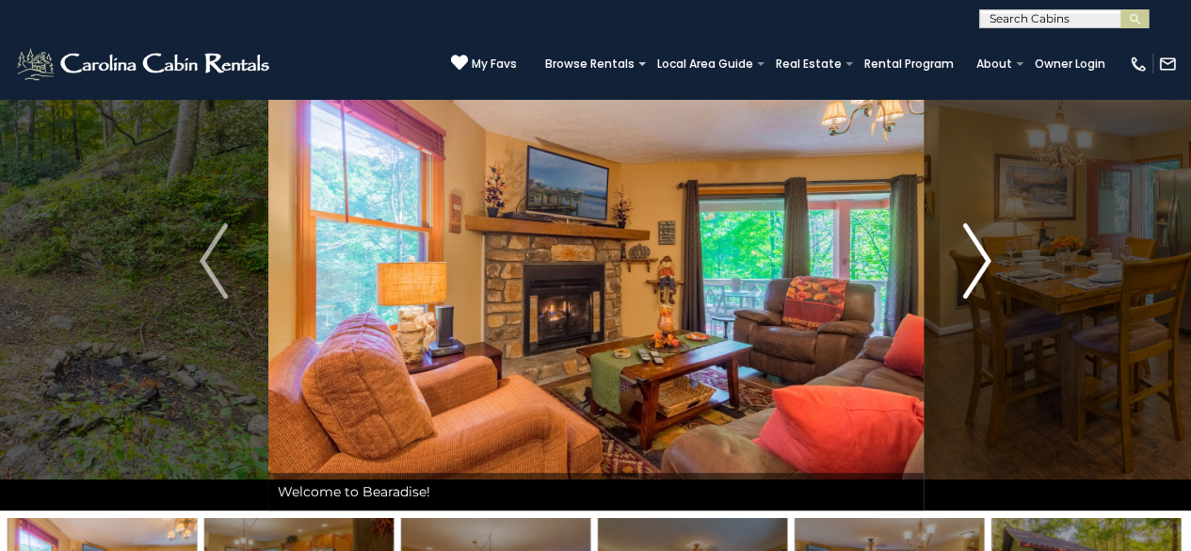
click at [986, 277] on img "Next" at bounding box center [977, 260] width 28 height 75
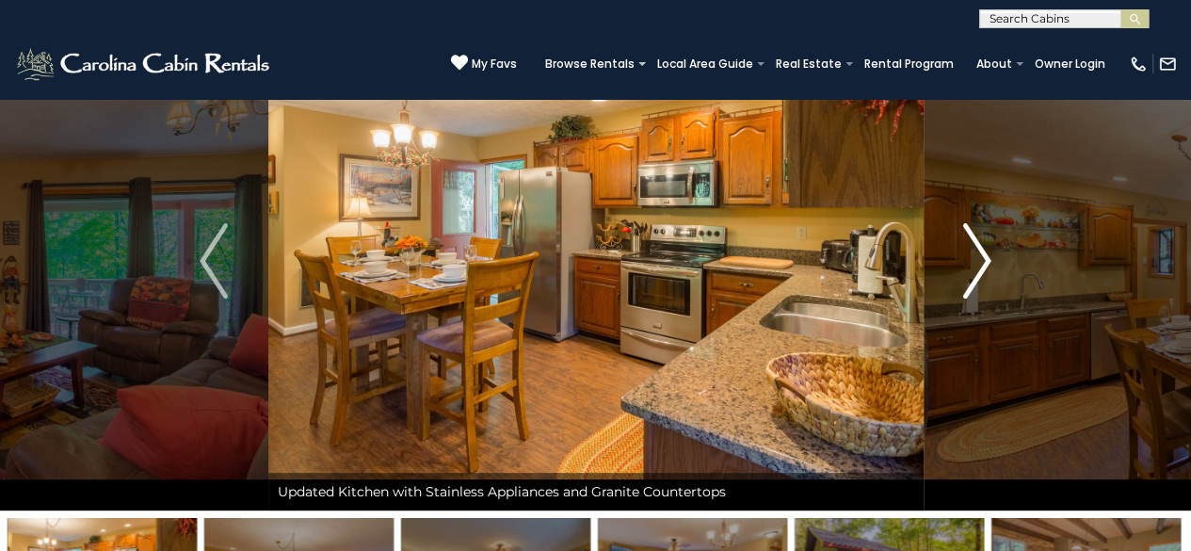
click at [986, 277] on img "Next" at bounding box center [977, 260] width 28 height 75
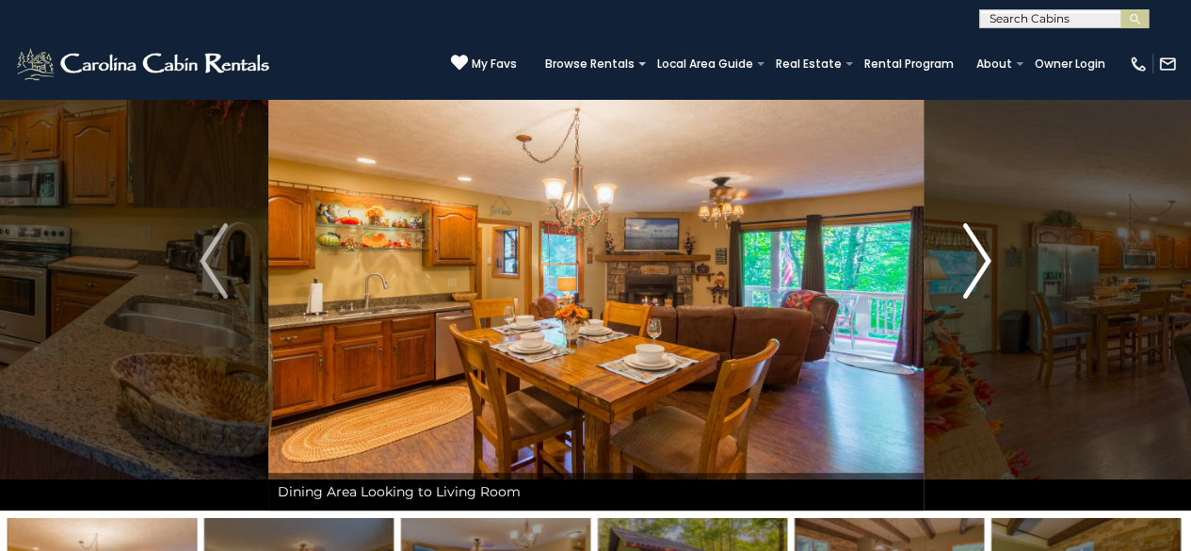
click at [986, 277] on img "Next" at bounding box center [977, 260] width 28 height 75
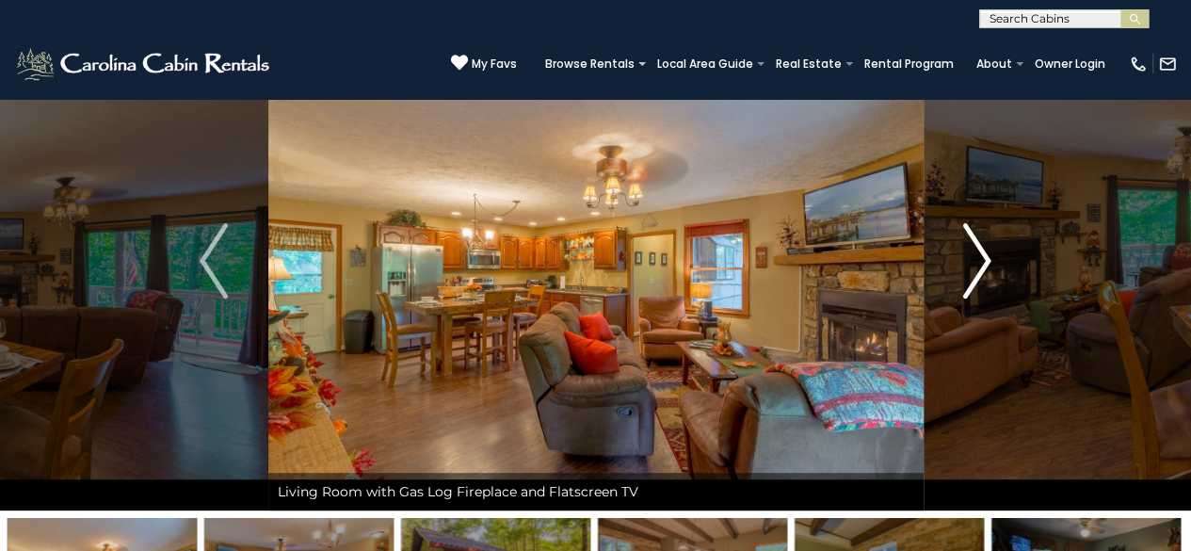
click at [986, 277] on img "Next" at bounding box center [977, 260] width 28 height 75
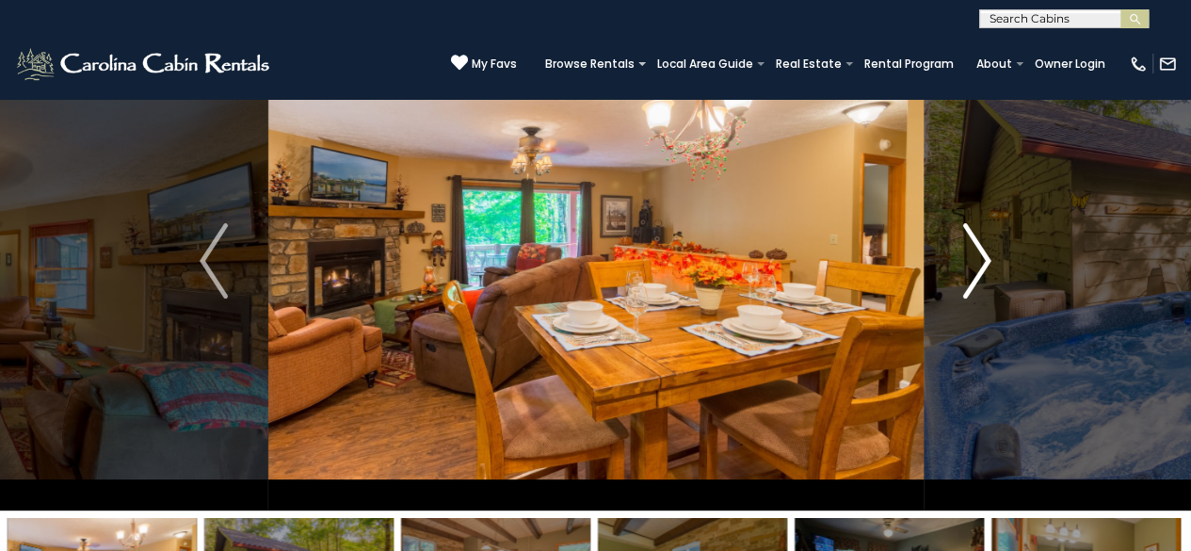
click at [986, 277] on img "Next" at bounding box center [977, 260] width 28 height 75
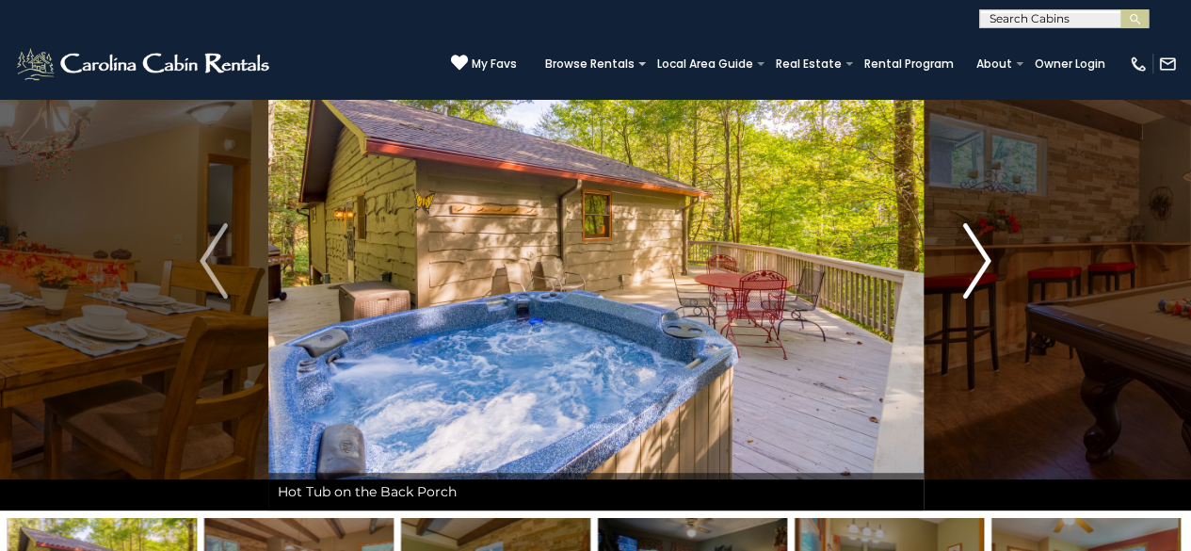
click at [986, 277] on img "Next" at bounding box center [977, 260] width 28 height 75
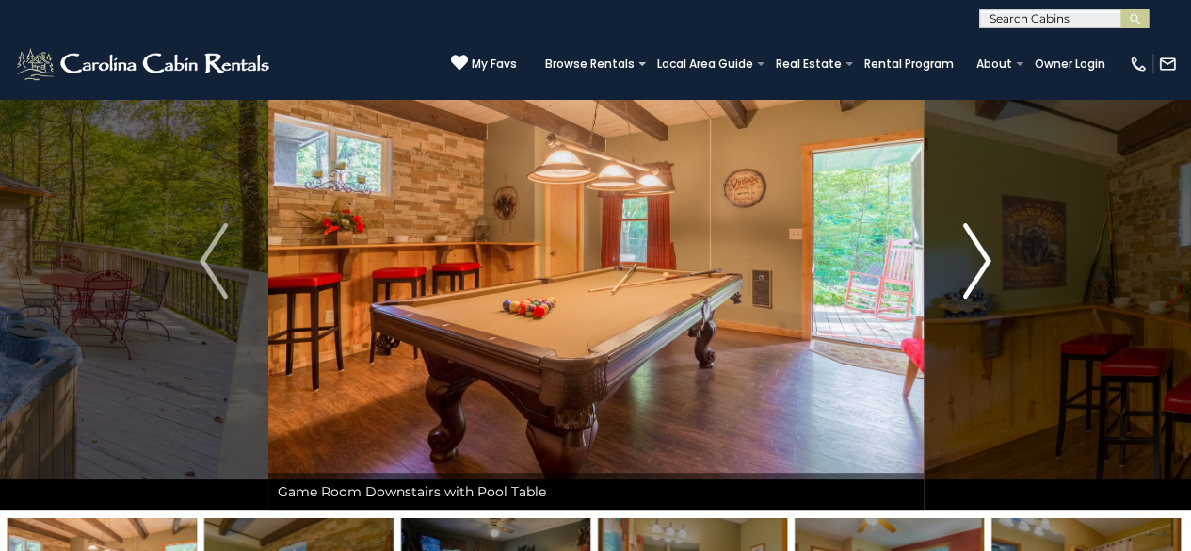
click at [986, 277] on img "Next" at bounding box center [977, 260] width 28 height 75
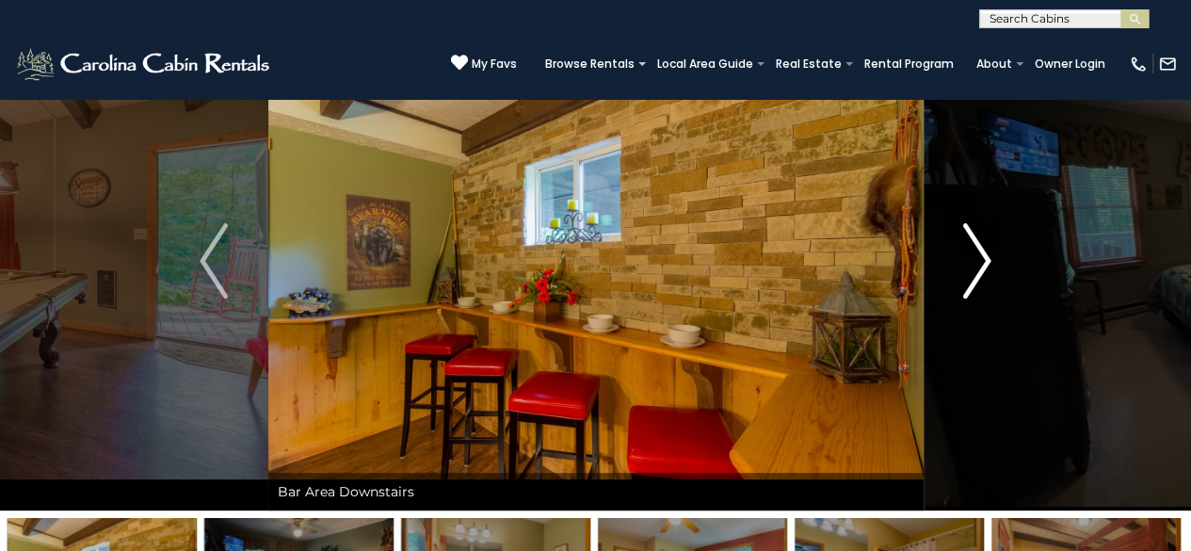
click at [986, 277] on img "Next" at bounding box center [977, 260] width 28 height 75
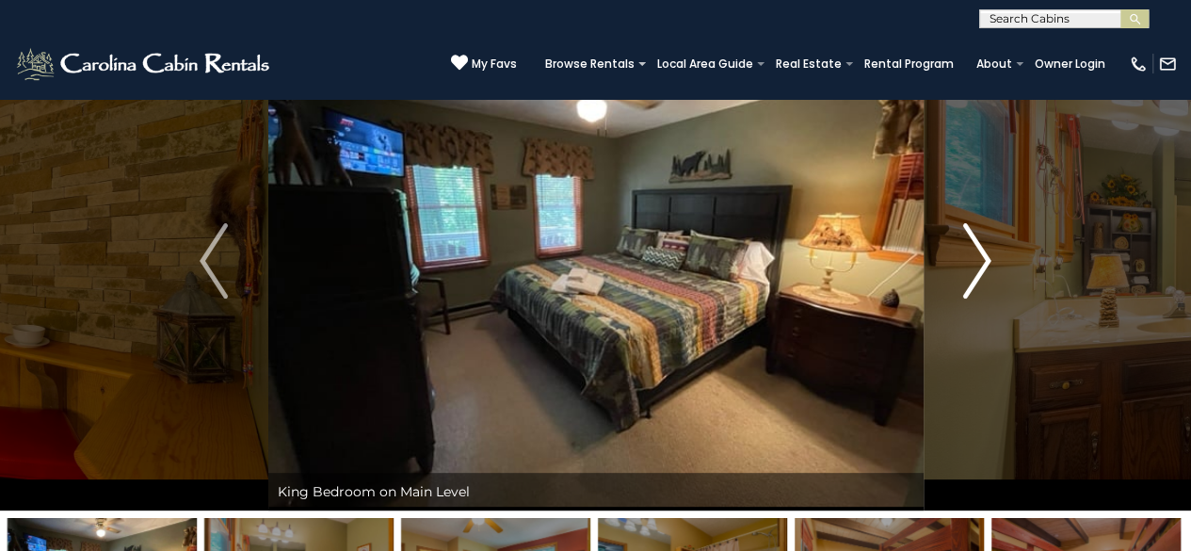
click at [986, 277] on img "Next" at bounding box center [977, 260] width 28 height 75
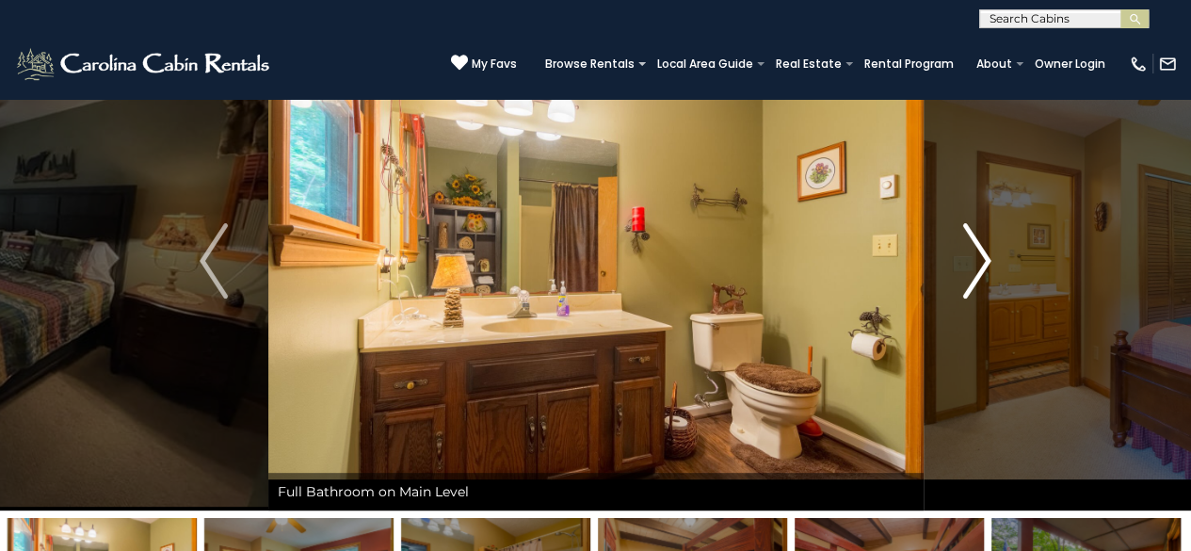
click at [986, 277] on img "Next" at bounding box center [977, 260] width 28 height 75
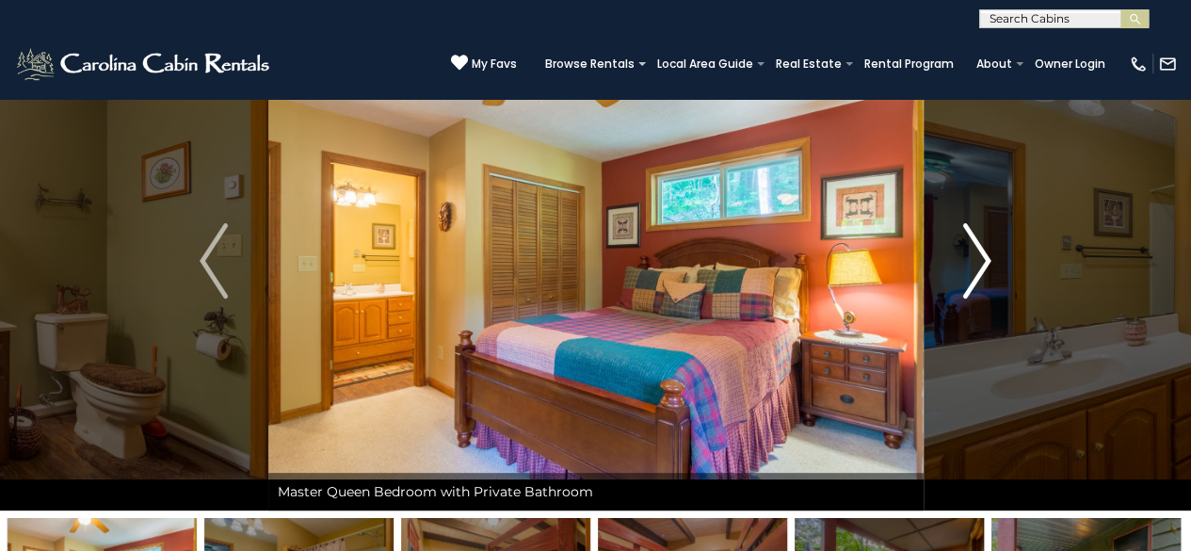
click at [986, 277] on img "Next" at bounding box center [977, 260] width 28 height 75
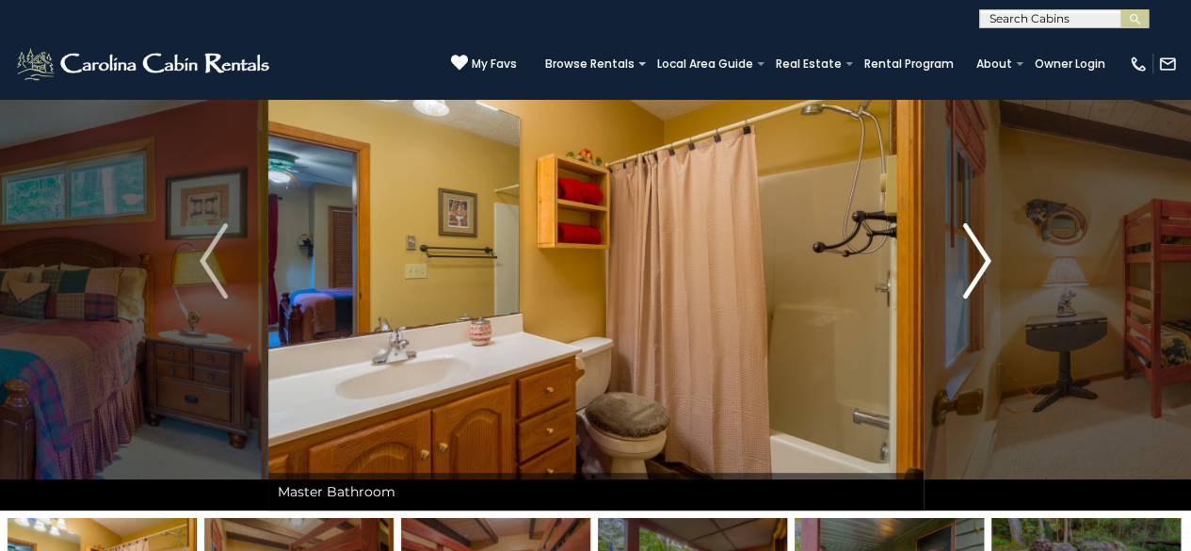
click at [986, 277] on img "Next" at bounding box center [977, 260] width 28 height 75
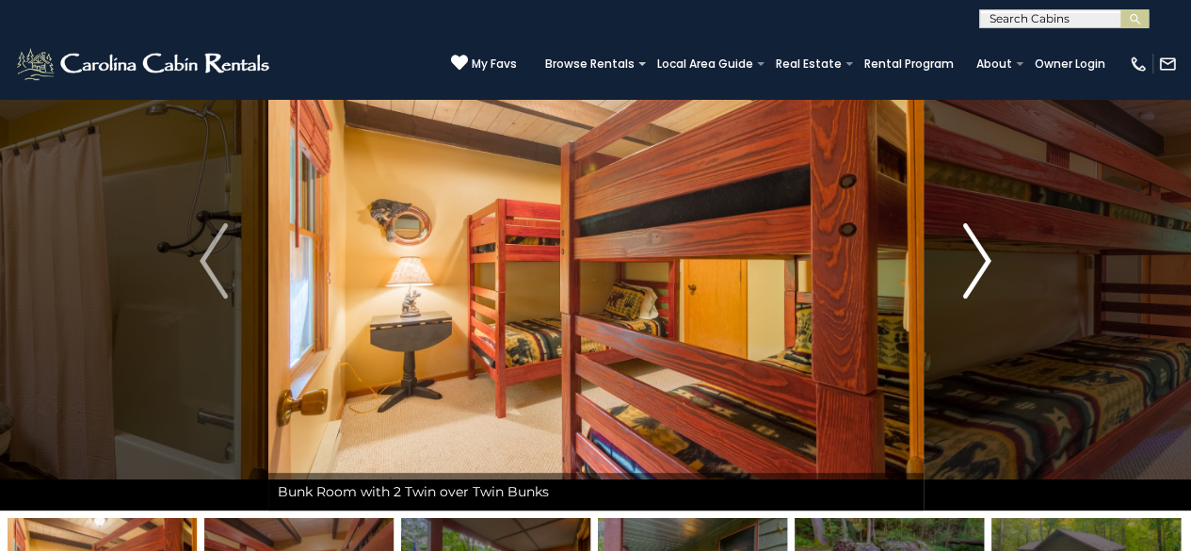
click at [986, 277] on img "Next" at bounding box center [977, 260] width 28 height 75
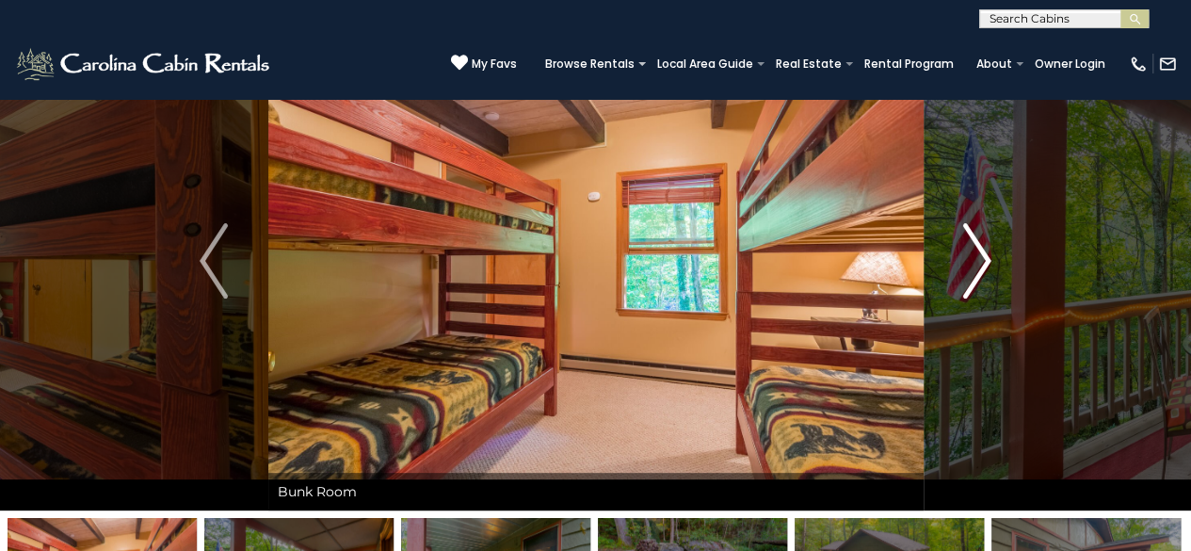
click at [986, 277] on img "Next" at bounding box center [977, 260] width 28 height 75
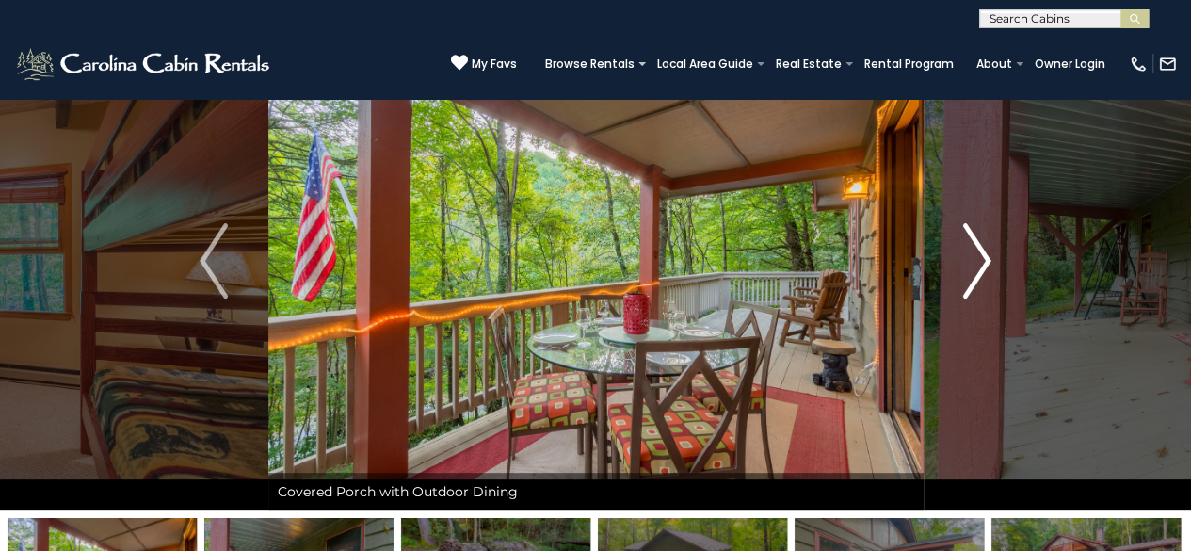
click at [986, 277] on img "Next" at bounding box center [977, 260] width 28 height 75
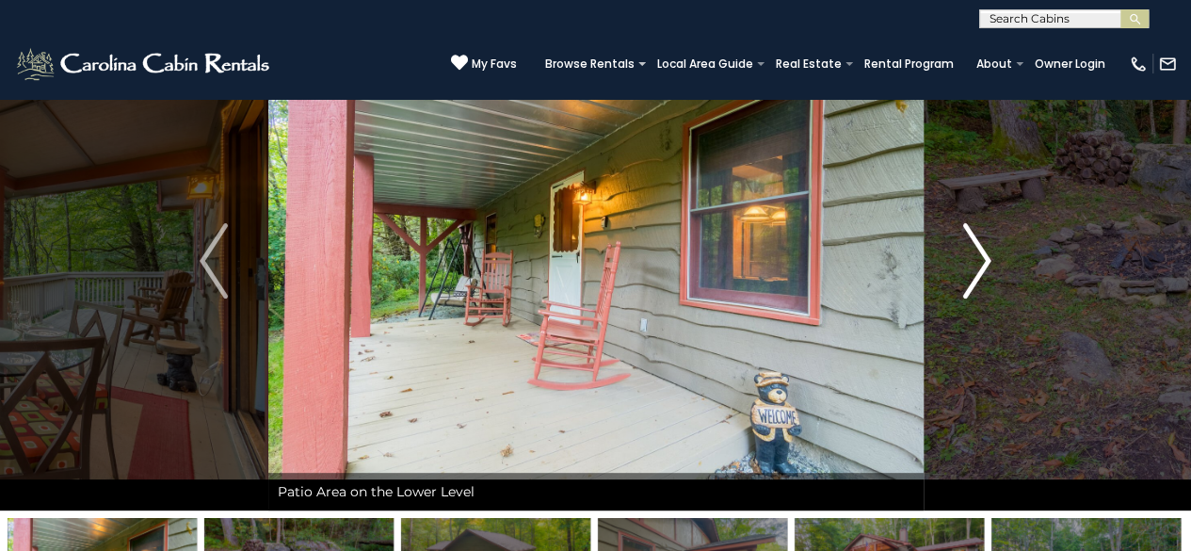
click at [986, 277] on img "Next" at bounding box center [977, 260] width 28 height 75
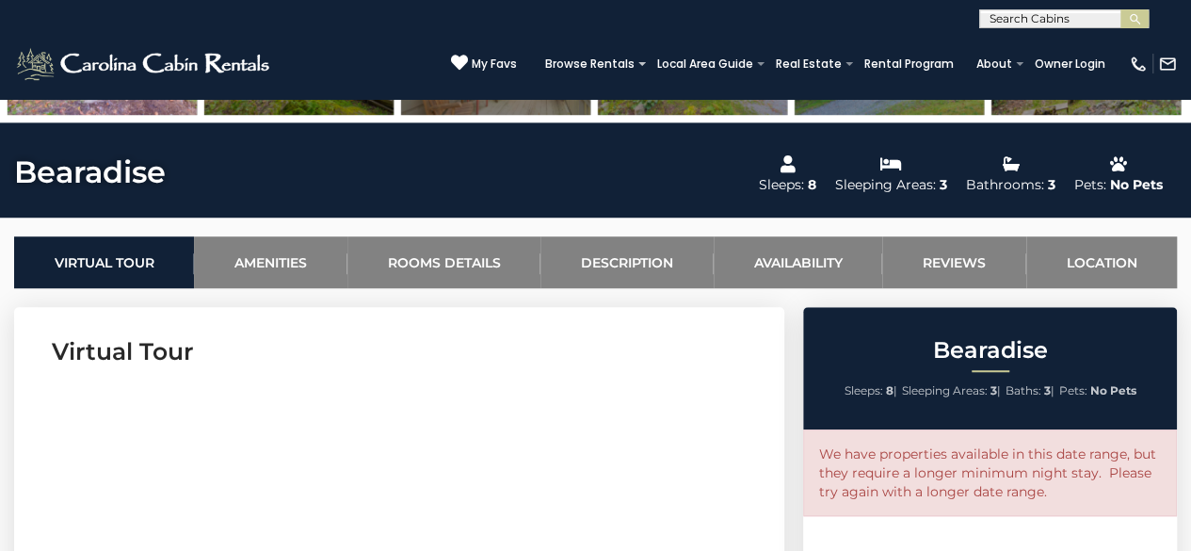
scroll to position [363, 0]
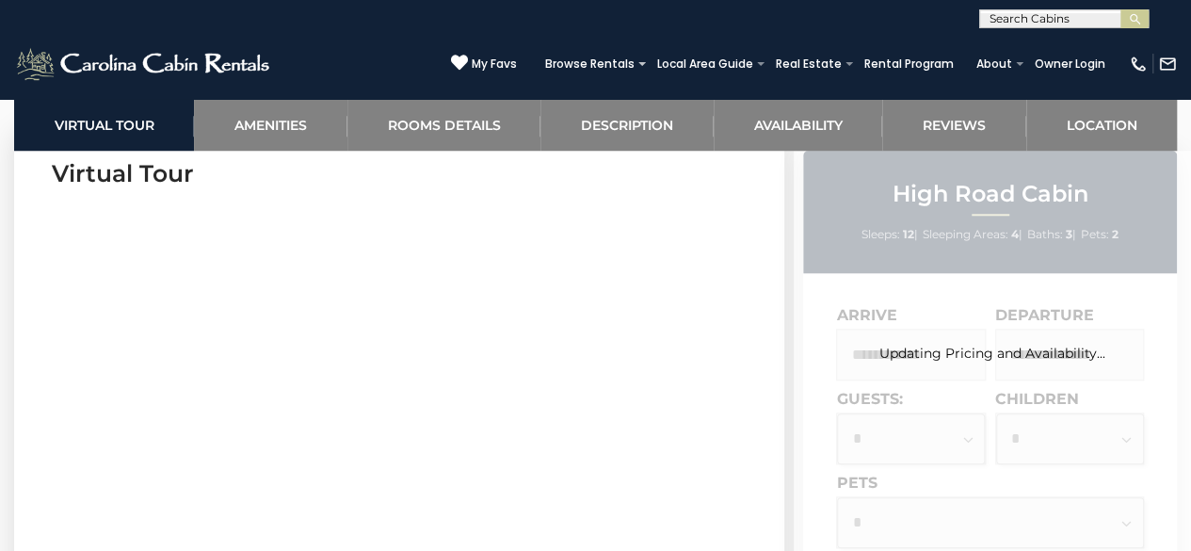
scroll to position [812, 0]
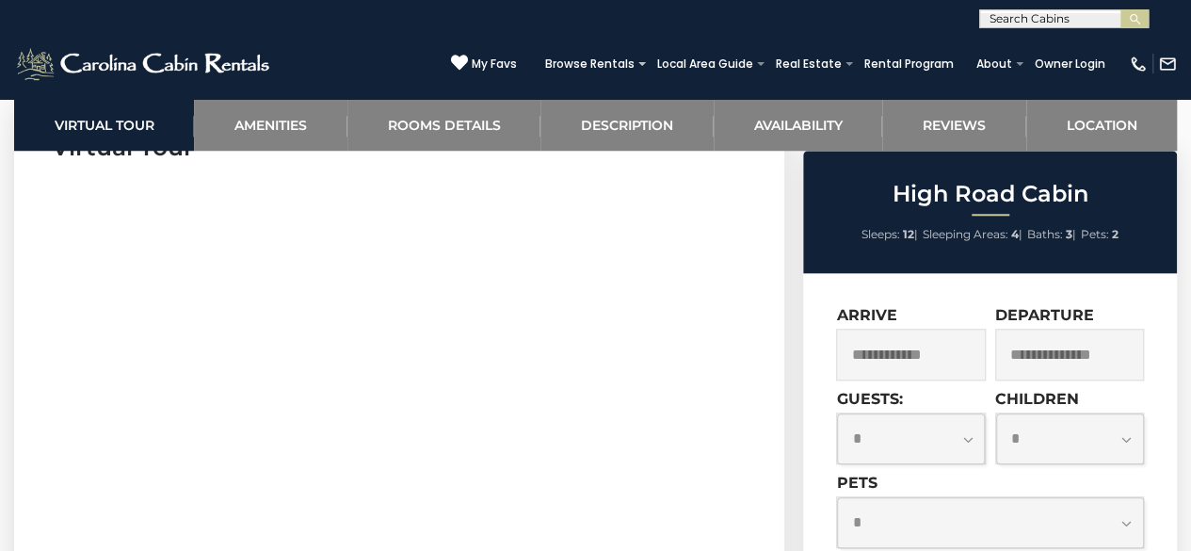
click at [907, 347] on input "text" at bounding box center [910, 355] width 149 height 52
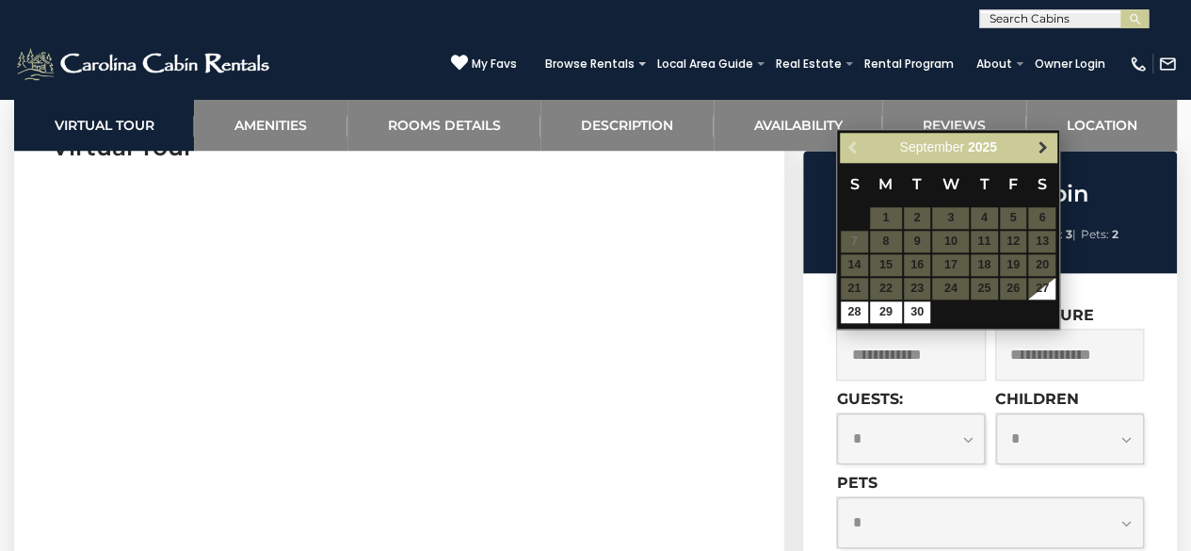
click at [1047, 147] on span "Next" at bounding box center [1043, 147] width 15 height 15
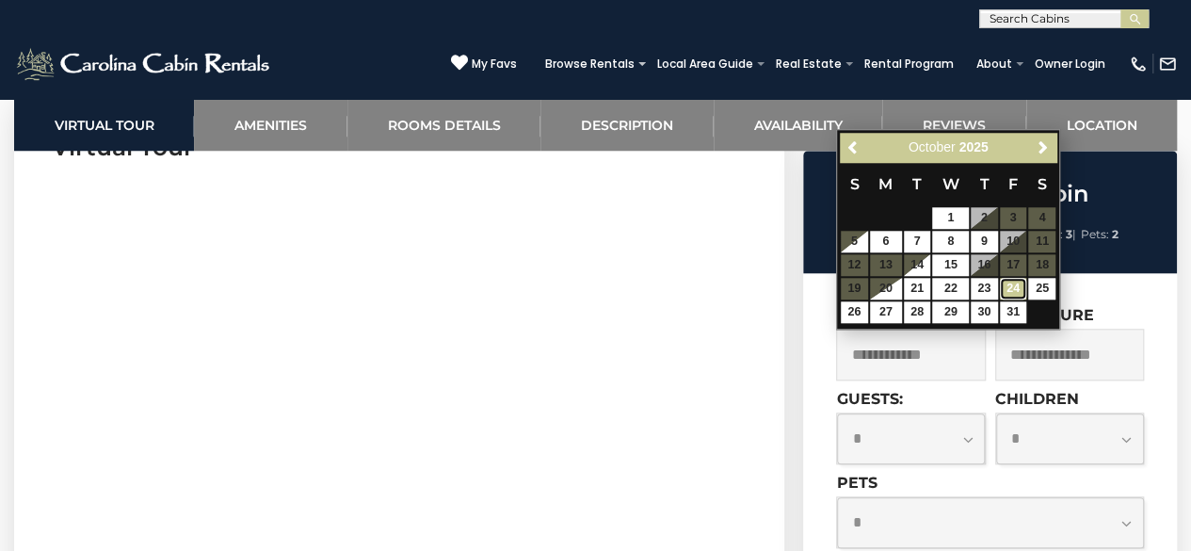
click at [1011, 291] on link "24" at bounding box center [1013, 289] width 27 height 22
type input "**********"
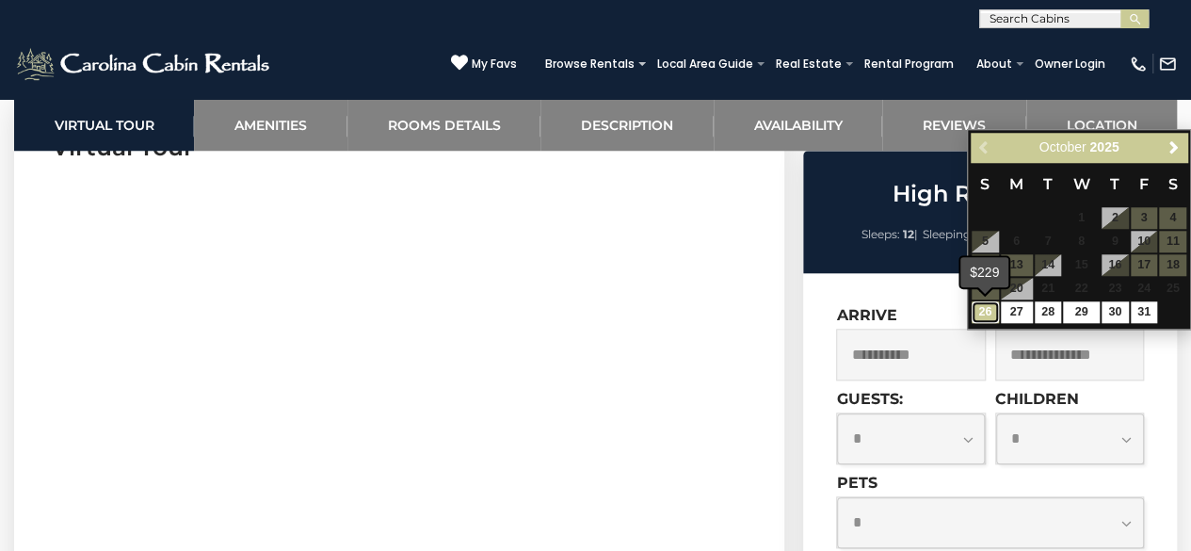
click at [990, 316] on link "26" at bounding box center [985, 312] width 27 height 22
type input "**********"
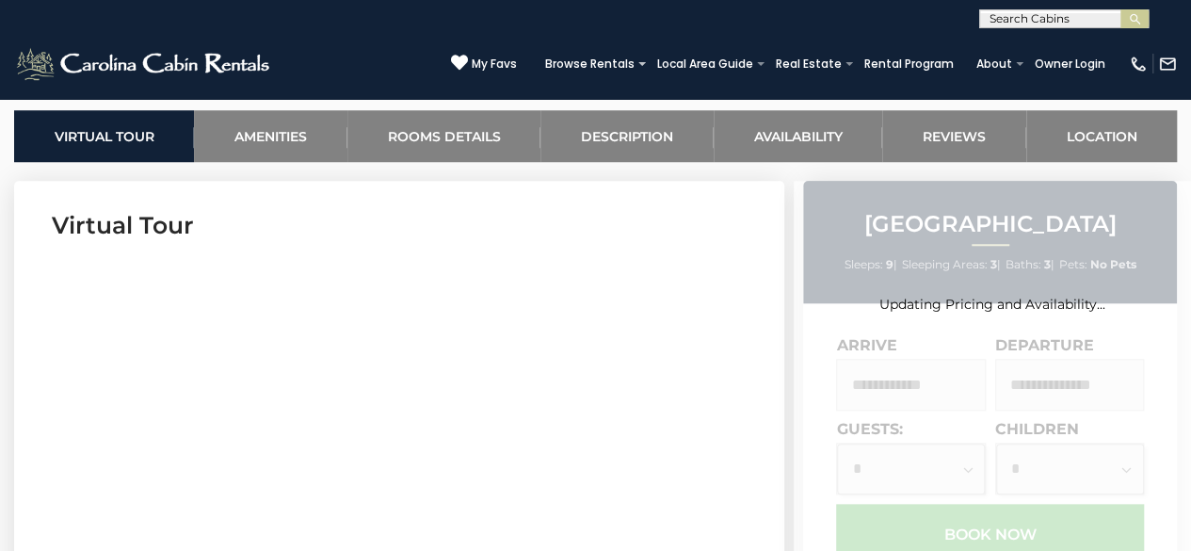
scroll to position [734, 0]
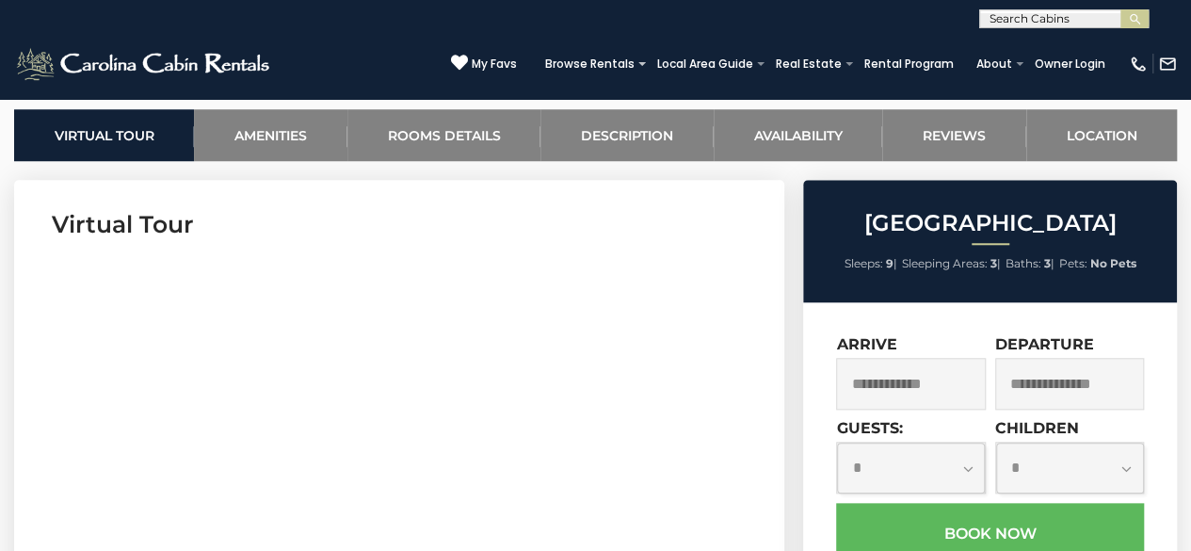
click at [911, 381] on input "text" at bounding box center [910, 384] width 149 height 52
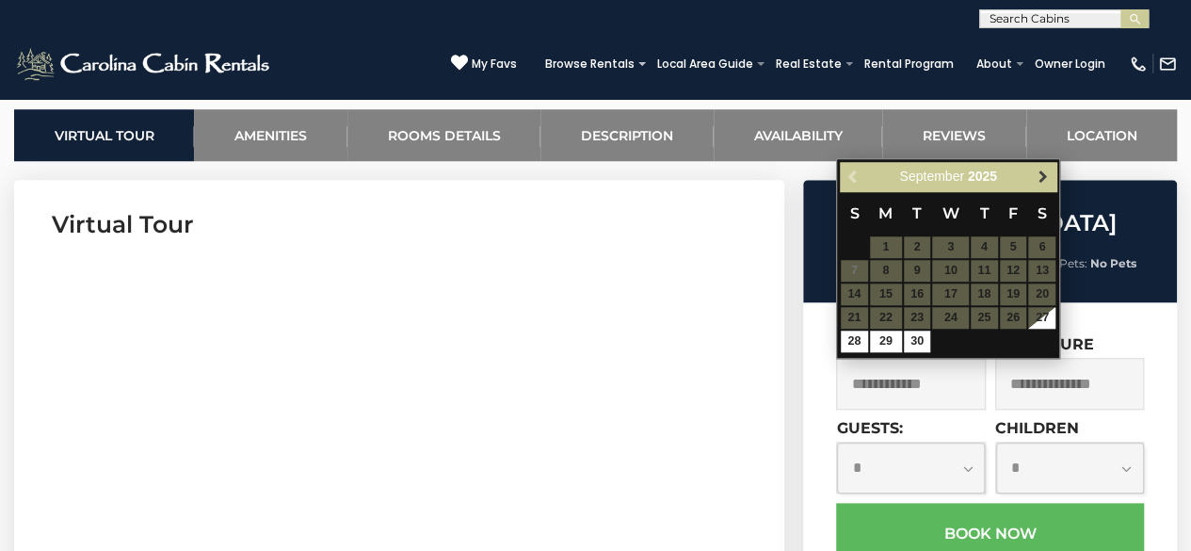
click at [1041, 182] on span "Next" at bounding box center [1043, 176] width 15 height 15
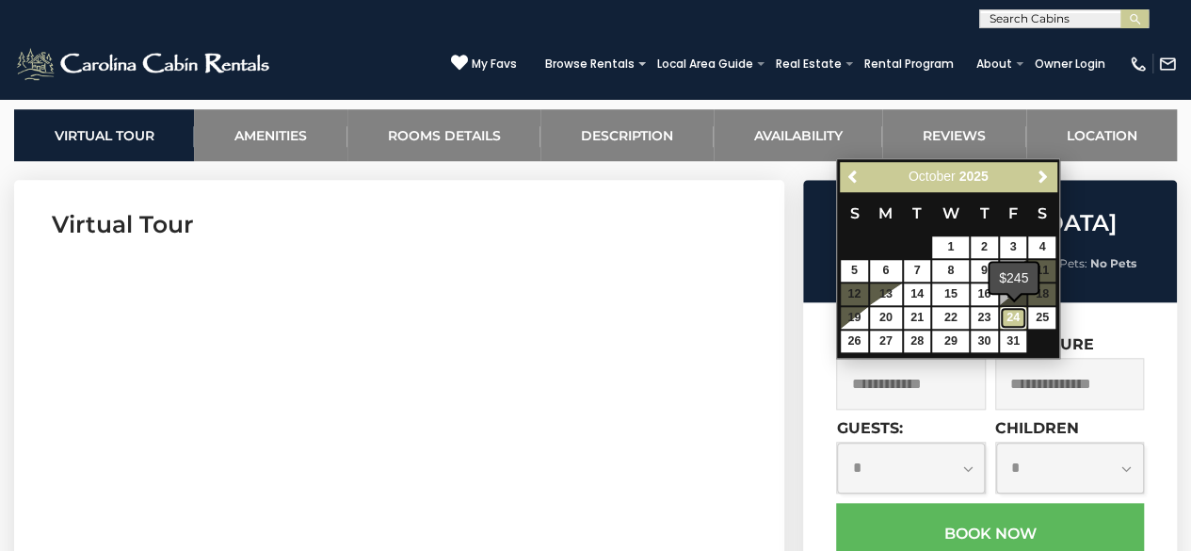
click at [1019, 320] on link "24" at bounding box center [1013, 318] width 27 height 22
type input "**********"
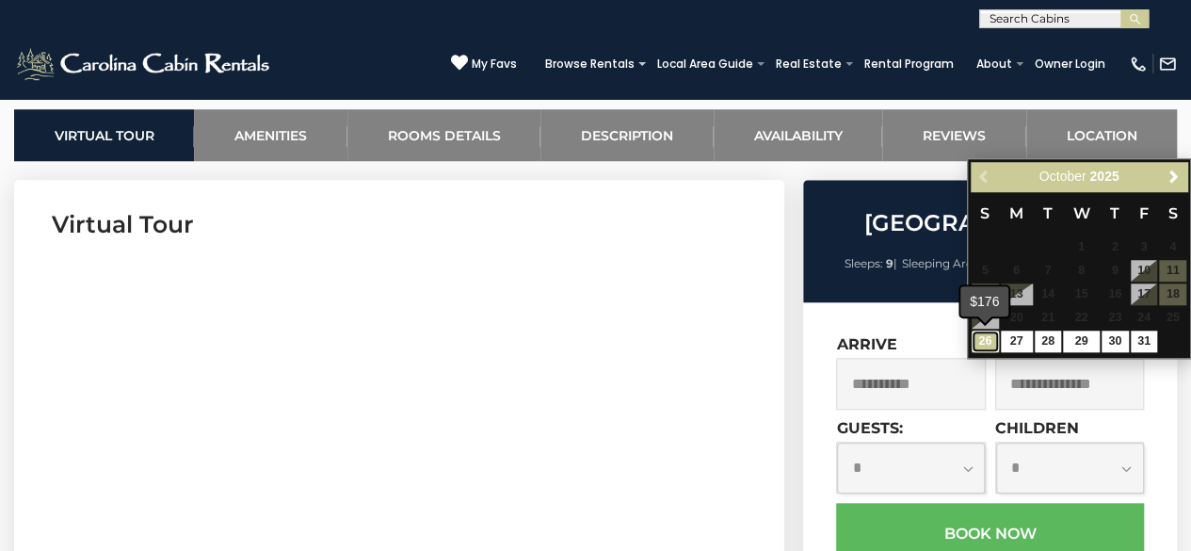
click at [982, 342] on link "26" at bounding box center [985, 342] width 27 height 22
type input "**********"
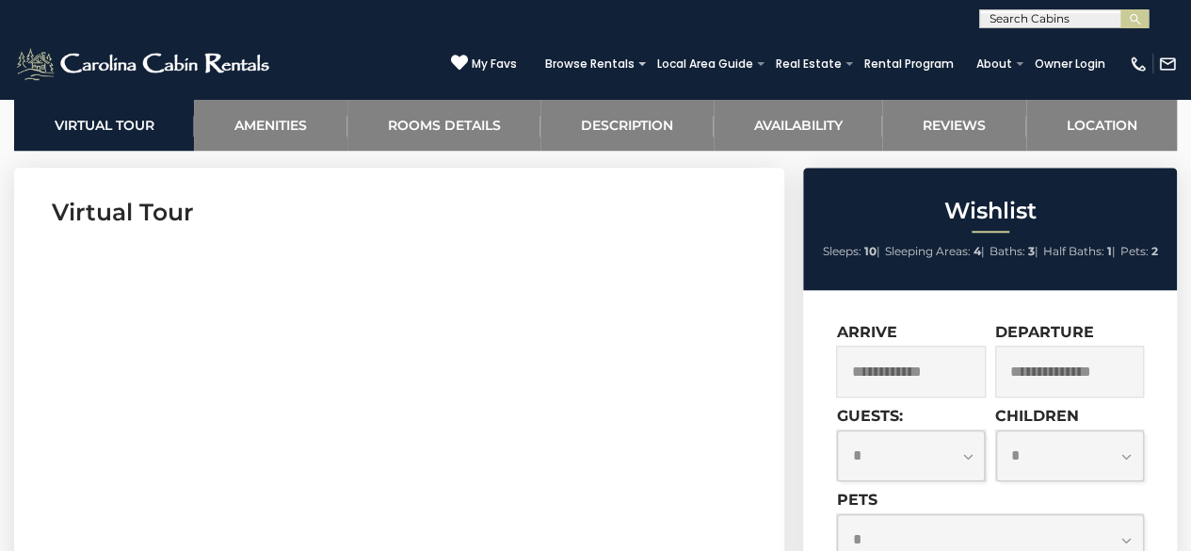
scroll to position [821, 0]
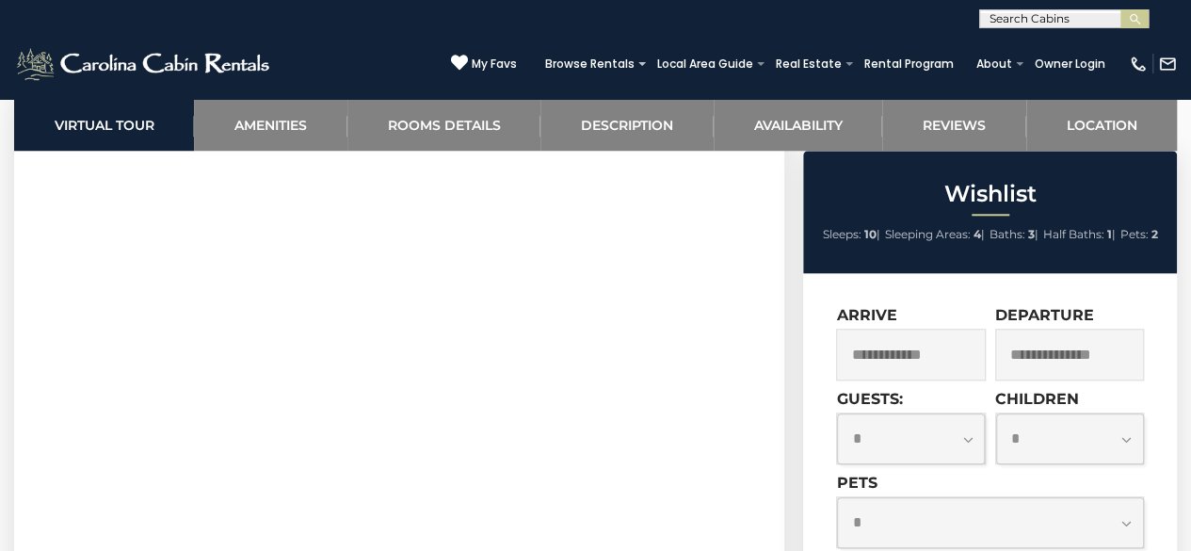
click at [937, 357] on input "text" at bounding box center [910, 355] width 149 height 52
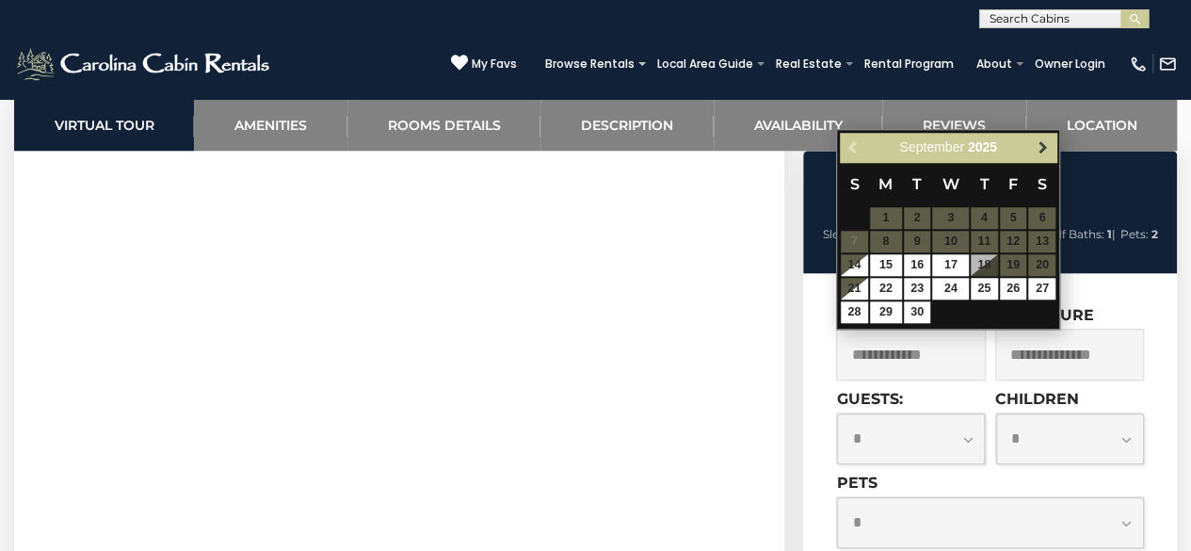
click at [1044, 146] on span "Next" at bounding box center [1043, 147] width 15 height 15
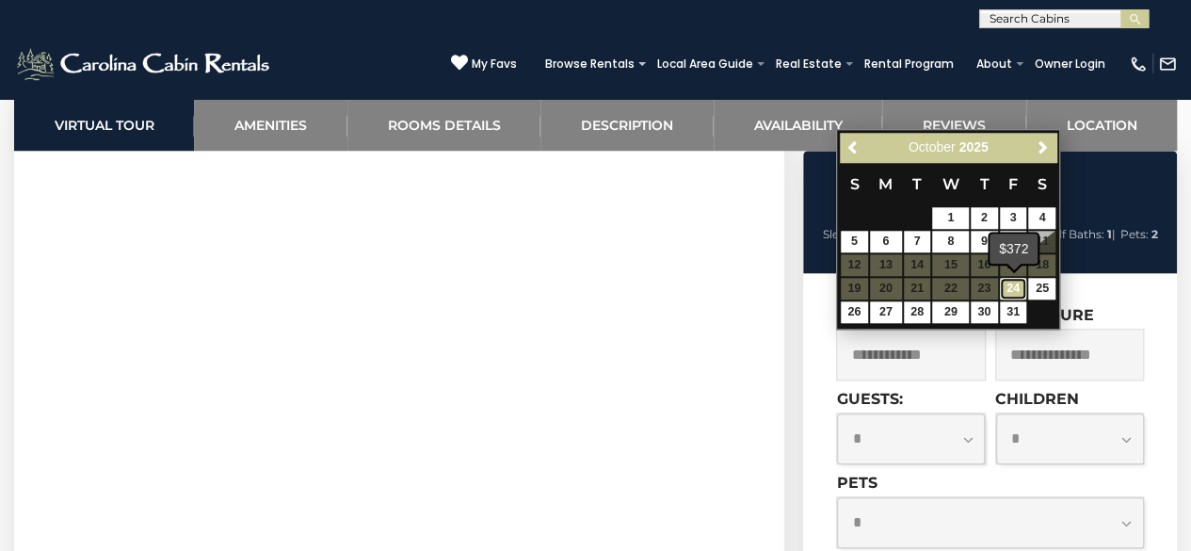
click at [1015, 293] on link "24" at bounding box center [1013, 289] width 27 height 22
type input "**********"
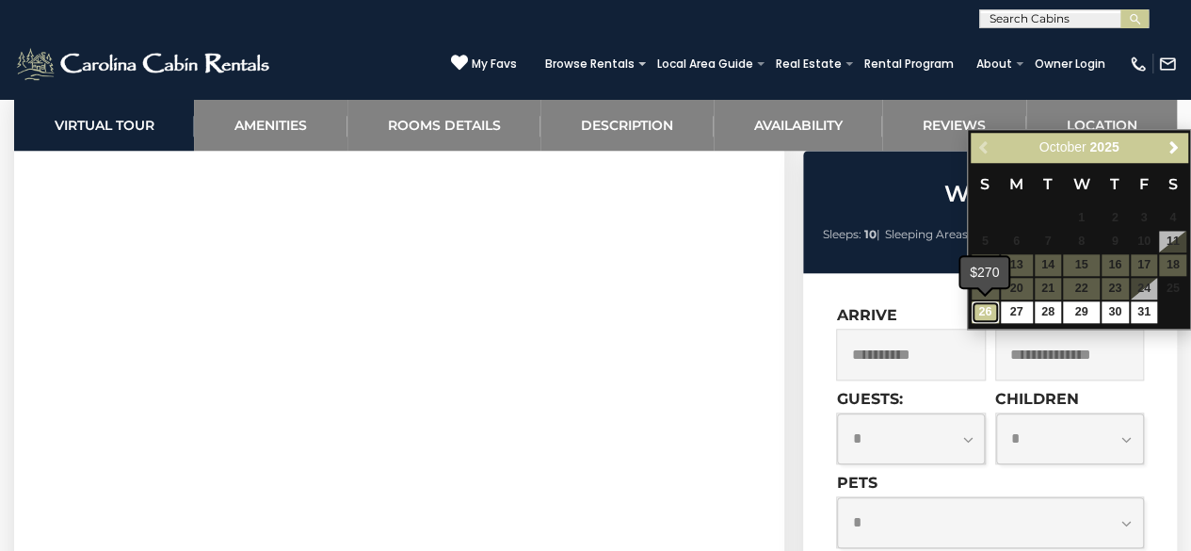
click at [989, 313] on link "26" at bounding box center [985, 312] width 27 height 22
type input "**********"
